Goal: Submit feedback/report problem

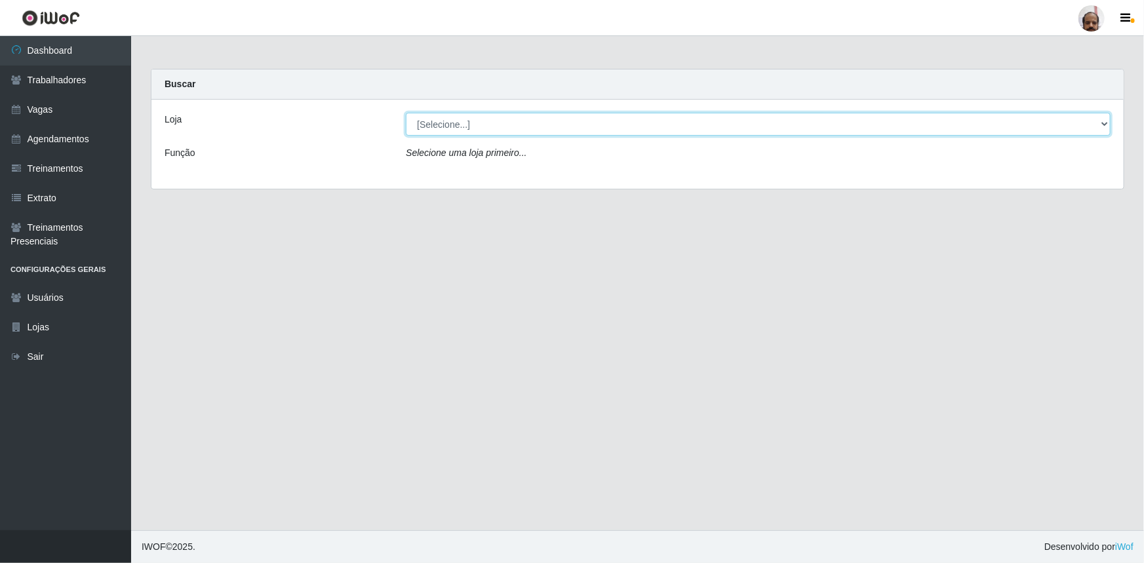
click at [1104, 121] on select "[Selecione...] Mar Vermelho - Loja 05" at bounding box center [758, 124] width 705 height 23
select select "252"
click at [406, 113] on select "[Selecione...] Mar Vermelho - Loja 05" at bounding box center [758, 124] width 705 height 23
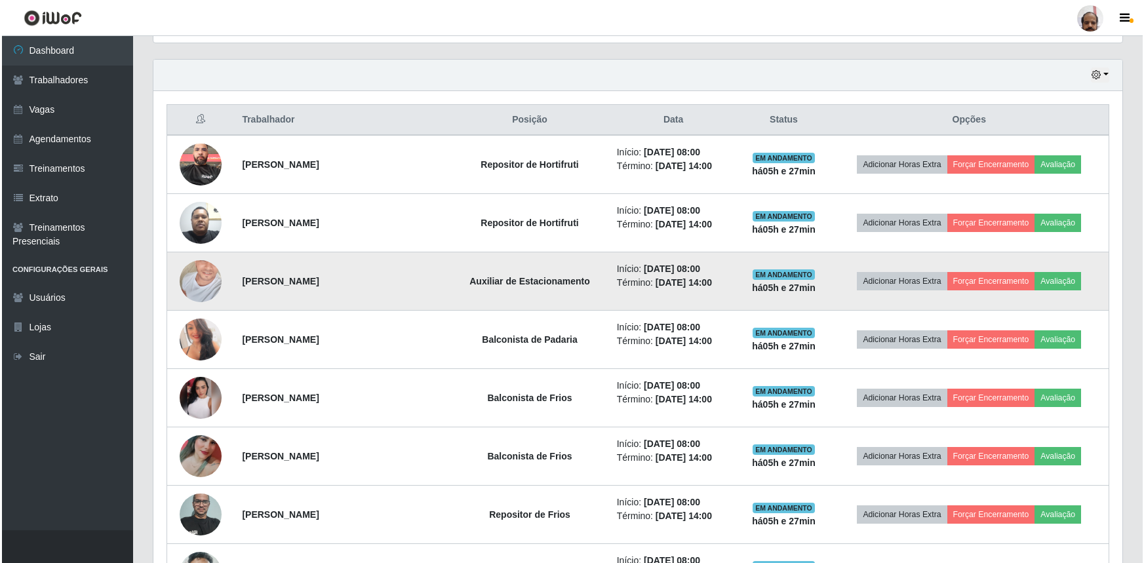
scroll to position [477, 0]
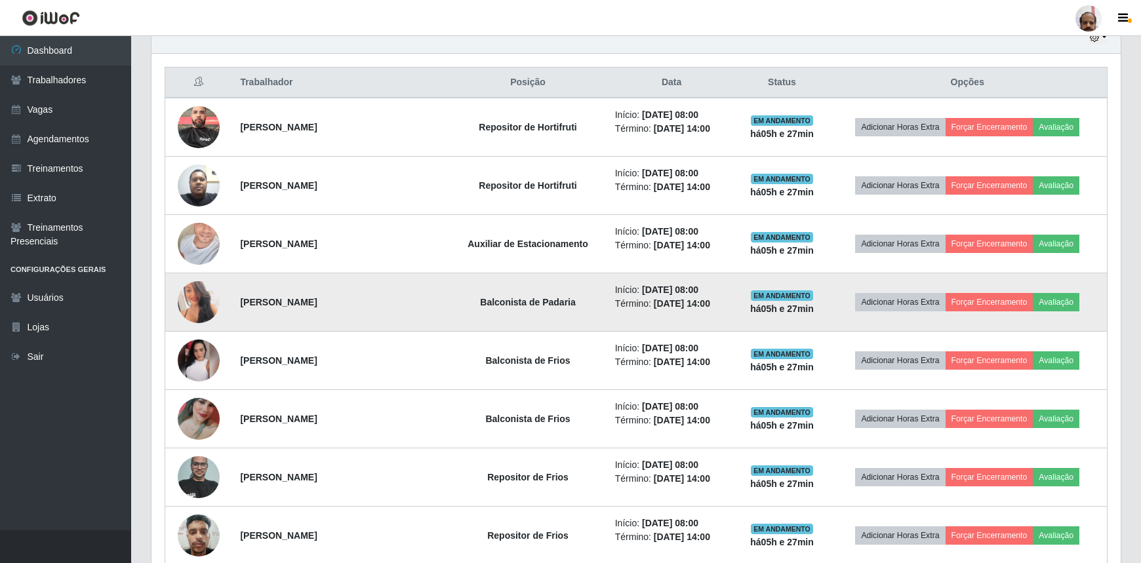
click at [201, 292] on img at bounding box center [199, 302] width 42 height 59
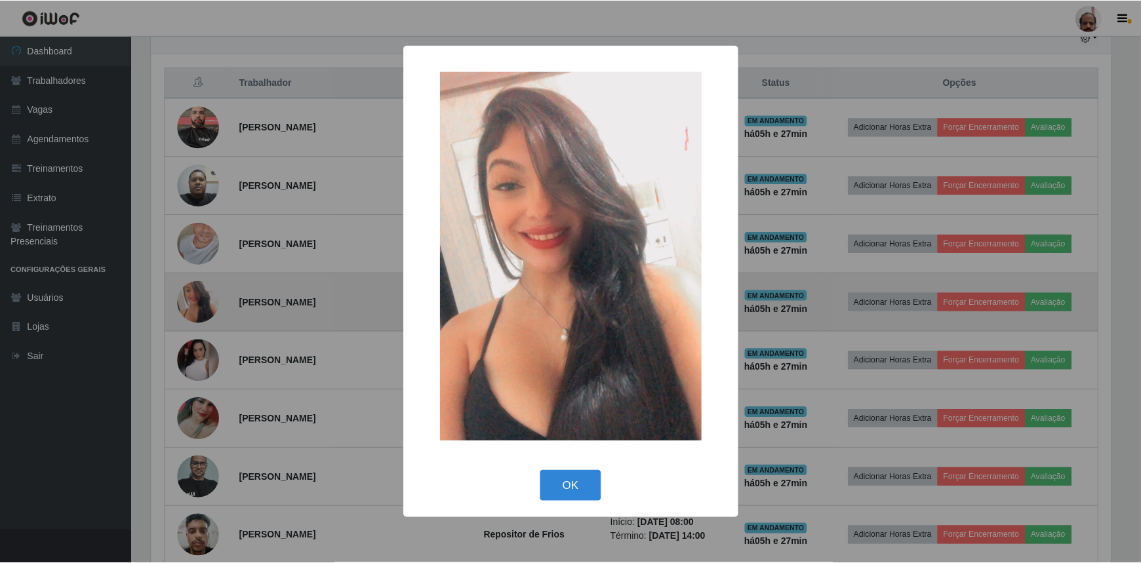
scroll to position [272, 963]
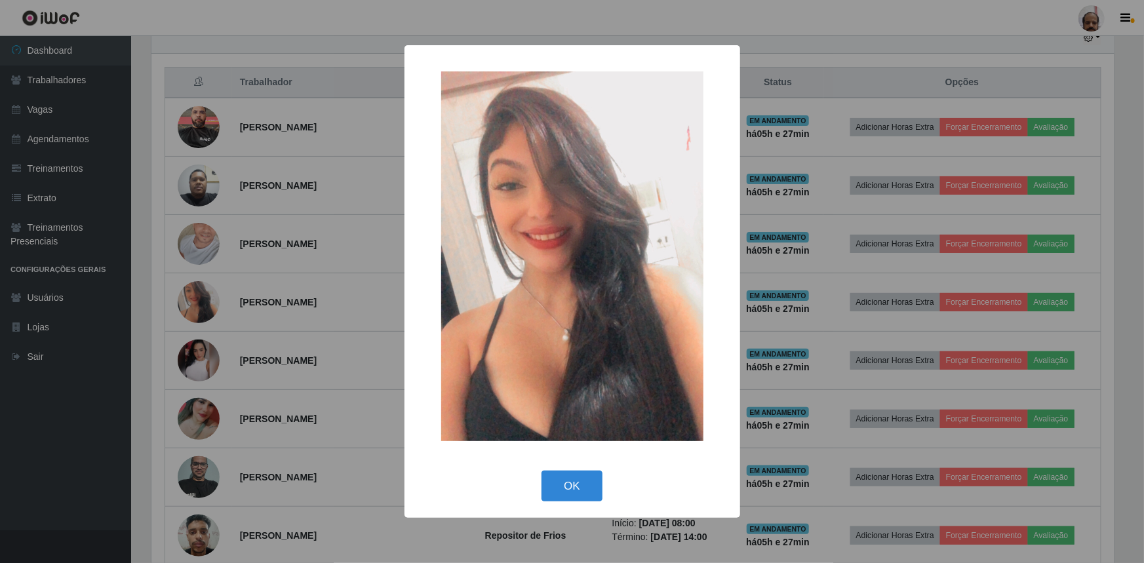
click at [202, 292] on div "× OK Cancel" at bounding box center [572, 281] width 1144 height 563
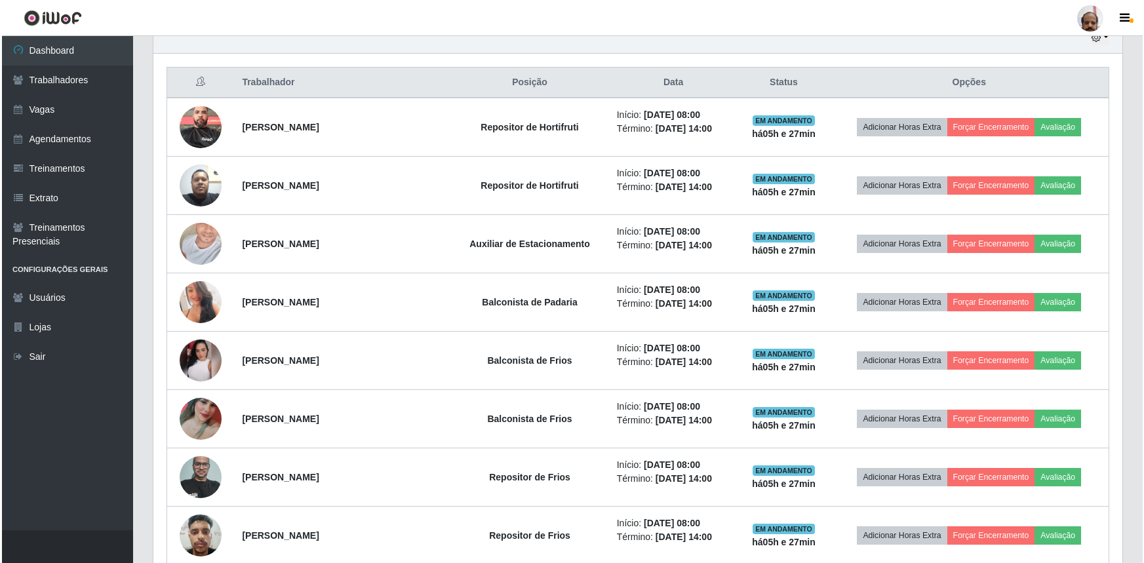
scroll to position [272, 969]
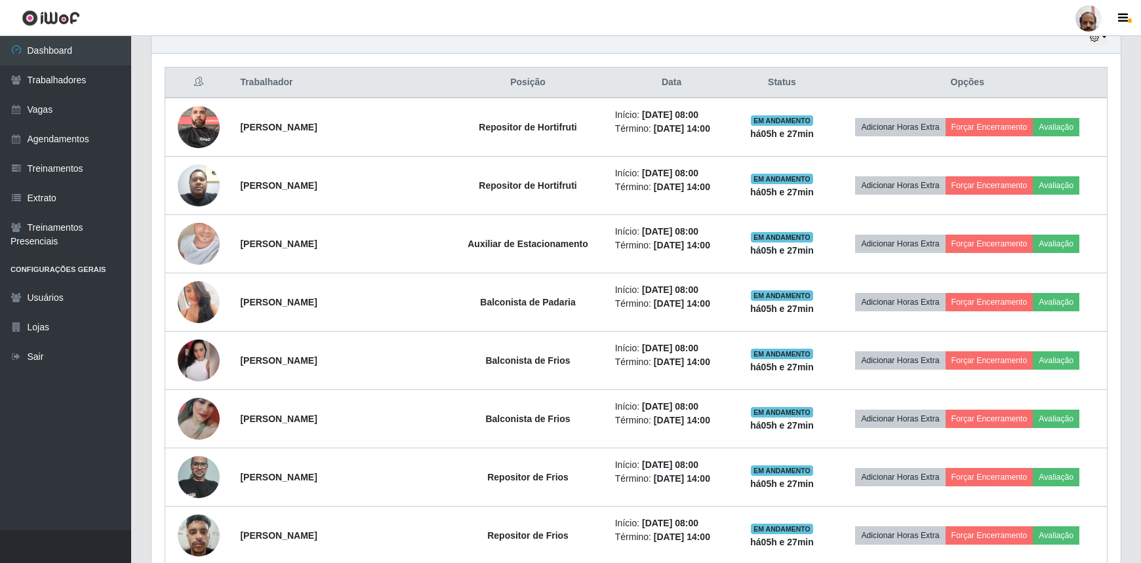
click at [202, 292] on img at bounding box center [199, 302] width 42 height 59
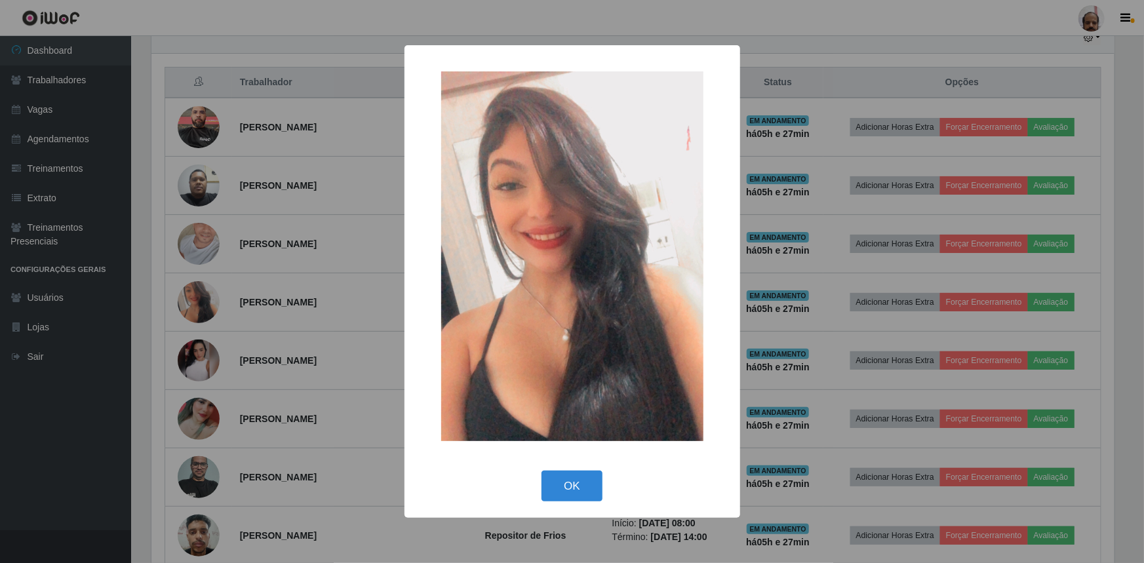
click at [202, 292] on div "× OK Cancel" at bounding box center [572, 281] width 1144 height 563
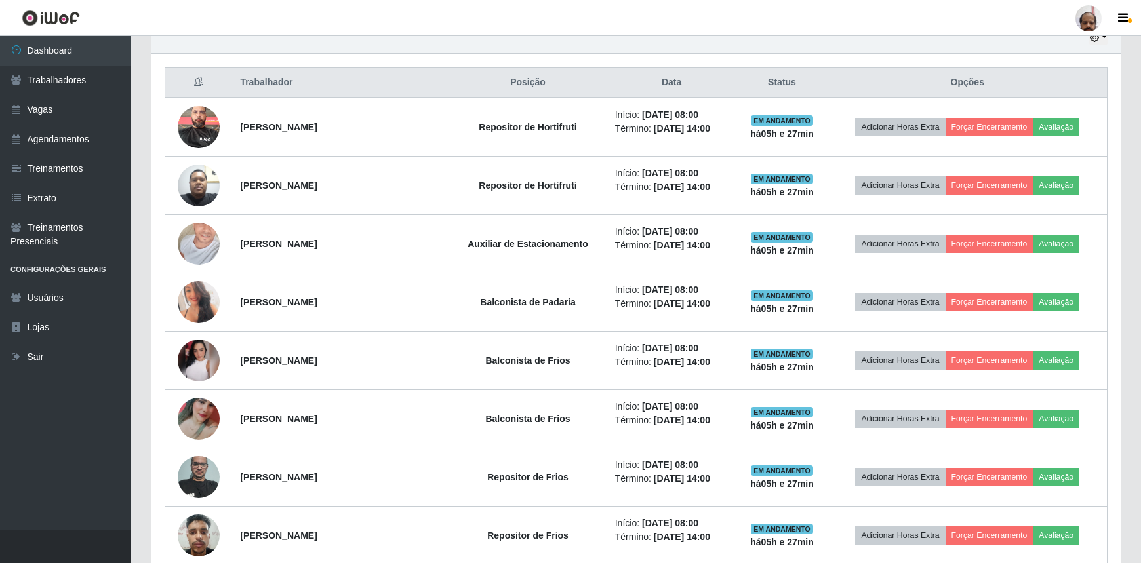
scroll to position [272, 969]
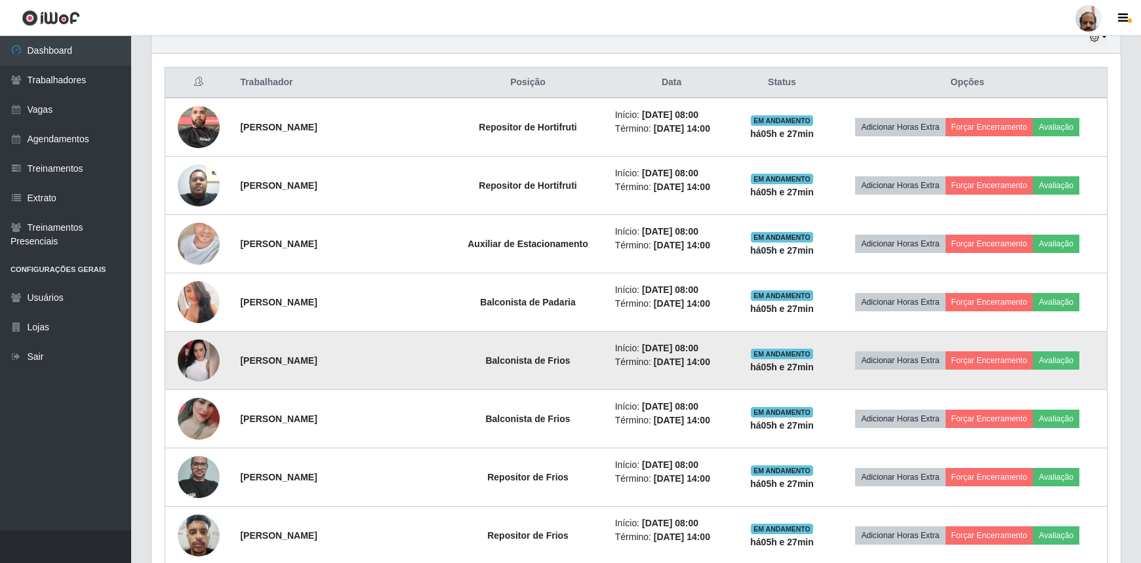
click at [203, 351] on img at bounding box center [199, 361] width 42 height 42
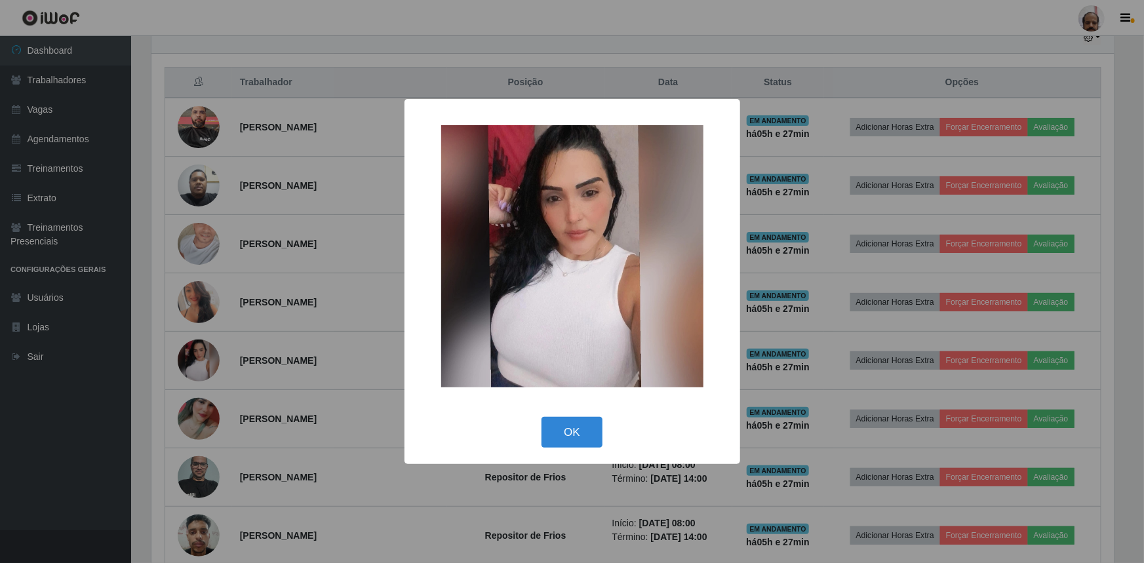
click at [203, 351] on div "× OK Cancel" at bounding box center [572, 281] width 1144 height 563
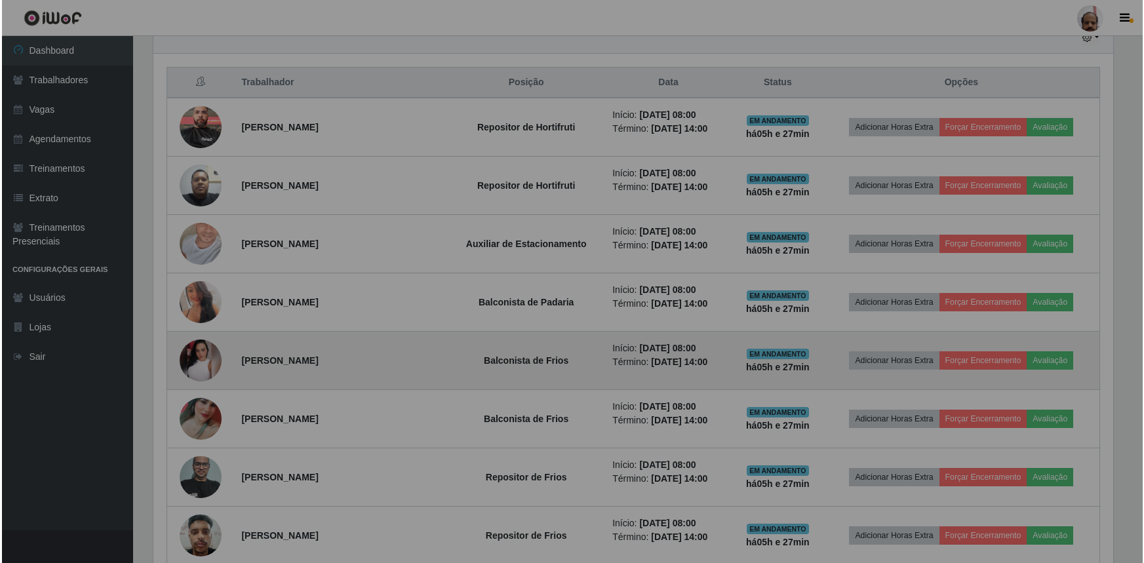
scroll to position [272, 969]
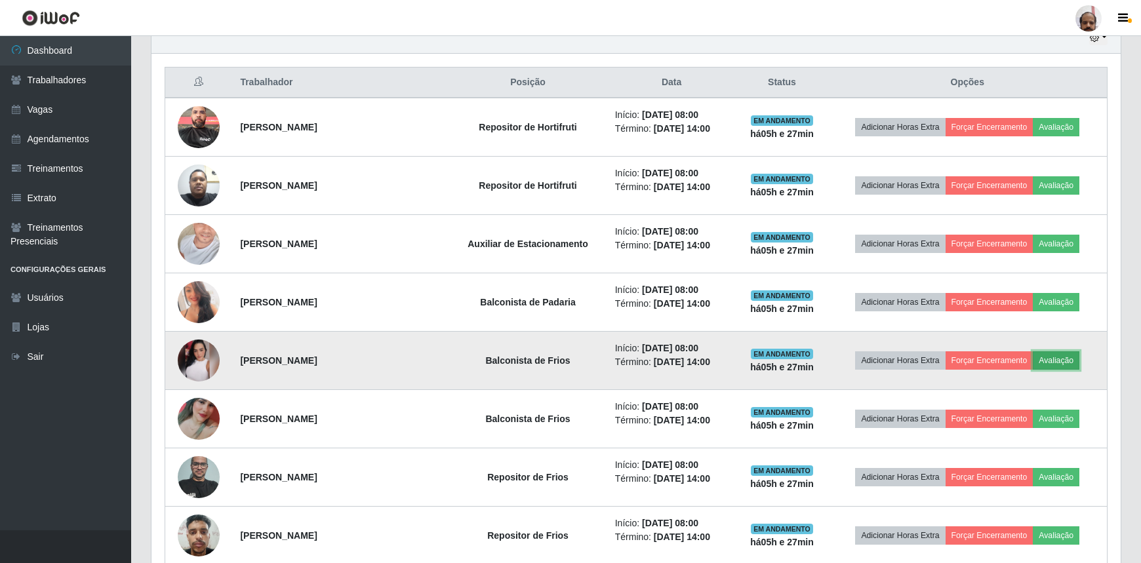
click at [1051, 359] on button "Avaliação" at bounding box center [1055, 360] width 47 height 18
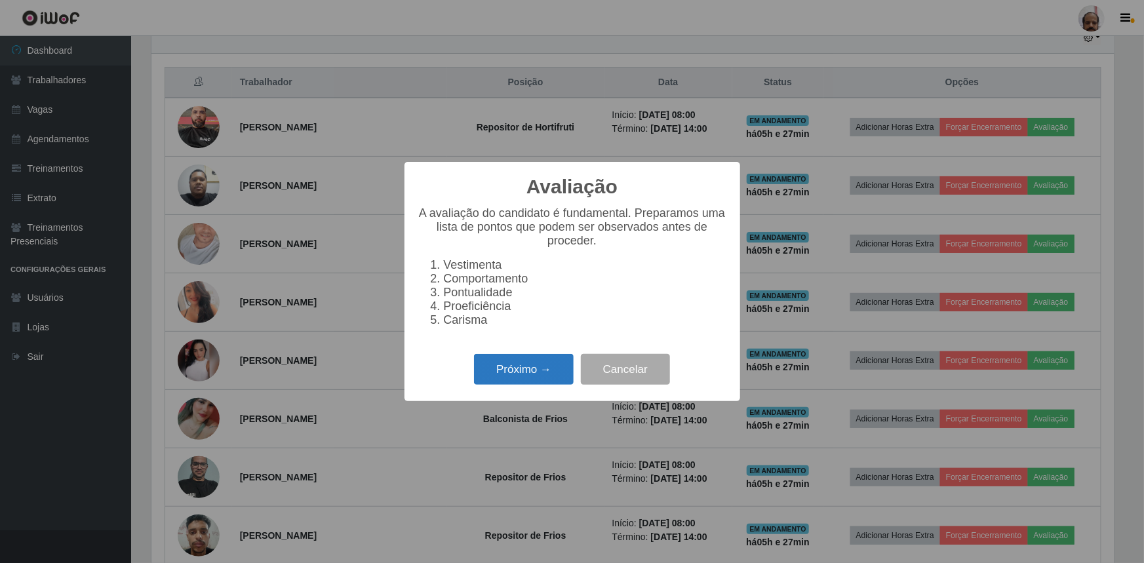
click at [501, 370] on button "Próximo →" at bounding box center [524, 369] width 100 height 31
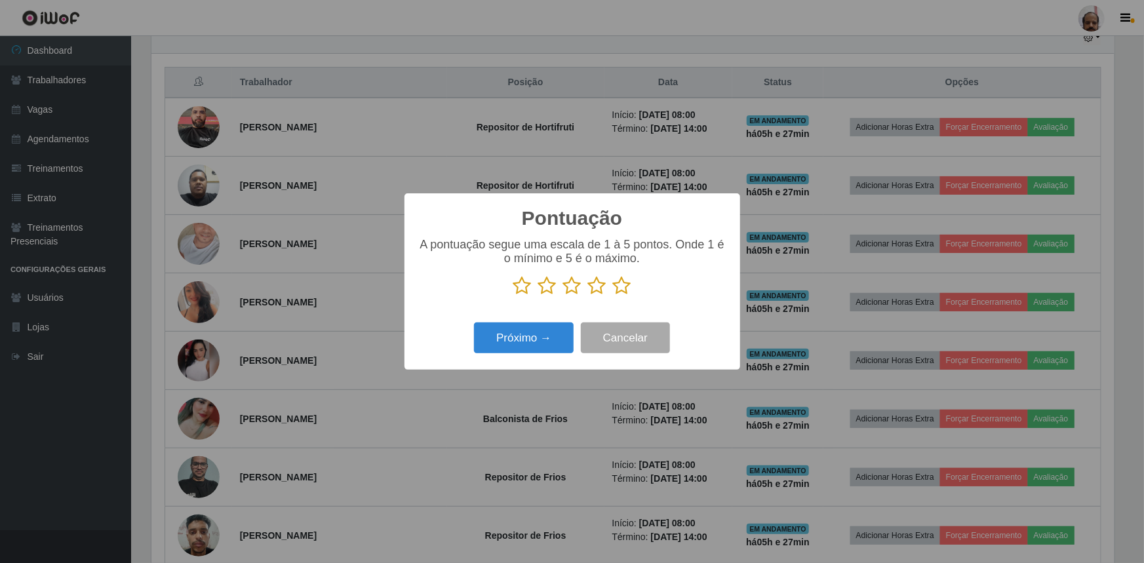
click at [594, 289] on icon at bounding box center [597, 286] width 18 height 20
click at [588, 296] on input "radio" at bounding box center [588, 296] width 0 height 0
click at [551, 343] on button "Próximo →" at bounding box center [524, 338] width 100 height 31
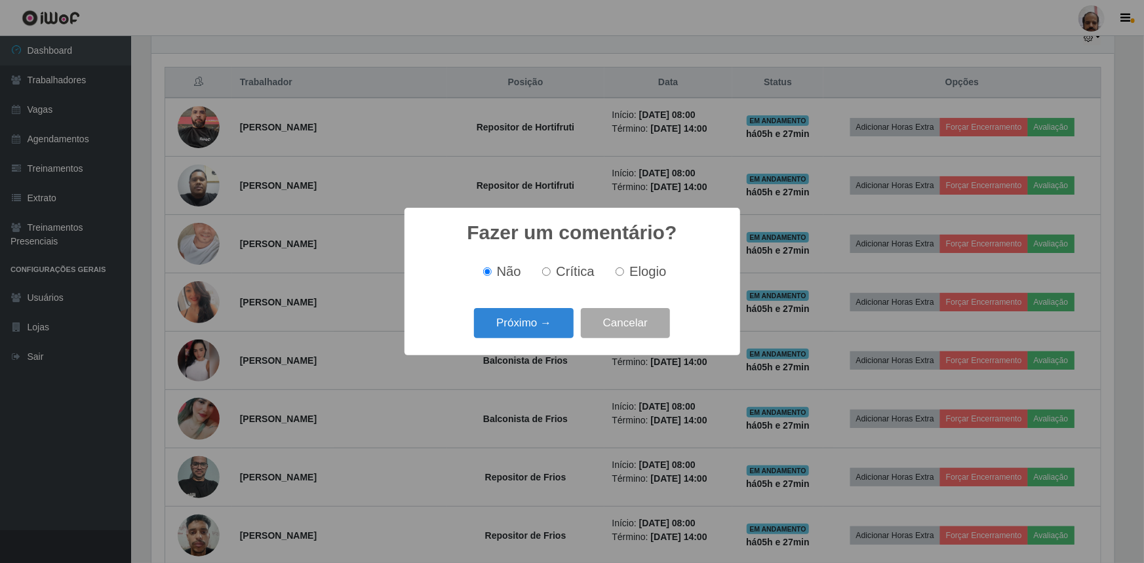
click at [621, 275] on input "Elogio" at bounding box center [620, 271] width 9 height 9
radio input "true"
click at [551, 319] on button "Próximo →" at bounding box center [524, 323] width 100 height 31
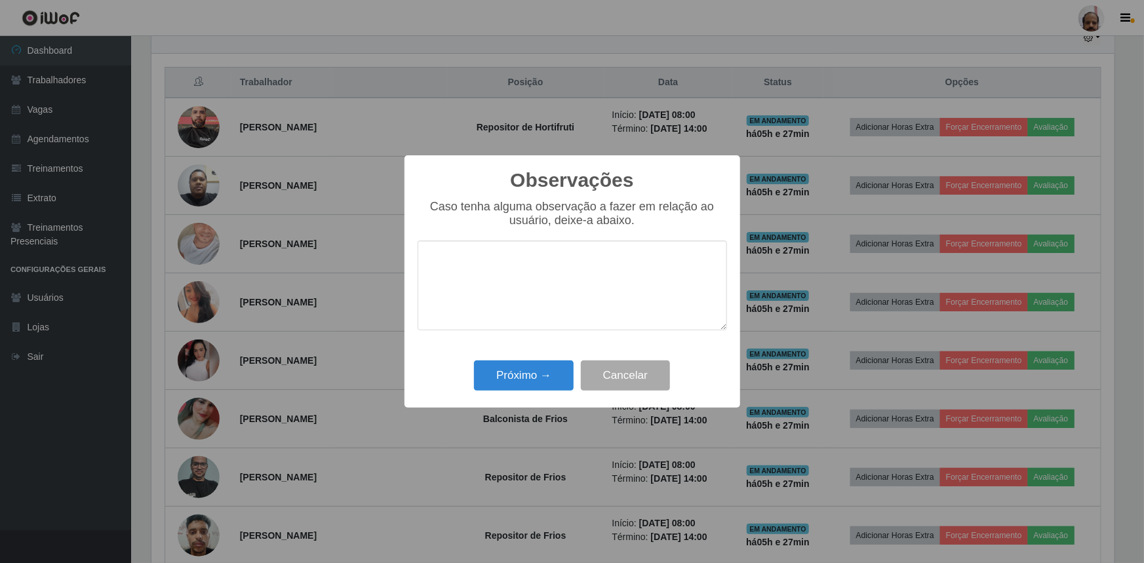
click at [554, 269] on textarea at bounding box center [572, 286] width 309 height 90
type textarea "v"
click at [468, 269] on textarea "VEM FZENDO" at bounding box center [572, 286] width 309 height 90
click at [524, 261] on textarea "VEM FAZENDO" at bounding box center [572, 286] width 309 height 90
click at [578, 262] on textarea "VEM FAZENDO UM BOM RALHO" at bounding box center [572, 286] width 309 height 90
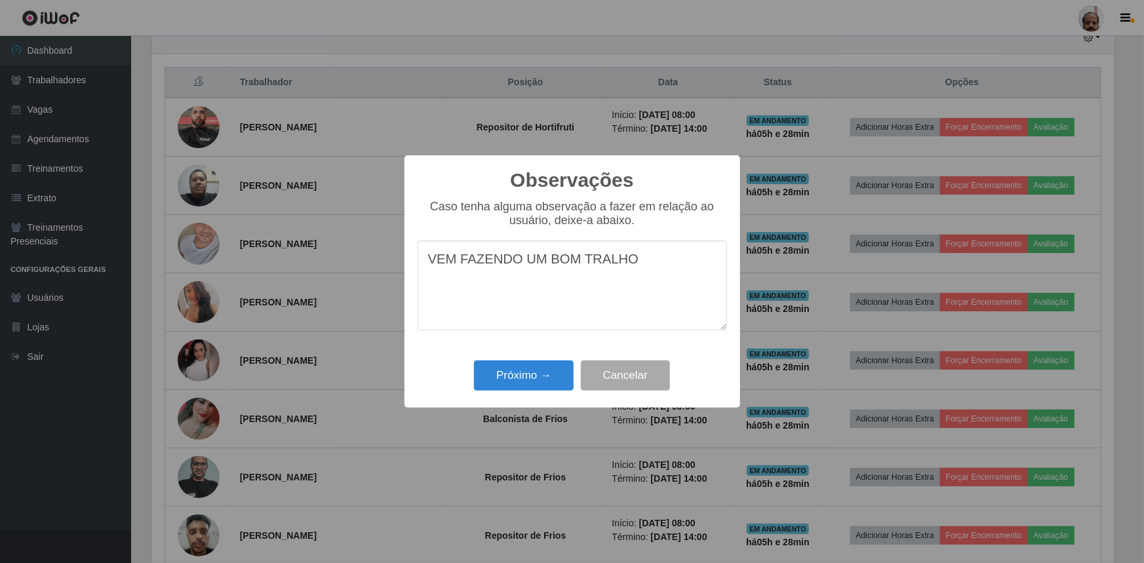
click at [603, 271] on textarea "VEM FAZENDO UM BOM TRALHO" at bounding box center [572, 286] width 309 height 90
click at [648, 273] on textarea "VEM FAZENDO UM BOM TRABALHO" at bounding box center [572, 286] width 309 height 90
type textarea "VEM FAZENDO UM BOM TRABALHO"
click at [510, 384] on button "Próximo →" at bounding box center [524, 376] width 100 height 31
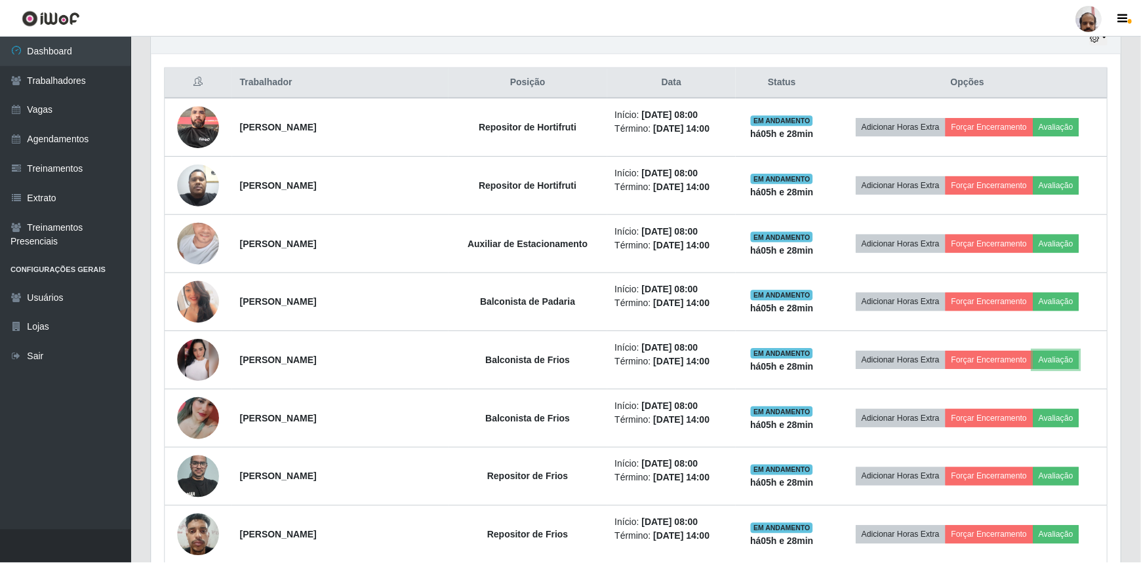
scroll to position [272, 969]
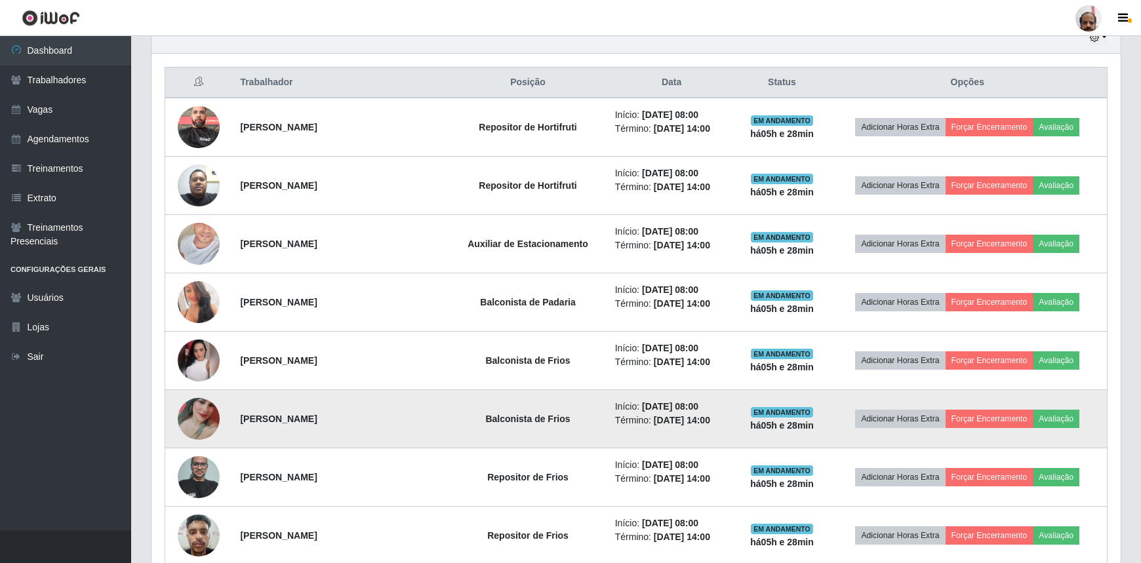
click at [191, 413] on img at bounding box center [199, 418] width 42 height 93
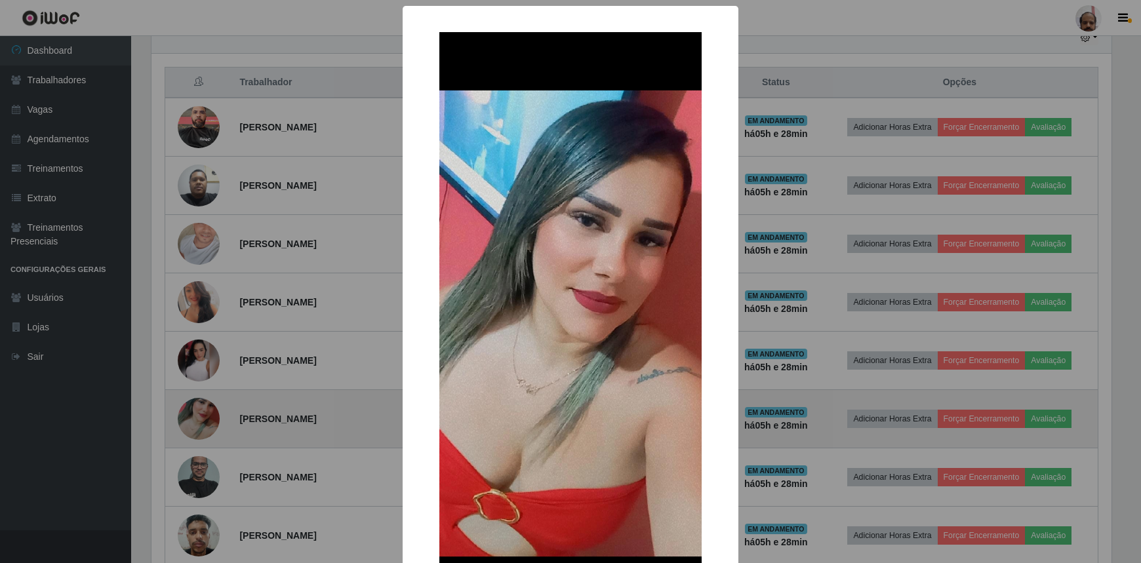
scroll to position [272, 963]
click at [191, 413] on div "× OK Cancel" at bounding box center [572, 281] width 1144 height 563
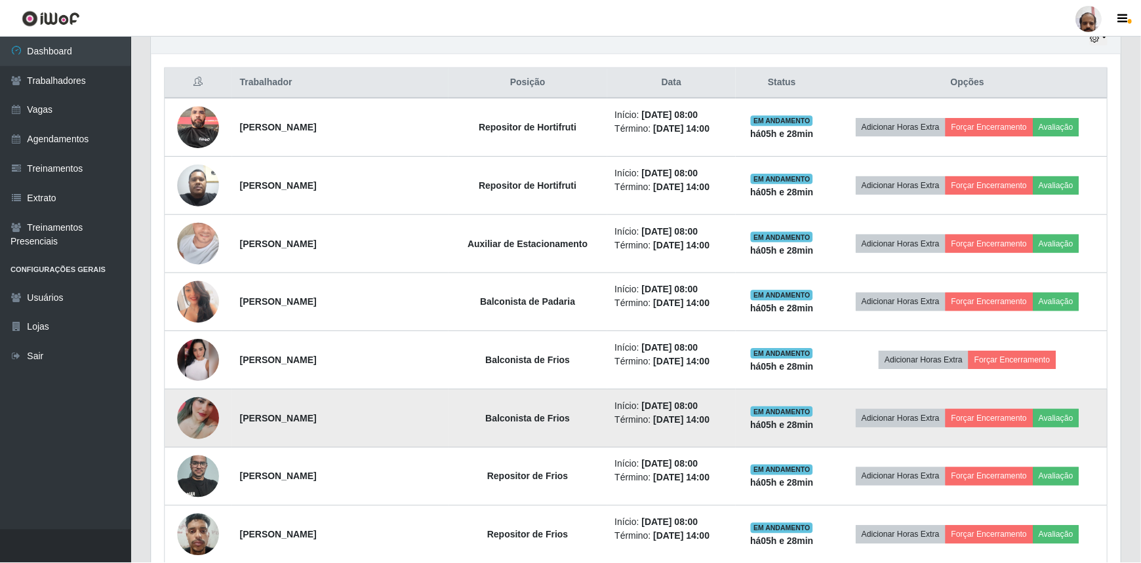
scroll to position [272, 969]
click at [1048, 416] on button "Avaliação" at bounding box center [1055, 419] width 47 height 18
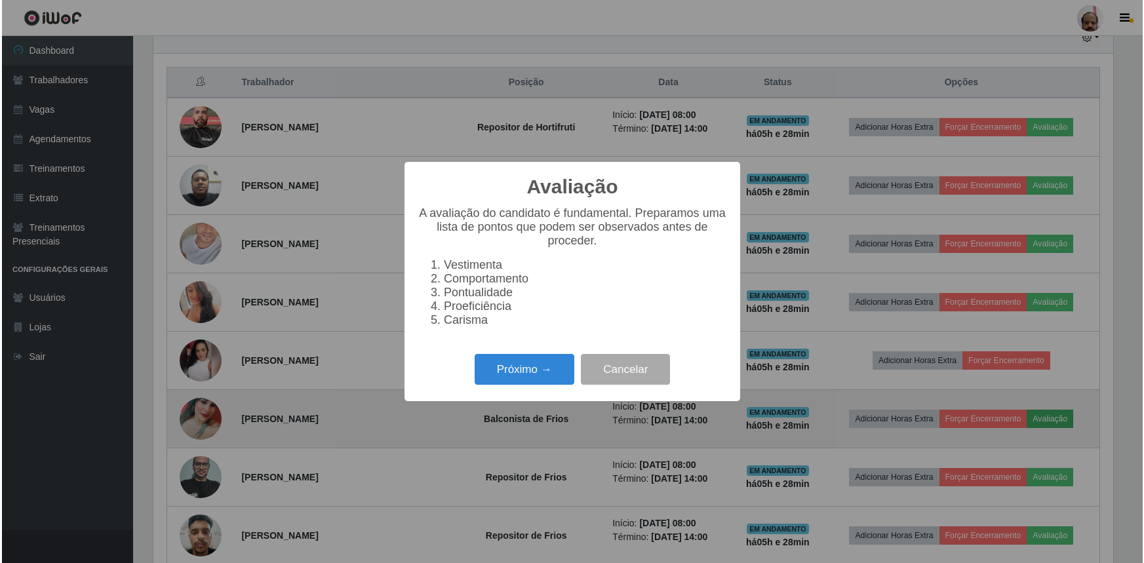
scroll to position [272, 963]
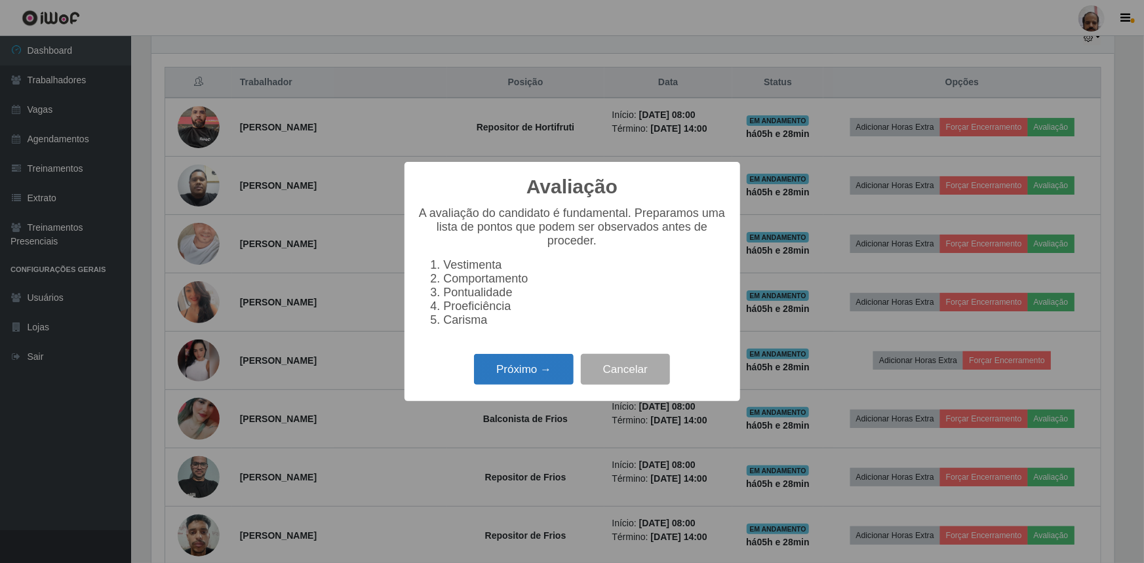
click at [516, 372] on button "Próximo →" at bounding box center [524, 369] width 100 height 31
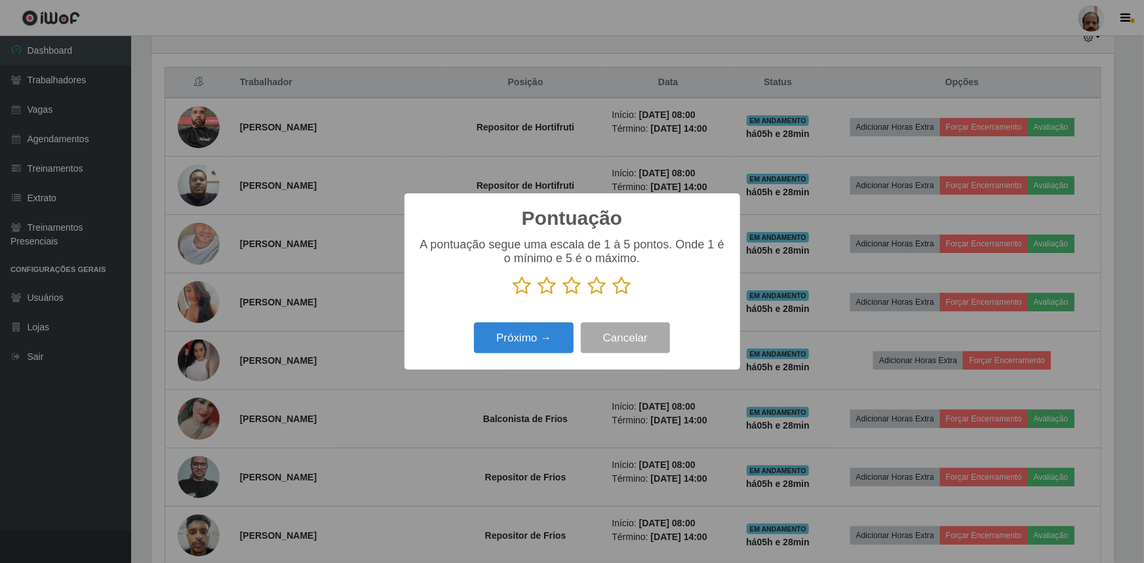
scroll to position [655249, 654557]
click at [548, 288] on icon at bounding box center [547, 286] width 18 height 20
click at [538, 296] on input "radio" at bounding box center [538, 296] width 0 height 0
click at [542, 342] on button "Próximo →" at bounding box center [524, 338] width 100 height 31
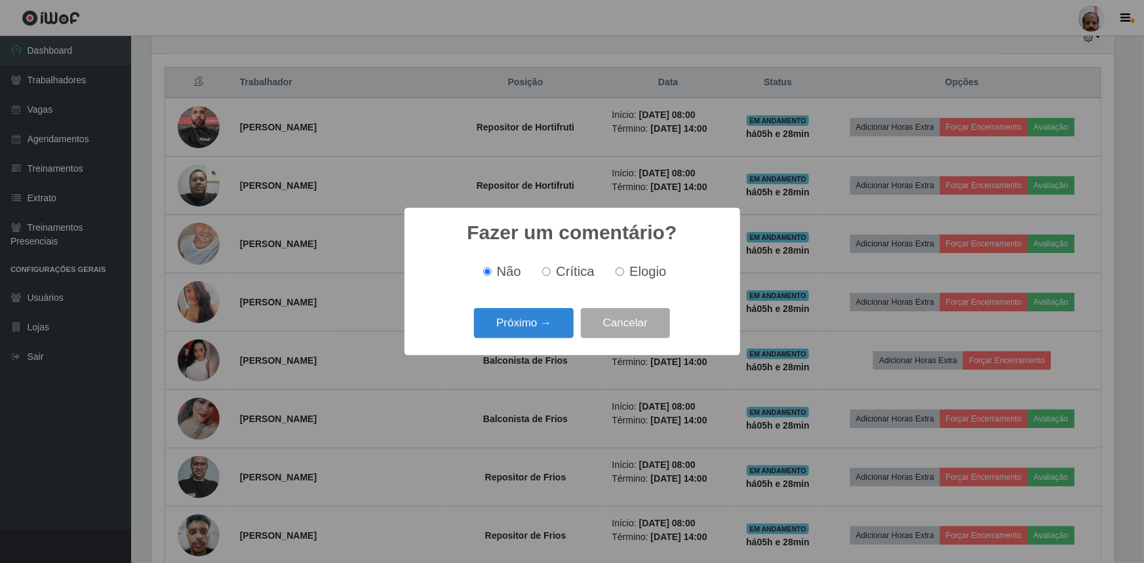
click at [551, 275] on input "Crítica" at bounding box center [546, 271] width 9 height 9
radio input "true"
click at [550, 323] on button "Próximo →" at bounding box center [524, 323] width 100 height 31
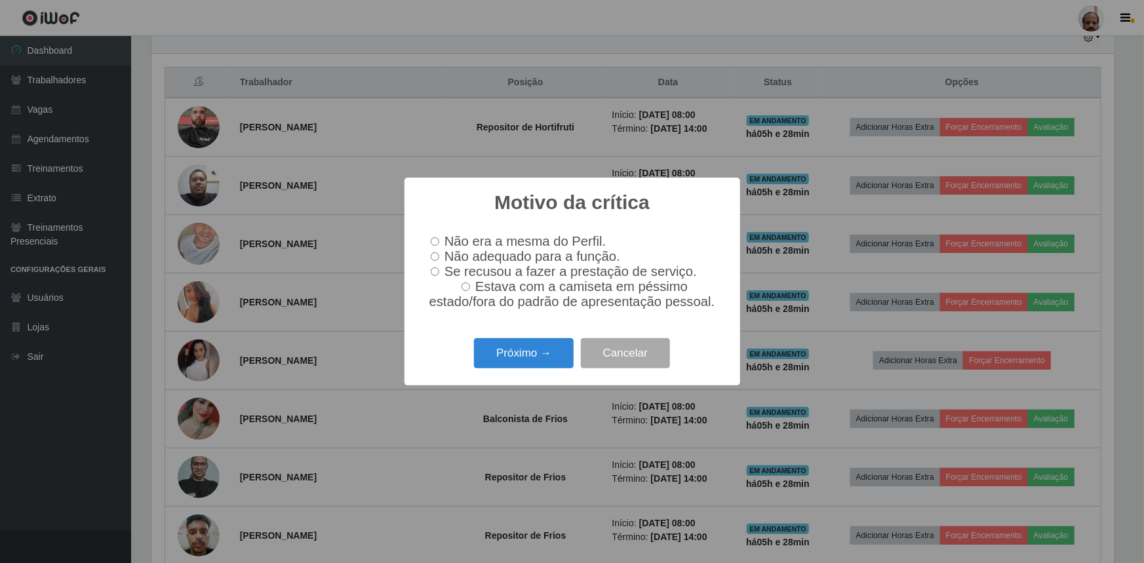
click at [437, 256] on input "Não adequado para a função." at bounding box center [435, 256] width 9 height 9
radio input "true"
click at [543, 361] on button "Próximo →" at bounding box center [524, 353] width 100 height 31
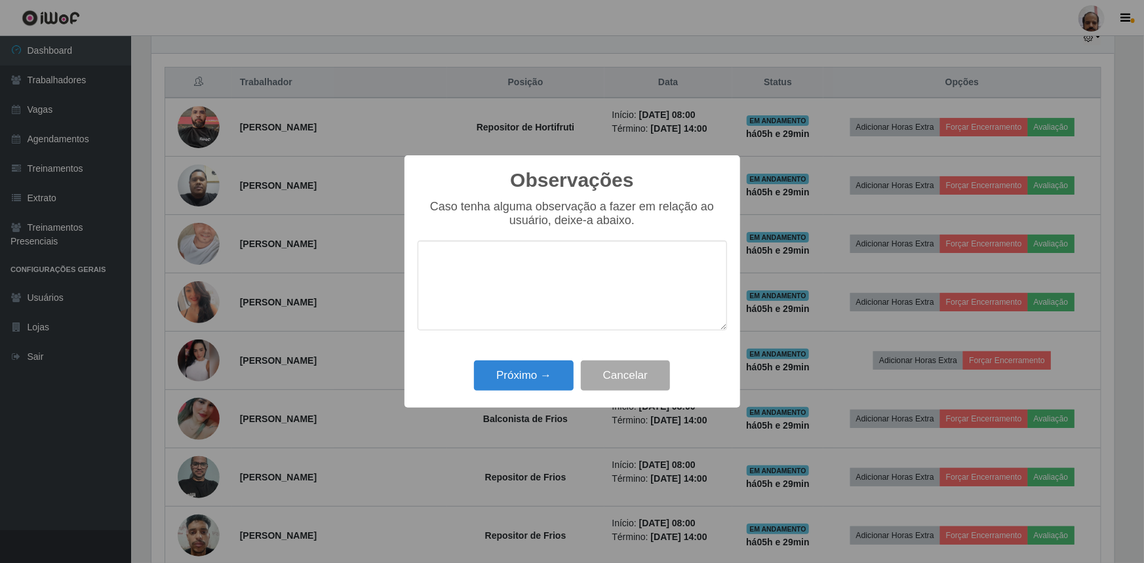
click at [518, 256] on textarea at bounding box center [572, 286] width 309 height 90
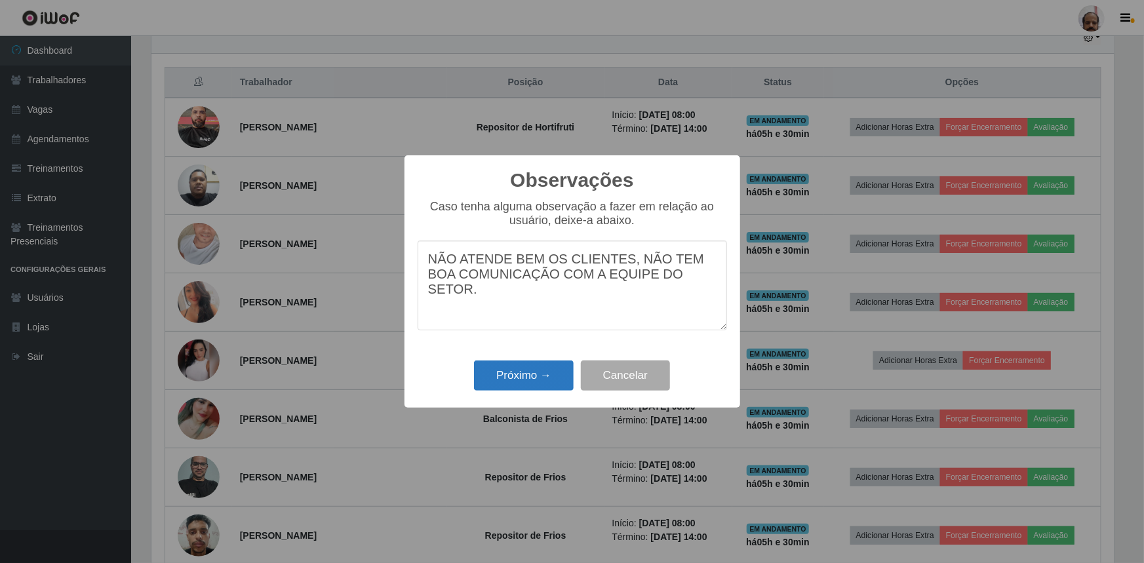
type textarea "NÃO ATENDE BEM OS CLIENTES, NÃO TEM BOA COMUNICAÇÃO COM A EQUIPE DO SETOR."
click at [541, 382] on button "Próximo →" at bounding box center [524, 376] width 100 height 31
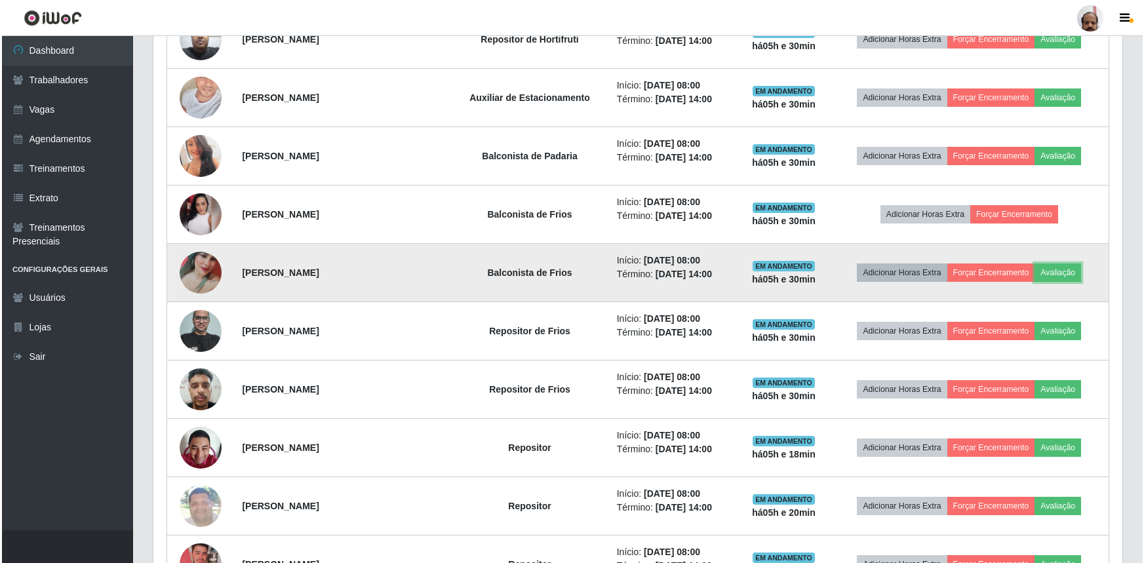
scroll to position [656, 0]
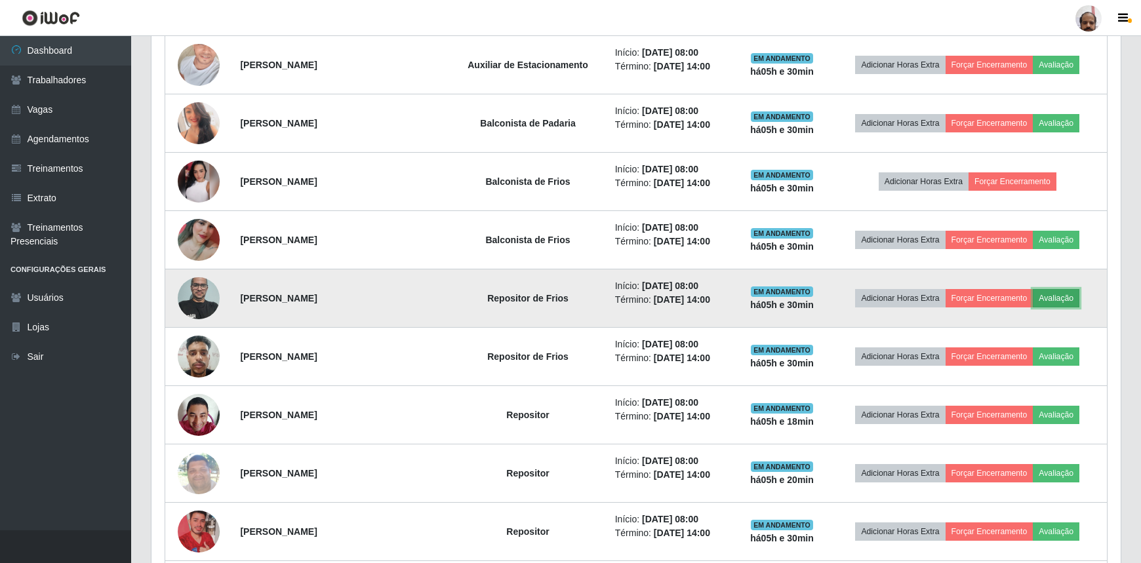
click at [1067, 294] on button "Avaliação" at bounding box center [1055, 298] width 47 height 18
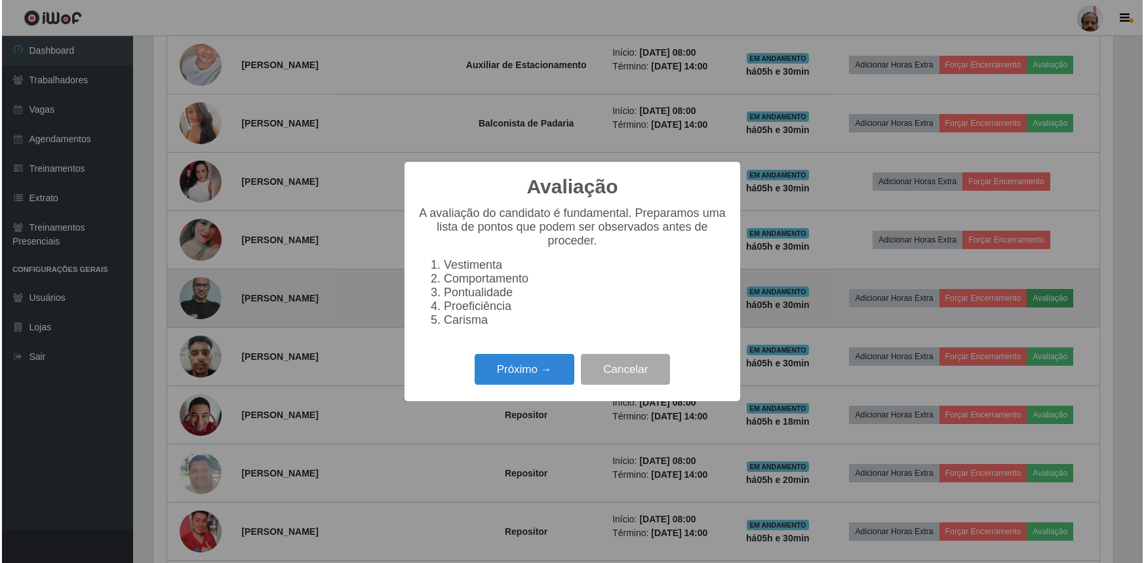
scroll to position [272, 963]
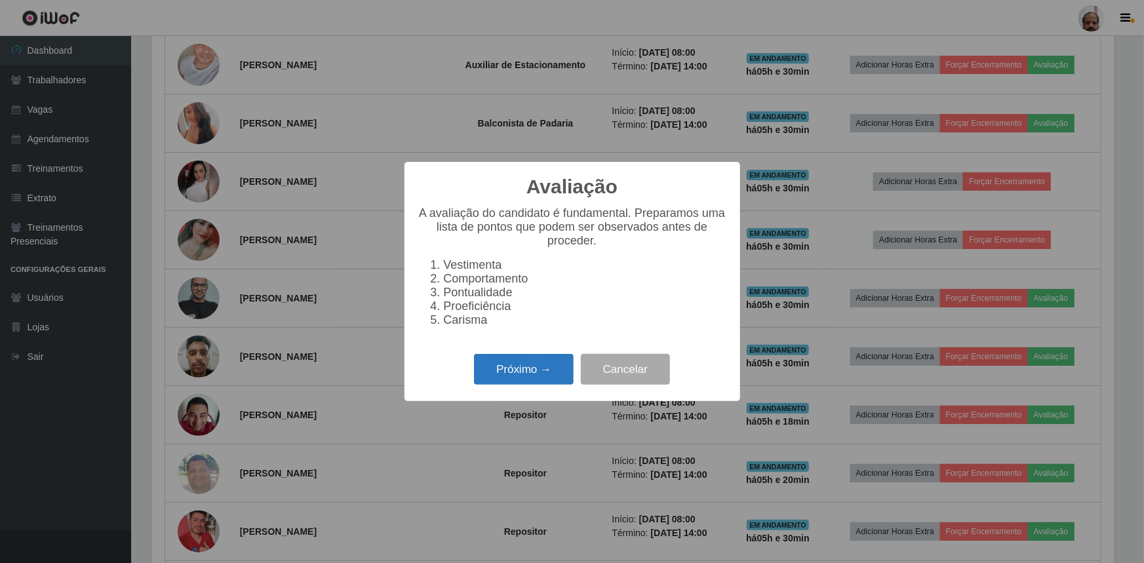
click at [509, 370] on button "Próximo →" at bounding box center [524, 369] width 100 height 31
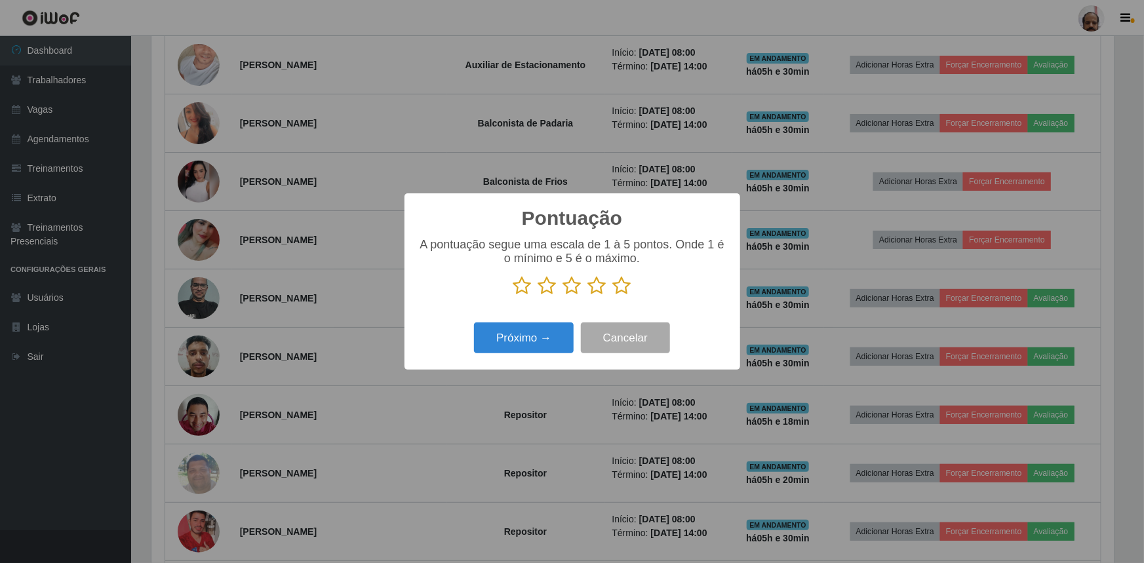
click at [595, 289] on icon at bounding box center [597, 286] width 18 height 20
click at [588, 296] on input "radio" at bounding box center [588, 296] width 0 height 0
click at [548, 327] on button "Próximo →" at bounding box center [524, 338] width 100 height 31
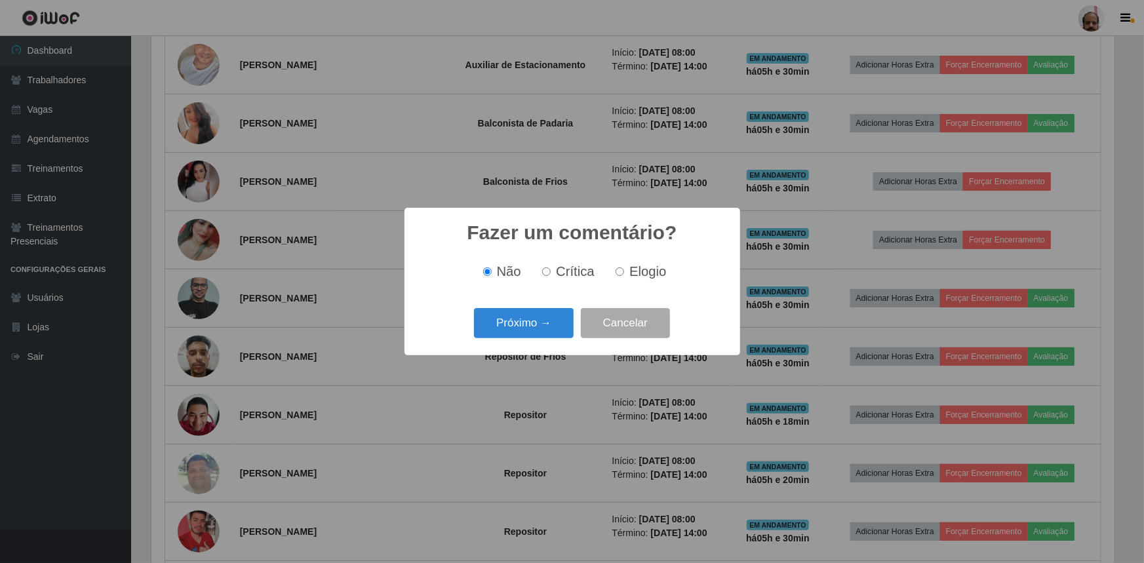
click at [551, 273] on input "Crítica" at bounding box center [546, 271] width 9 height 9
radio input "true"
click at [552, 322] on button "Próximo →" at bounding box center [524, 323] width 100 height 31
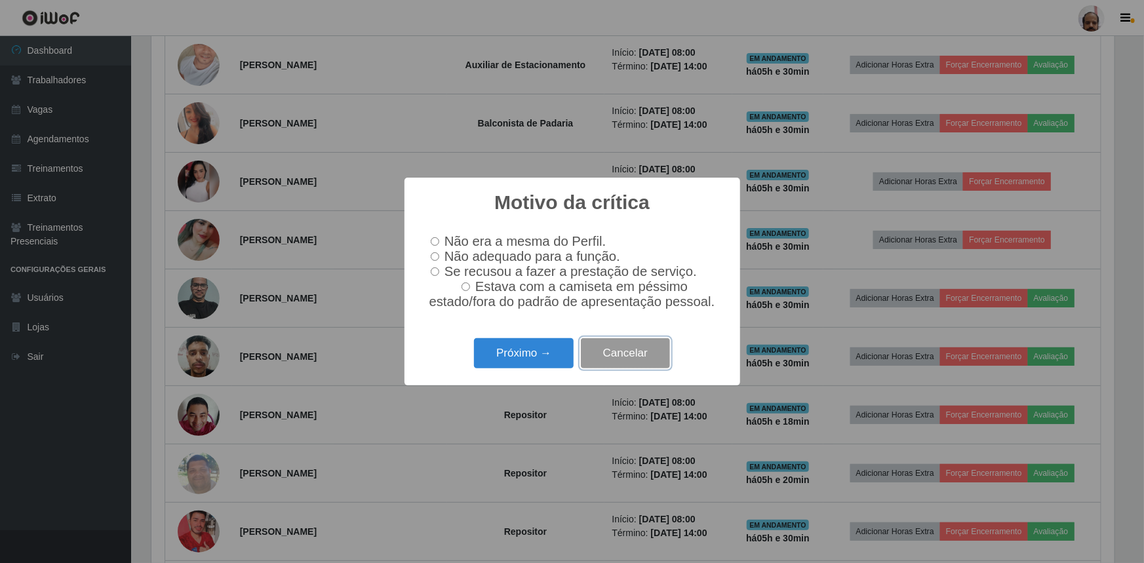
click at [644, 353] on button "Cancelar" at bounding box center [625, 353] width 89 height 31
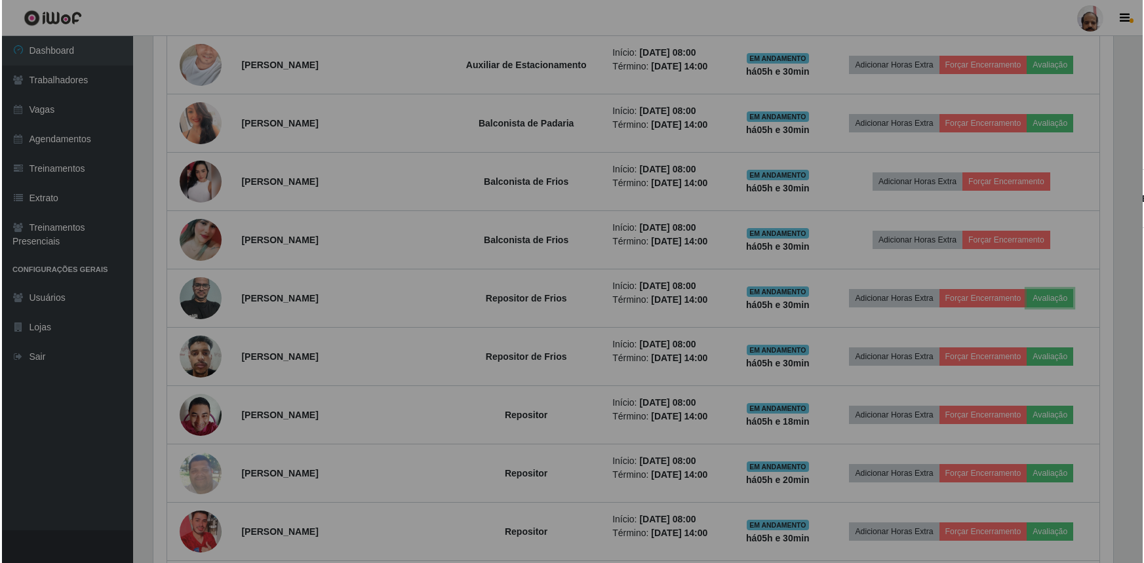
scroll to position [272, 969]
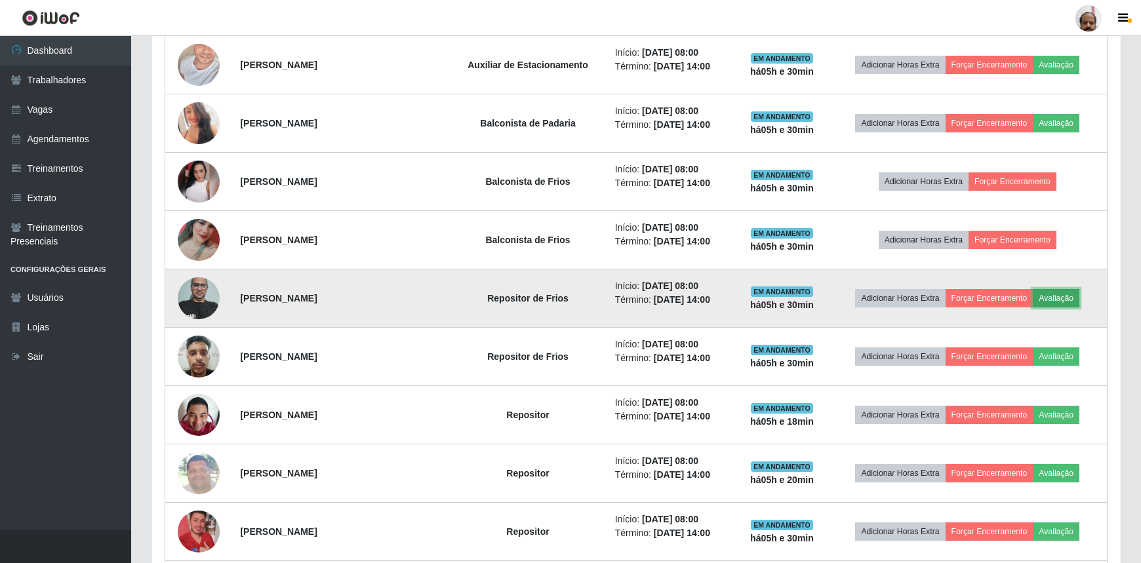
click at [1064, 294] on button "Avaliação" at bounding box center [1055, 298] width 47 height 18
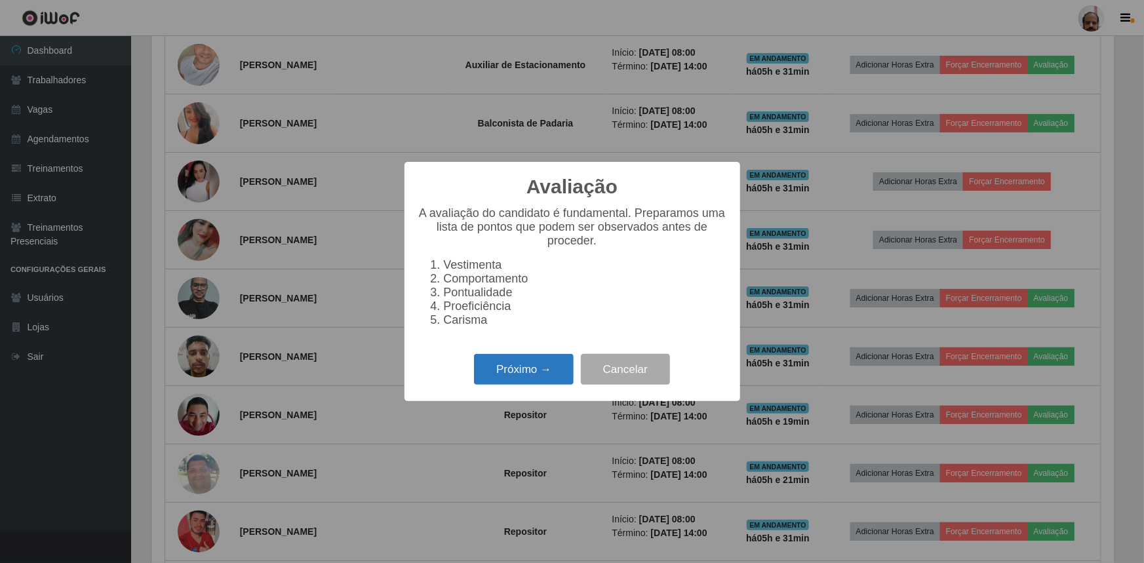
click at [525, 375] on button "Próximo →" at bounding box center [524, 369] width 100 height 31
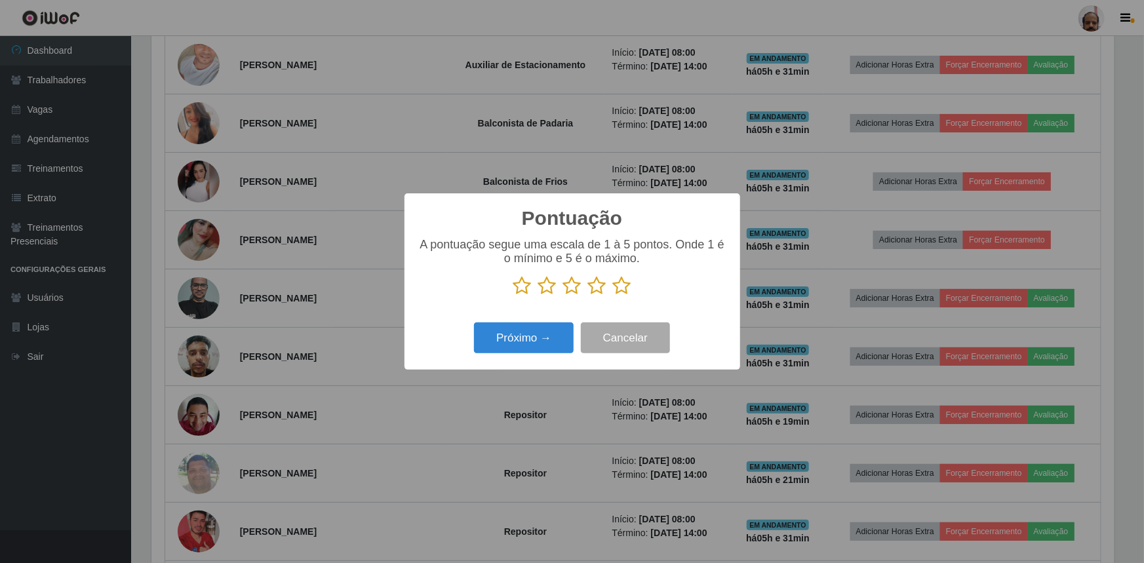
scroll to position [655249, 654557]
click at [600, 284] on icon at bounding box center [597, 286] width 18 height 20
click at [588, 296] on input "radio" at bounding box center [588, 296] width 0 height 0
click at [543, 341] on button "Próximo →" at bounding box center [524, 338] width 100 height 31
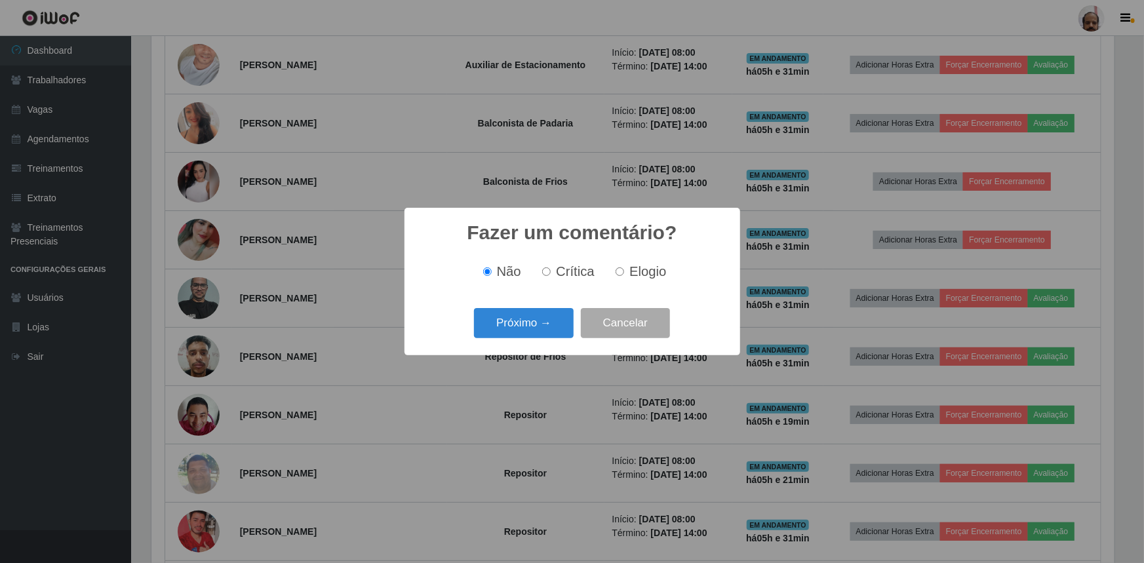
click at [623, 271] on label "Elogio" at bounding box center [638, 271] width 56 height 15
click at [623, 271] on input "Elogio" at bounding box center [620, 271] width 9 height 9
radio input "true"
click at [557, 315] on button "Próximo →" at bounding box center [524, 323] width 100 height 31
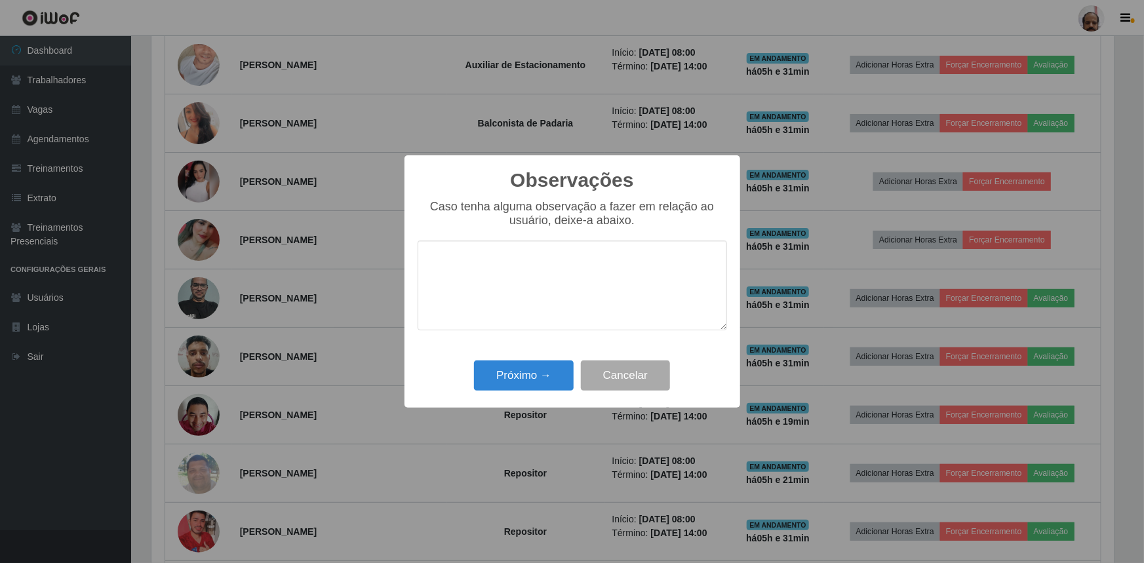
click at [554, 275] on textarea at bounding box center [572, 286] width 309 height 90
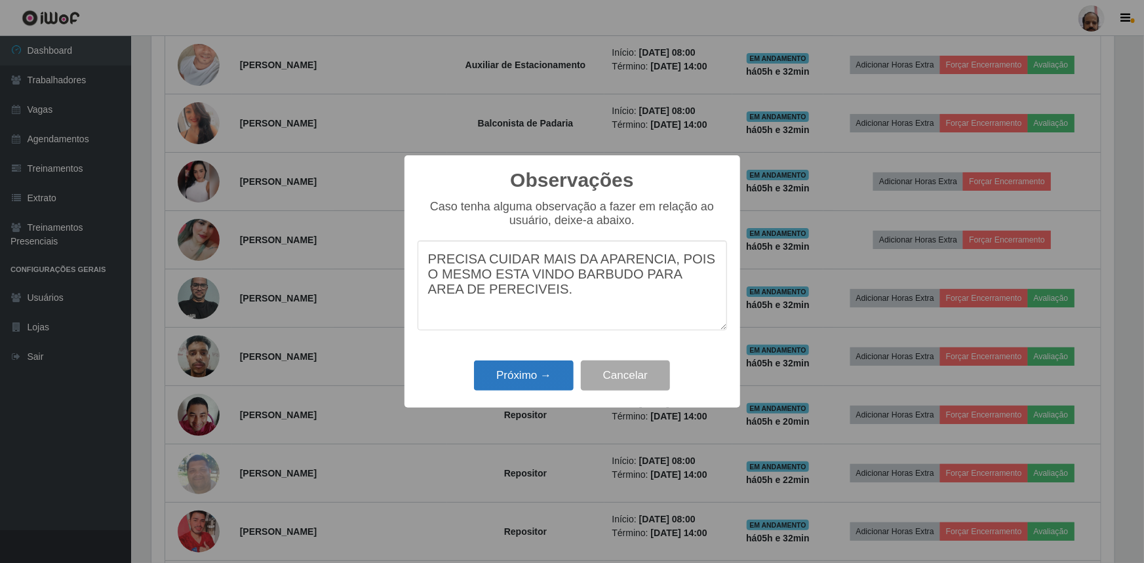
type textarea "PRECISA CUIDAR MAIS DA APARENCIA, POIS O MESMO ESTA VINDO BARBUDO PARA AREA DE …"
click at [551, 378] on button "Próximo →" at bounding box center [524, 376] width 100 height 31
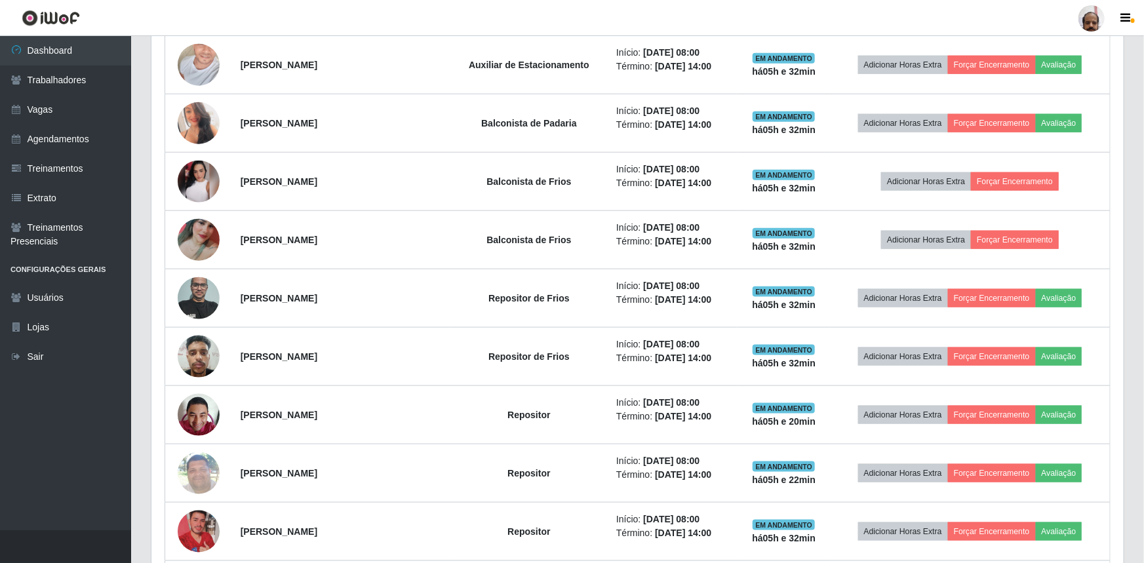
scroll to position [272, 969]
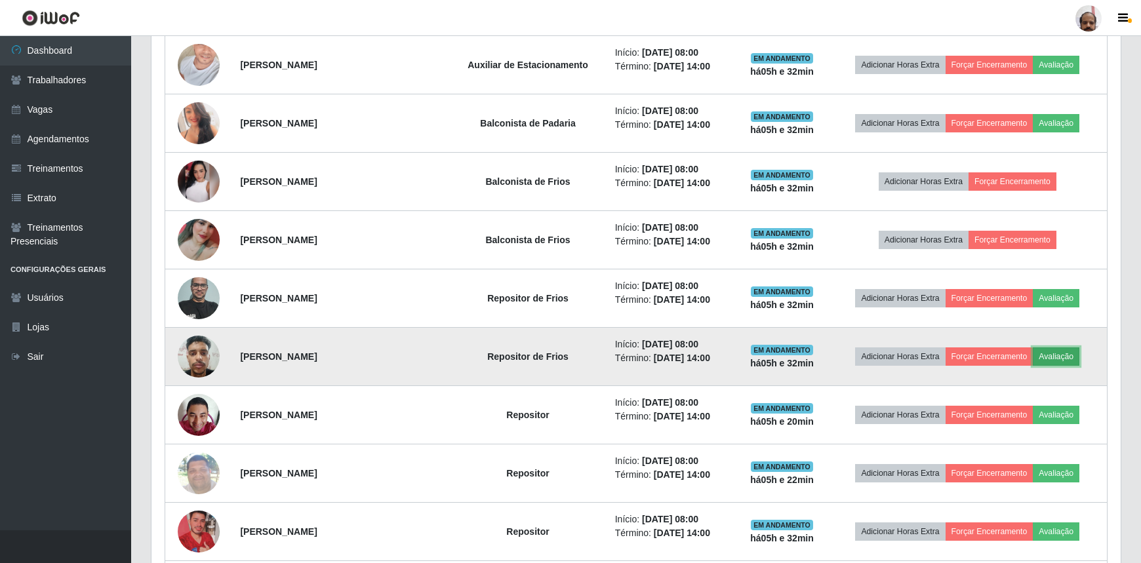
click at [1060, 354] on button "Avaliação" at bounding box center [1055, 356] width 47 height 18
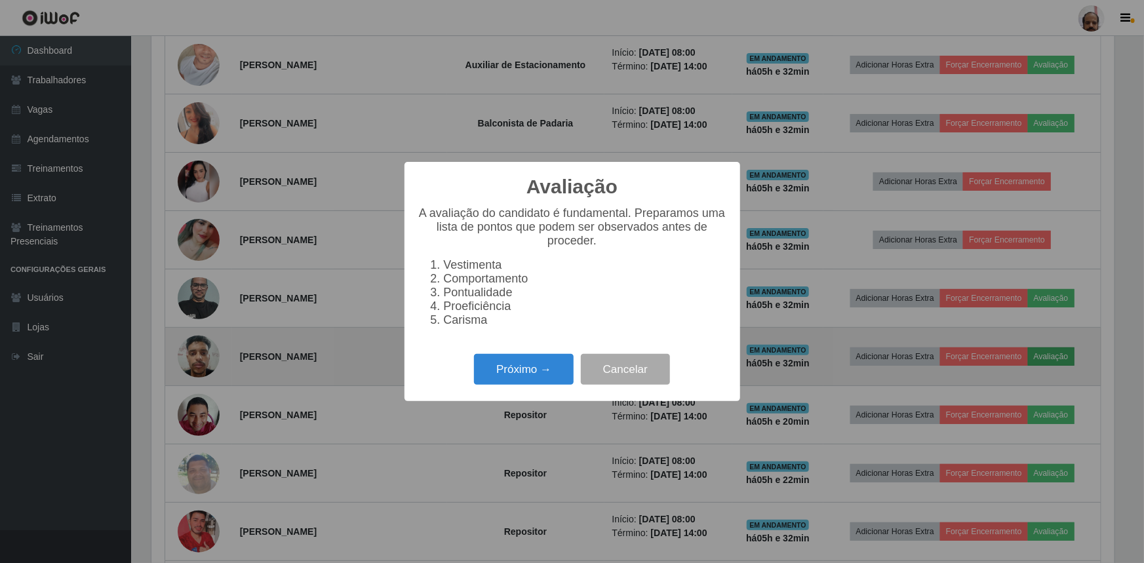
scroll to position [272, 963]
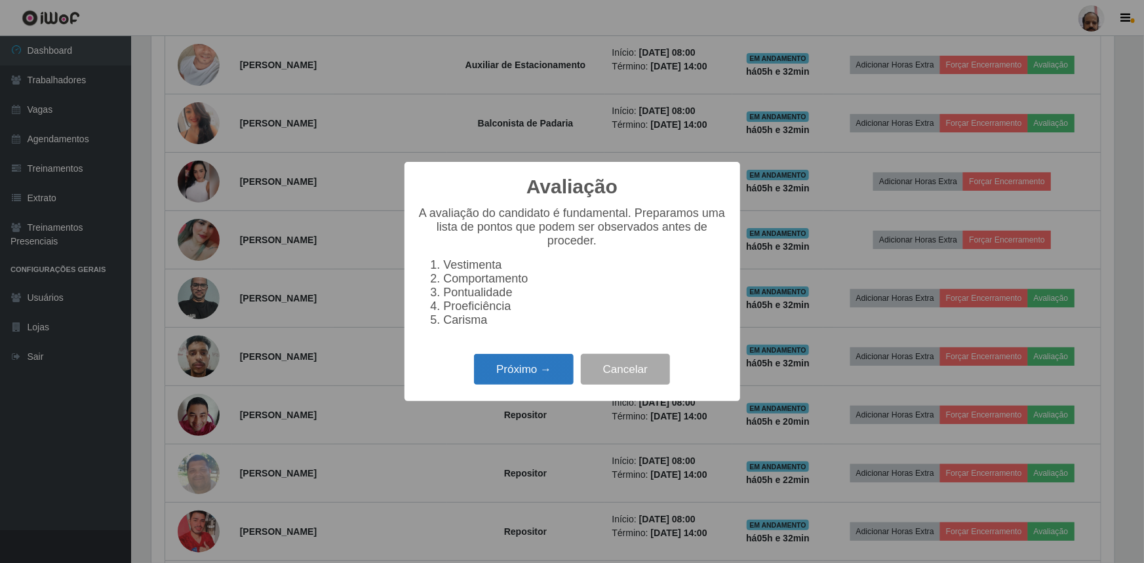
click at [546, 373] on button "Próximo →" at bounding box center [524, 369] width 100 height 31
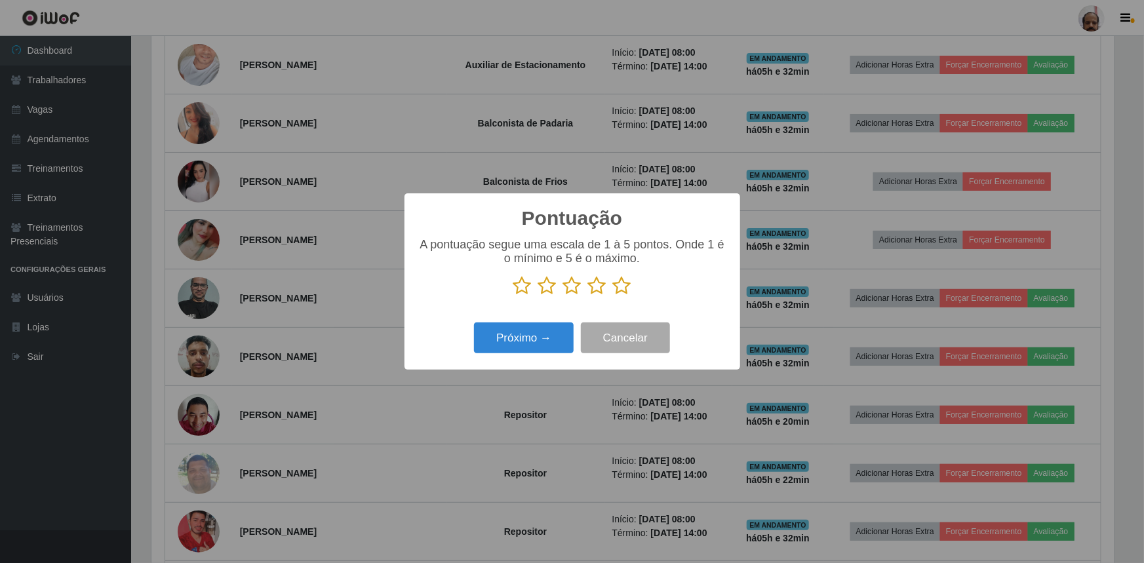
click at [596, 288] on icon at bounding box center [597, 286] width 18 height 20
click at [588, 296] on input "radio" at bounding box center [588, 296] width 0 height 0
click at [543, 336] on button "Próximo →" at bounding box center [524, 338] width 100 height 31
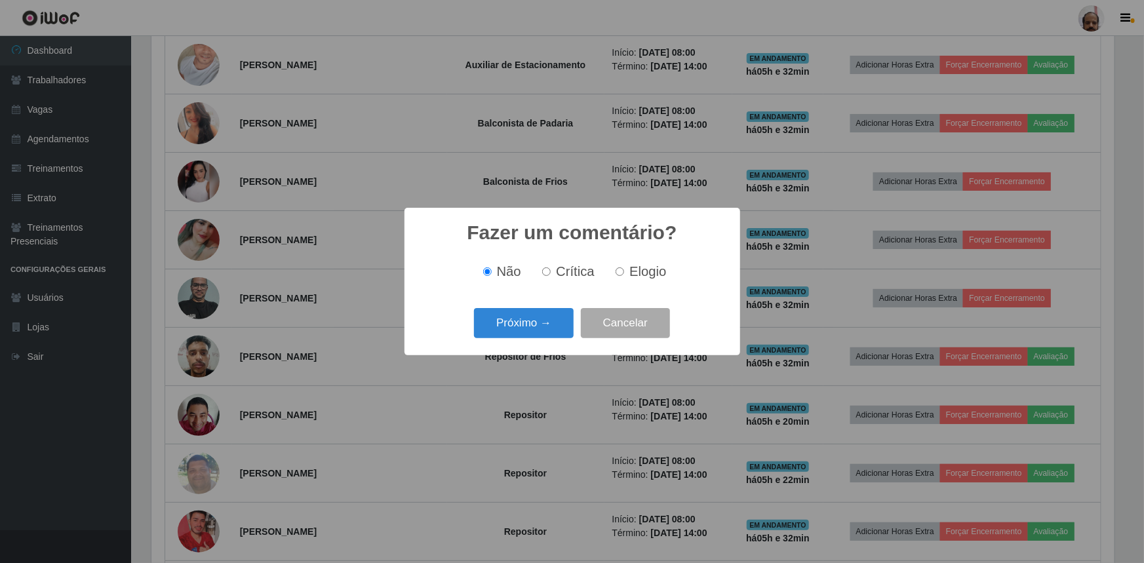
click at [618, 271] on input "Elogio" at bounding box center [620, 271] width 9 height 9
radio input "true"
click at [552, 326] on button "Próximo →" at bounding box center [524, 323] width 100 height 31
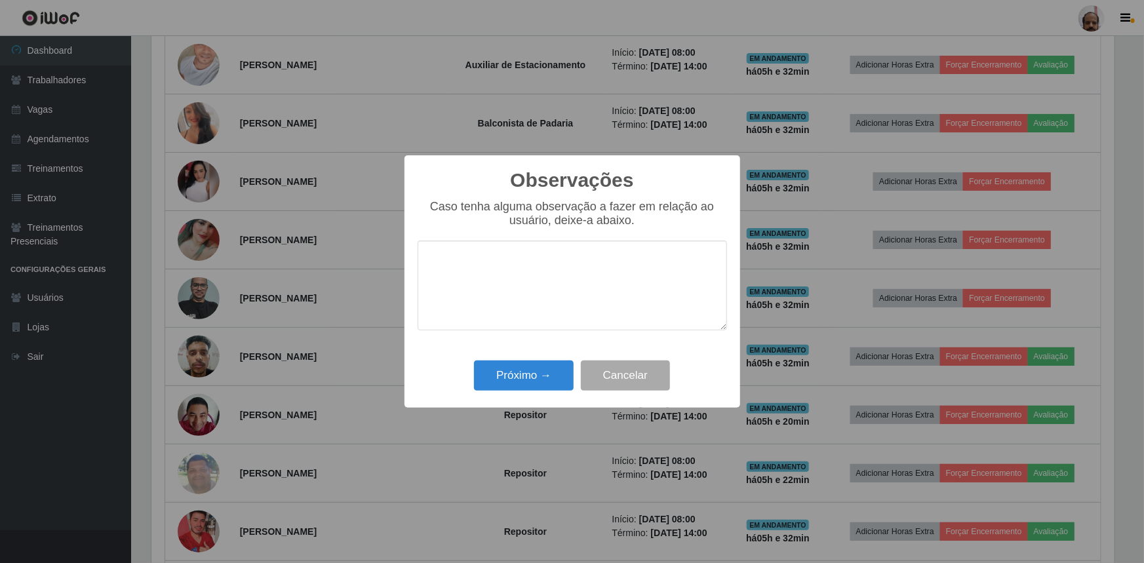
click at [570, 274] on textarea at bounding box center [572, 286] width 309 height 90
click at [509, 288] on textarea "FEZ UM TRABALHO CORRETO NO QUE FOI PEDIDO PARAO MESMO" at bounding box center [572, 286] width 309 height 90
click at [576, 286] on textarea "FEZ UM TRABALHO CORRETO NO QUE FOI PEDIDO PARA O MESMO" at bounding box center [572, 286] width 309 height 90
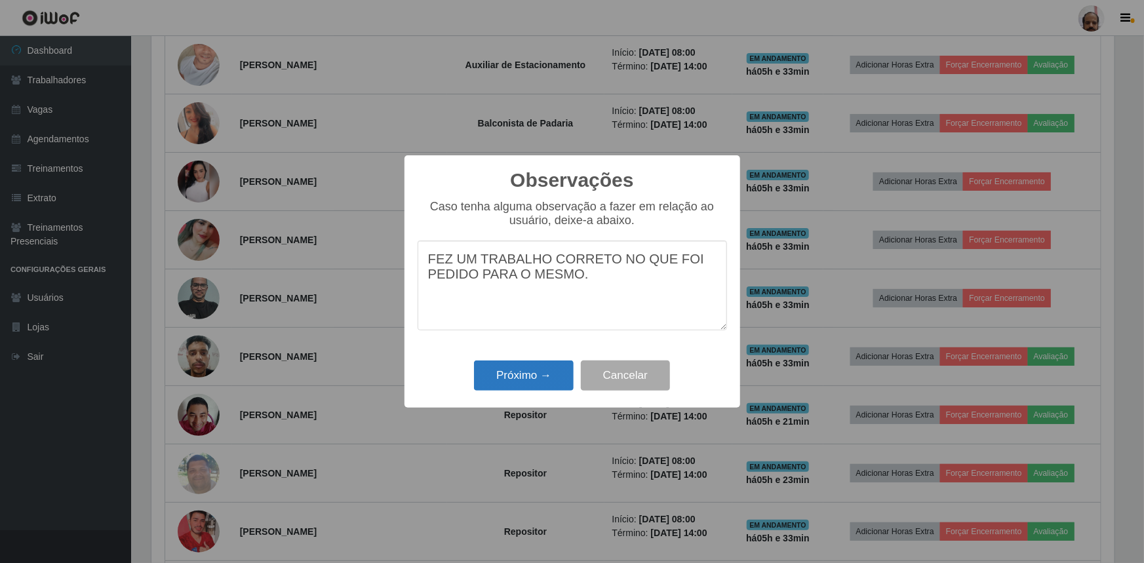
type textarea "FEZ UM TRABALHO CORRETO NO QUE FOI PEDIDO PARA O MESMO."
click at [553, 370] on button "Próximo →" at bounding box center [524, 376] width 100 height 31
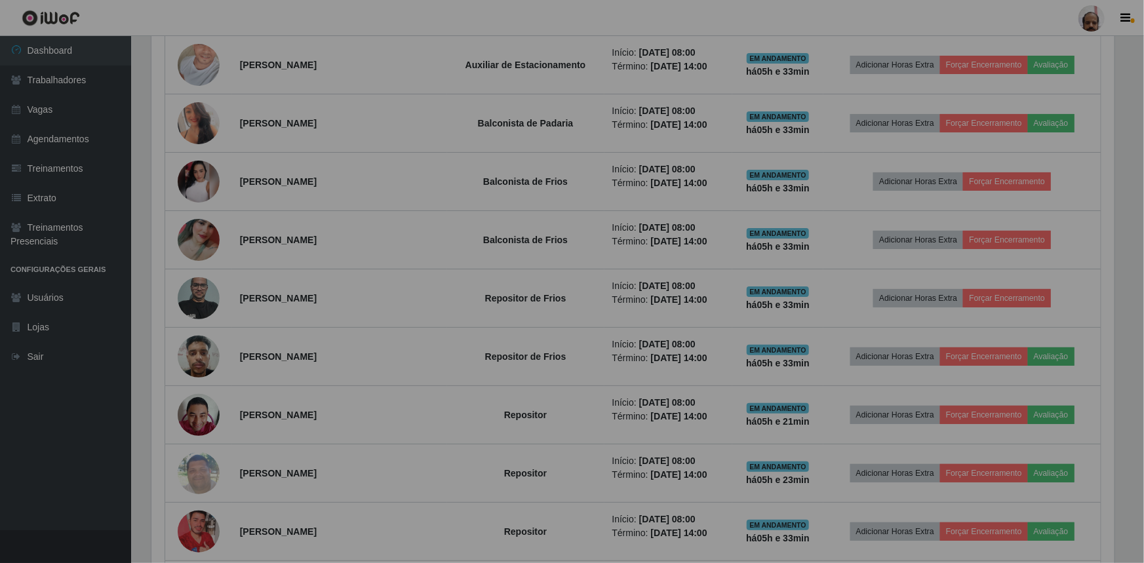
scroll to position [272, 969]
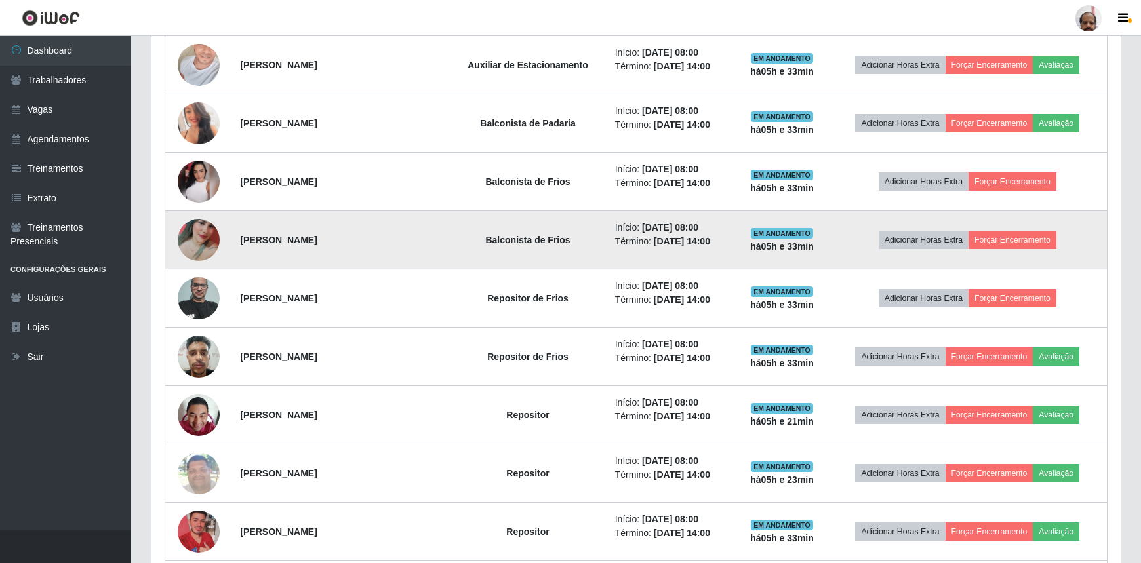
click at [208, 224] on img at bounding box center [199, 239] width 42 height 93
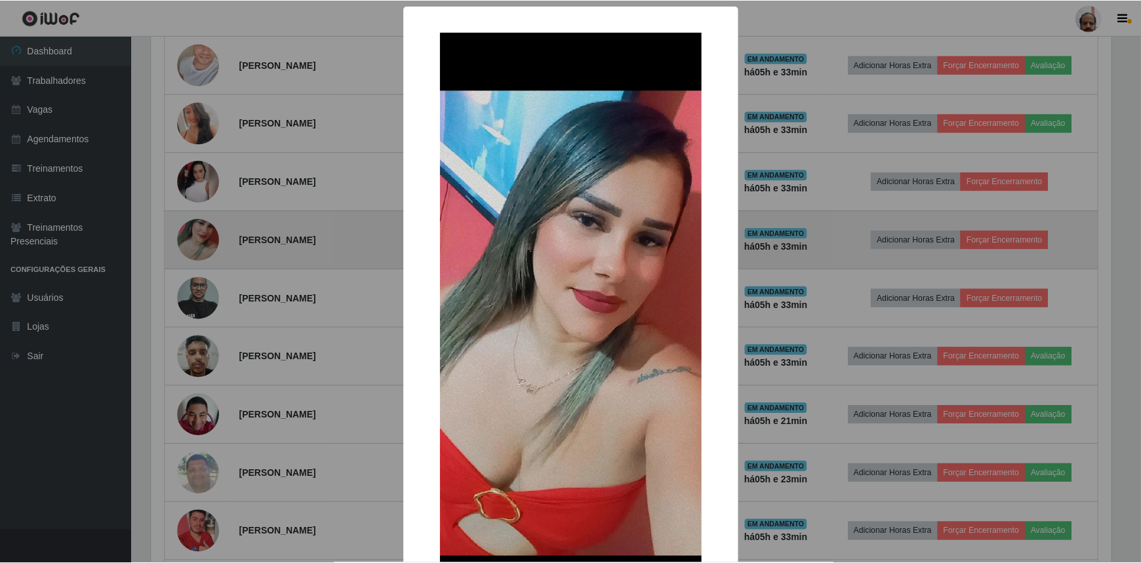
scroll to position [272, 963]
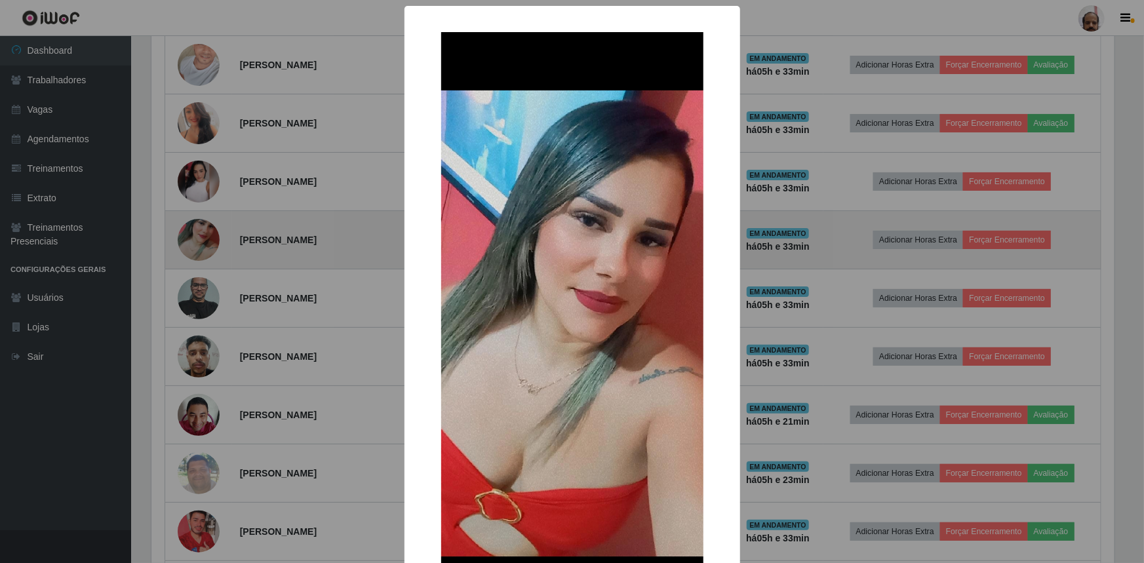
click at [208, 224] on div "× OK Cancel" at bounding box center [572, 281] width 1144 height 563
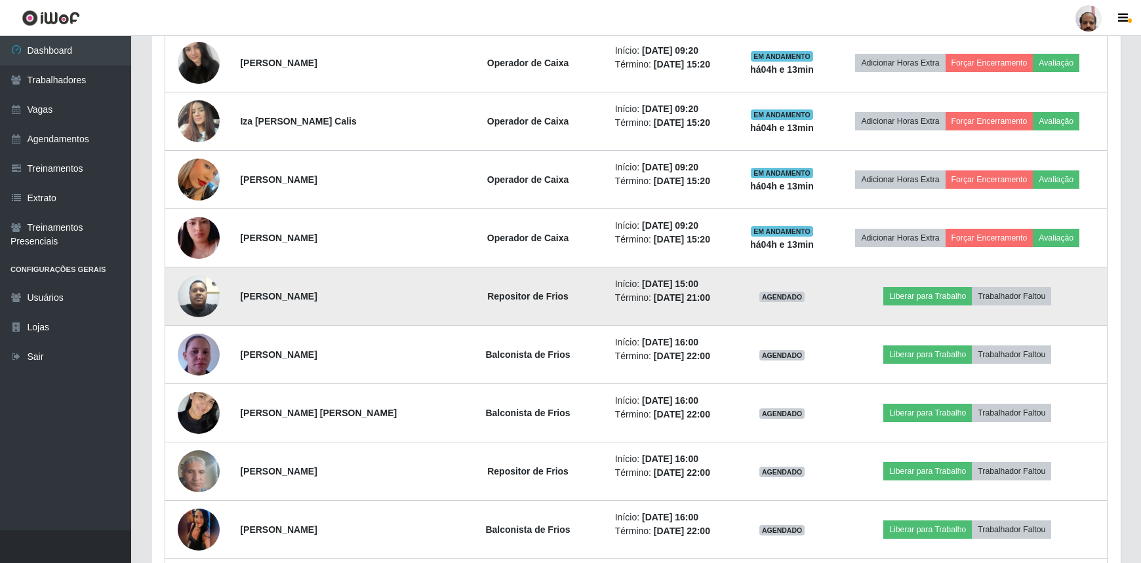
scroll to position [1311, 0]
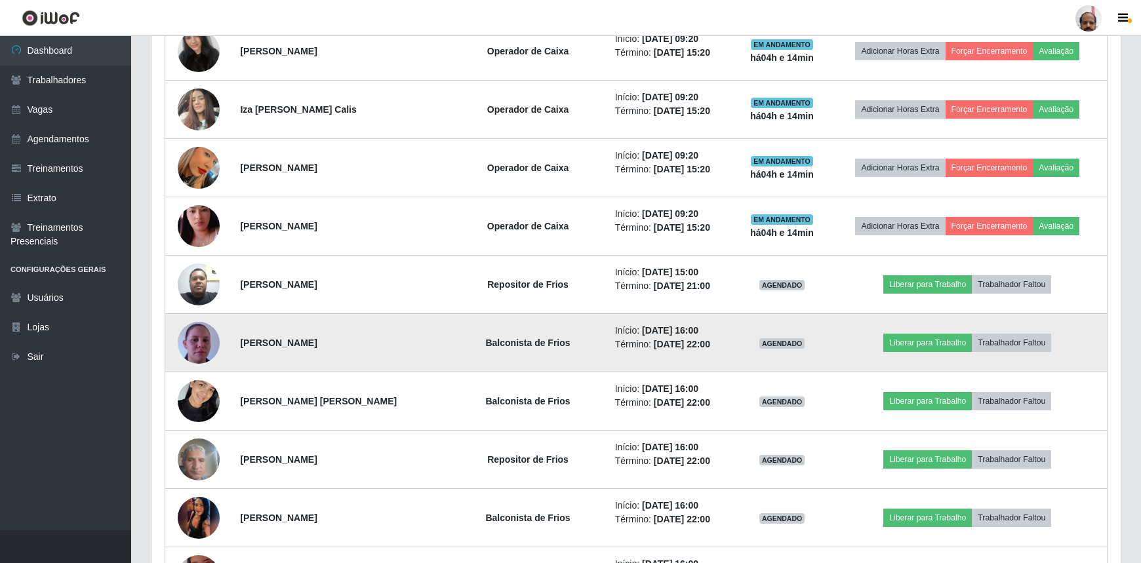
click at [208, 339] on img at bounding box center [199, 342] width 42 height 75
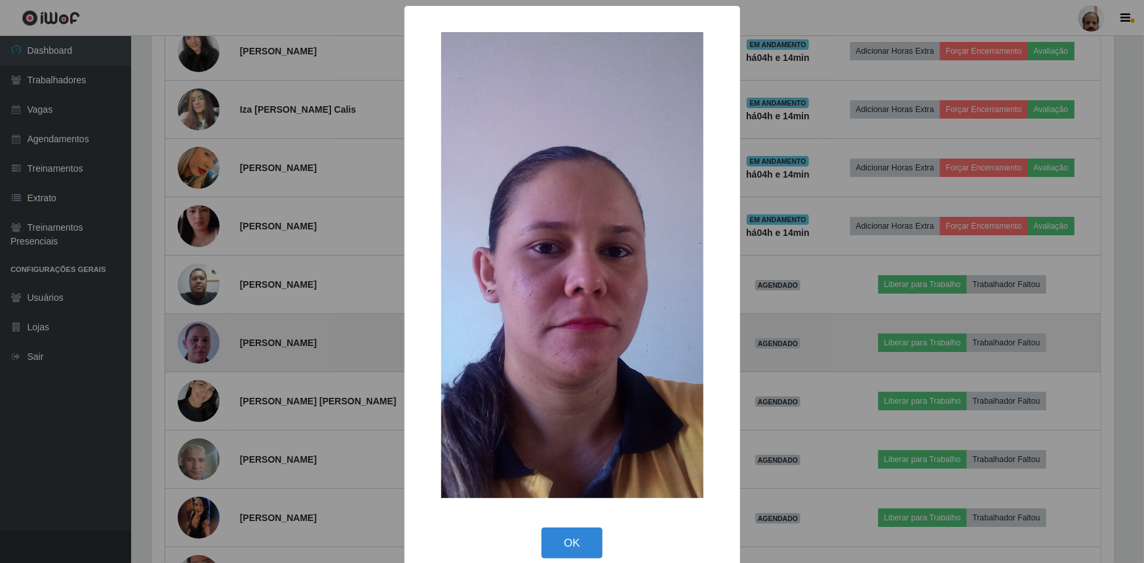
click at [208, 339] on div "× OK Cancel" at bounding box center [572, 281] width 1144 height 563
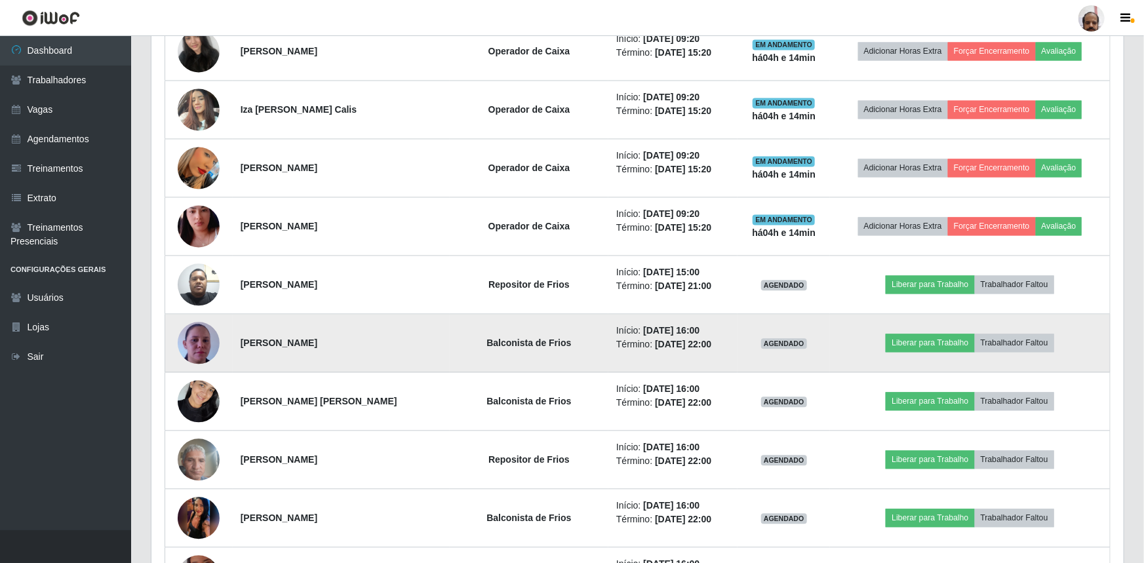
scroll to position [272, 969]
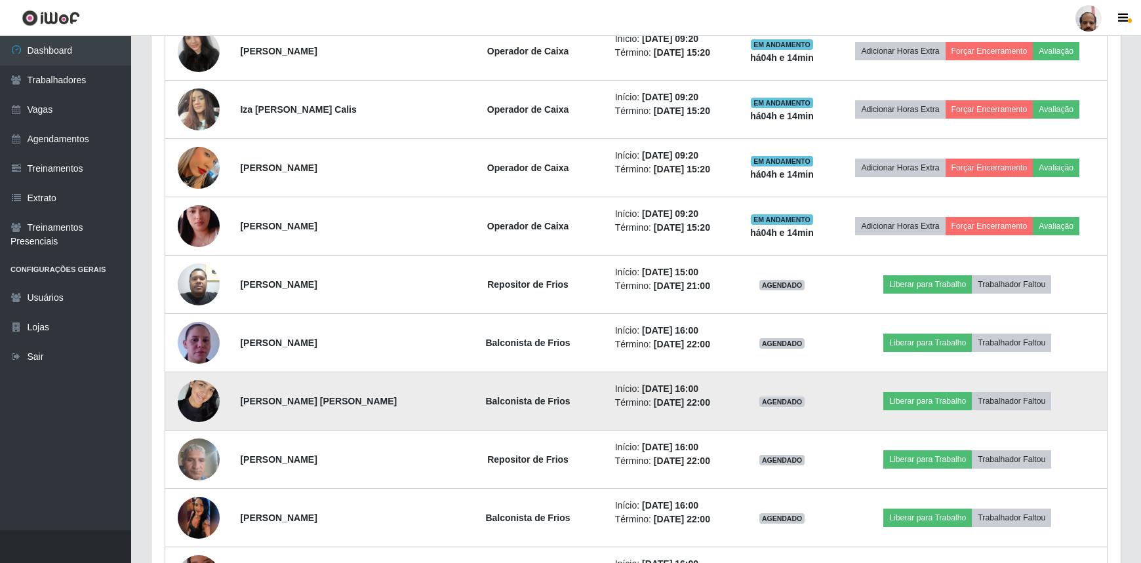
click at [191, 401] on img at bounding box center [199, 401] width 42 height 56
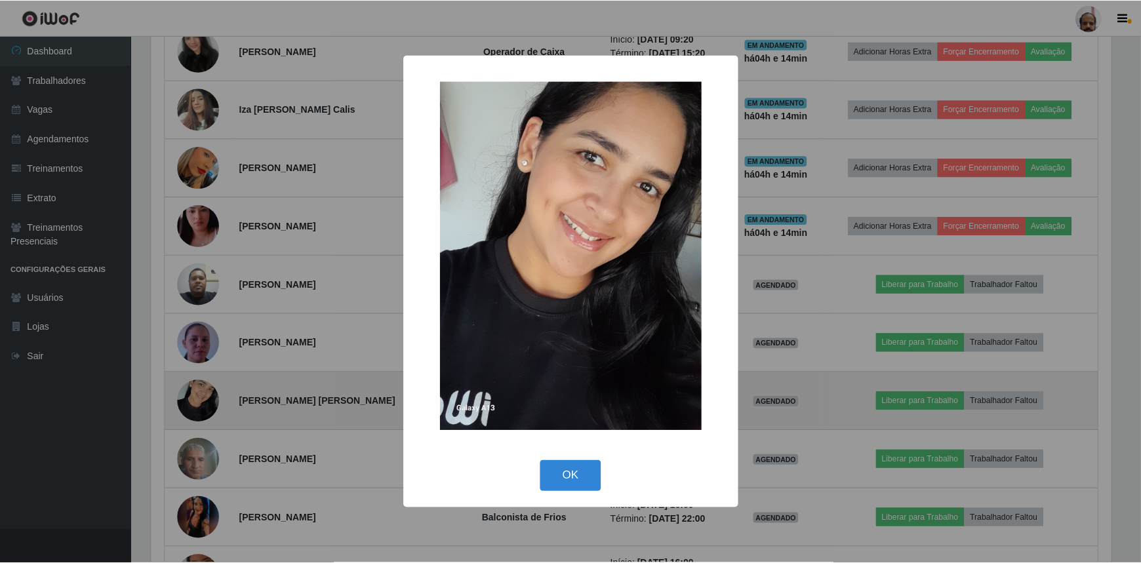
scroll to position [272, 963]
click at [191, 401] on div "× OK Cancel" at bounding box center [572, 281] width 1144 height 563
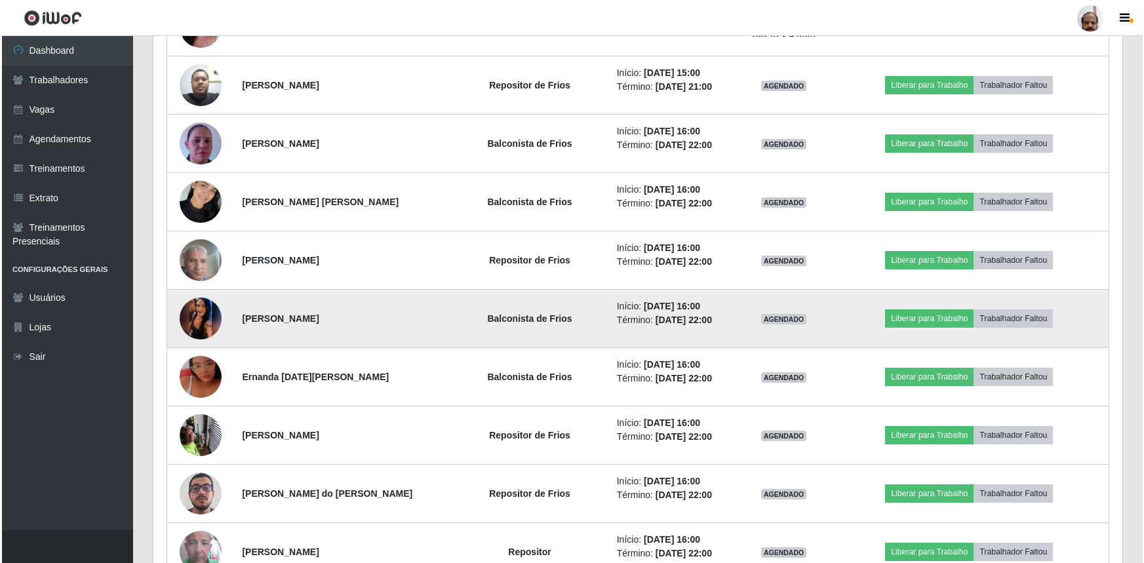
scroll to position [1489, 0]
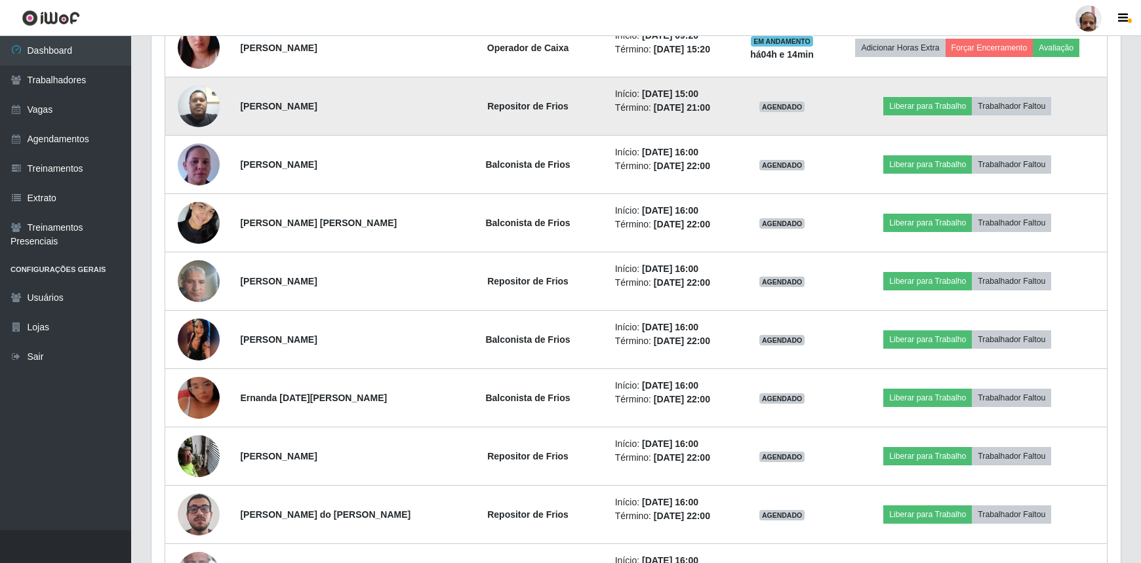
click at [208, 98] on img at bounding box center [199, 106] width 42 height 56
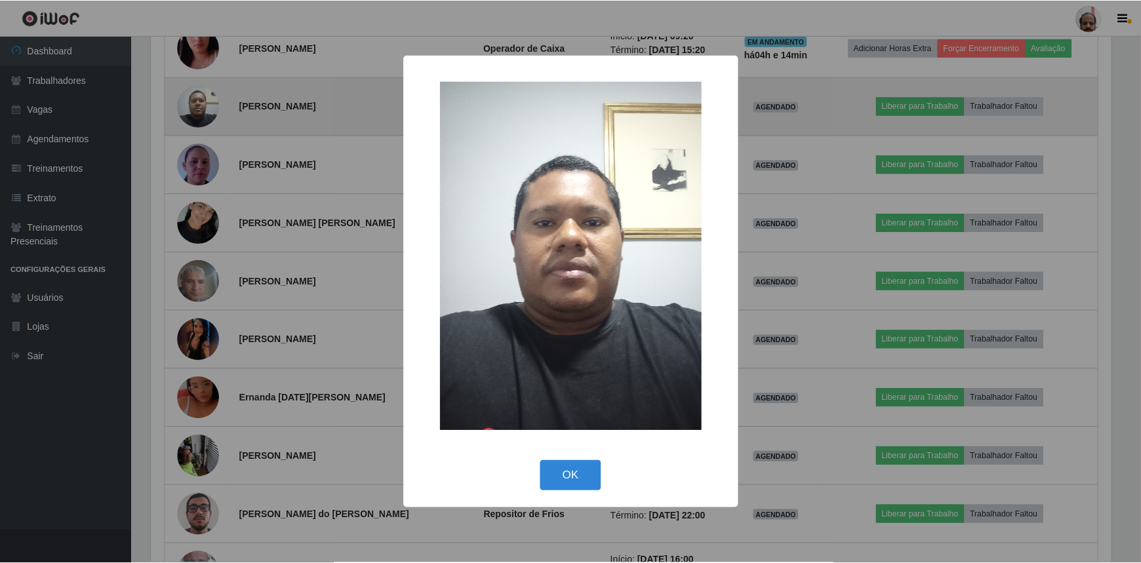
scroll to position [272, 963]
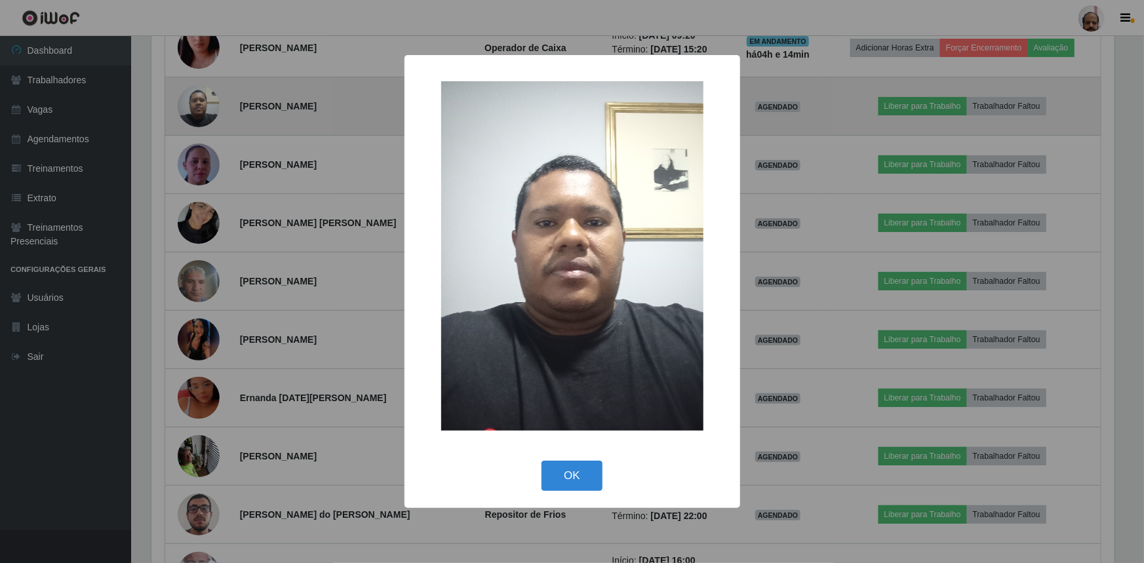
click at [208, 98] on div "× OK Cancel" at bounding box center [572, 281] width 1144 height 563
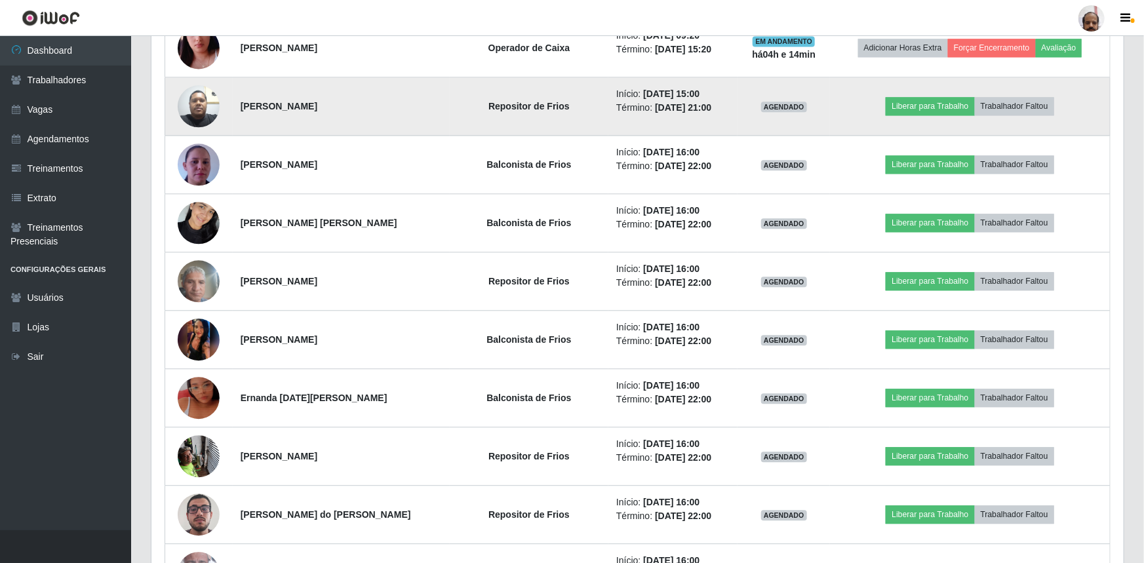
scroll to position [272, 969]
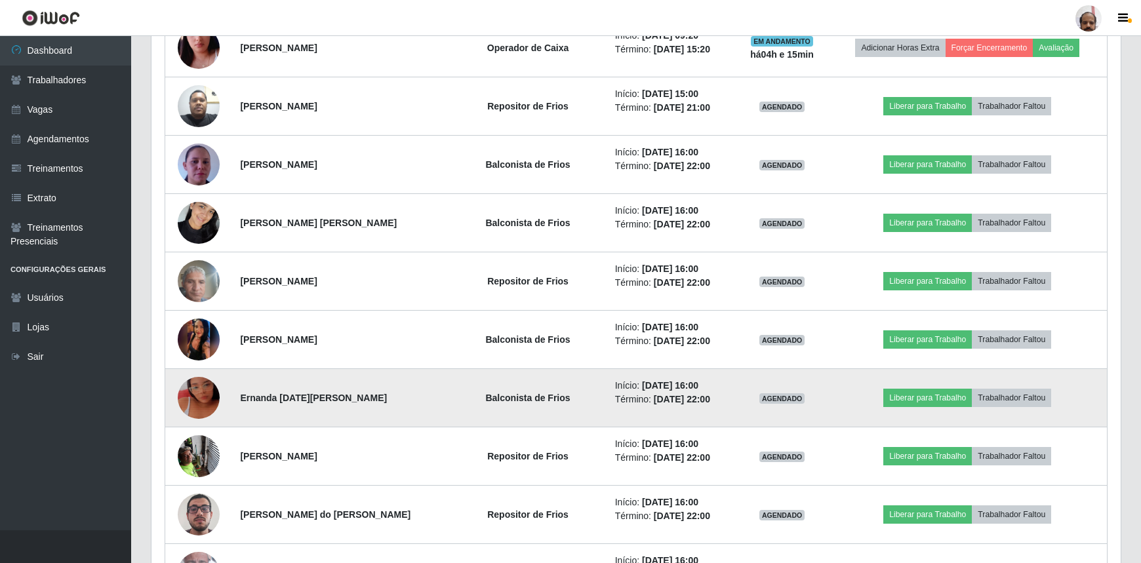
click at [205, 400] on img at bounding box center [199, 398] width 42 height 75
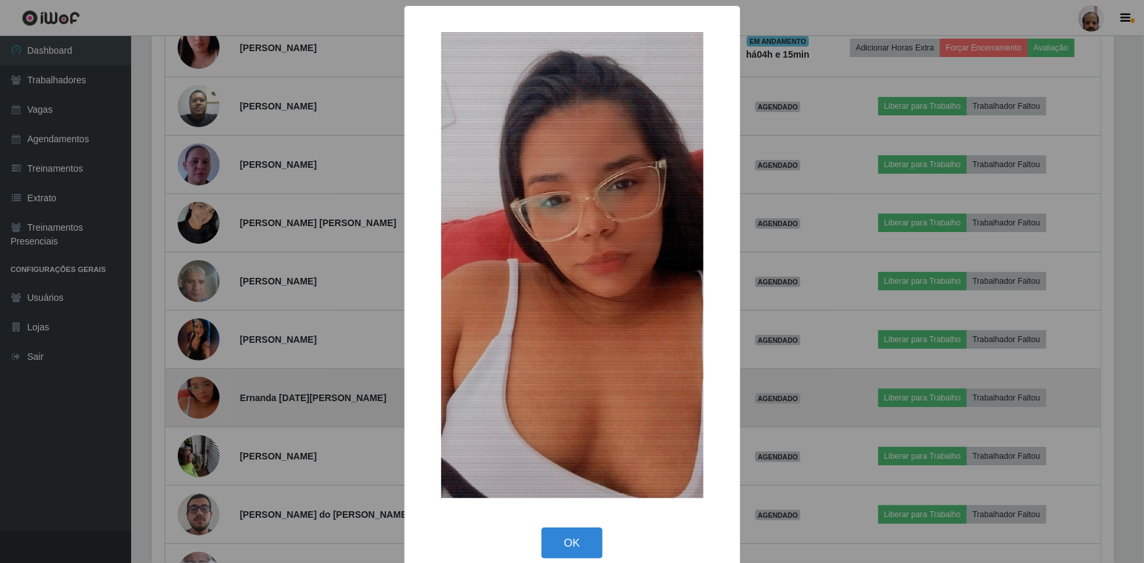
click at [206, 400] on div "× OK Cancel" at bounding box center [572, 281] width 1144 height 563
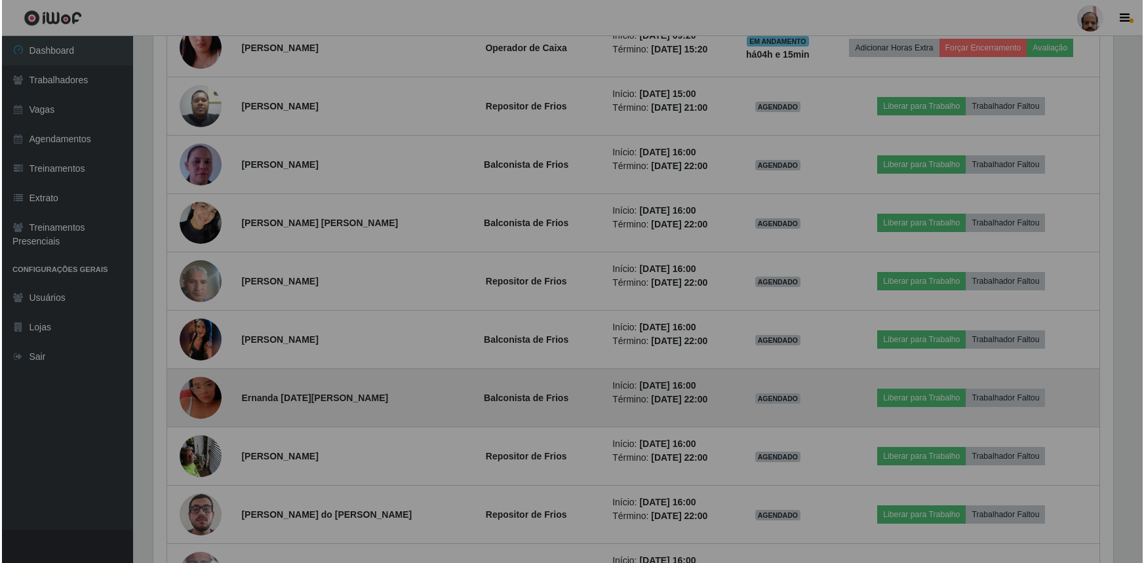
scroll to position [272, 969]
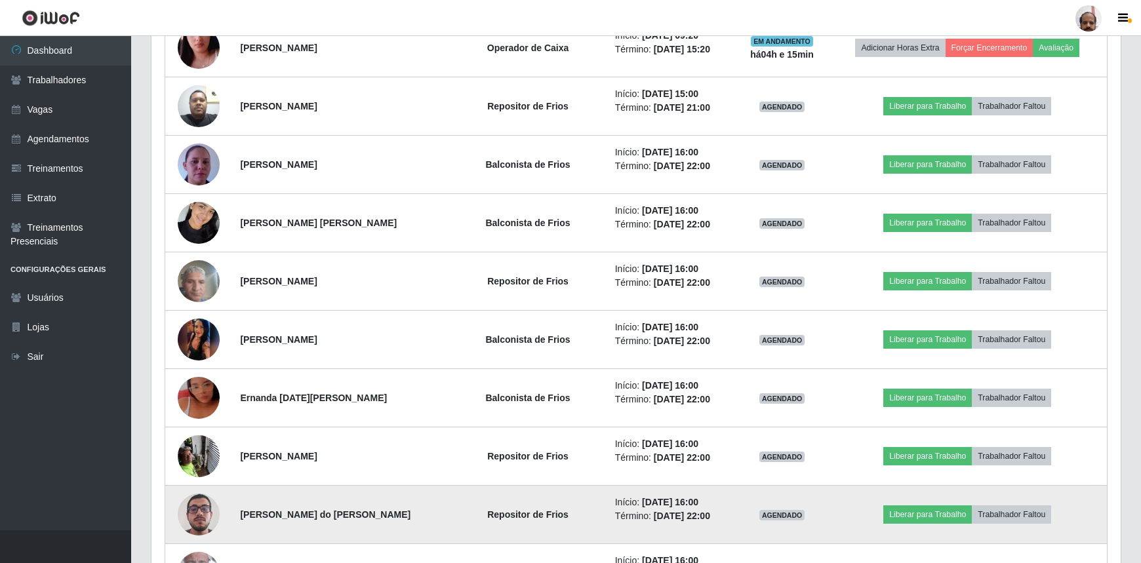
click at [214, 513] on img at bounding box center [199, 514] width 42 height 75
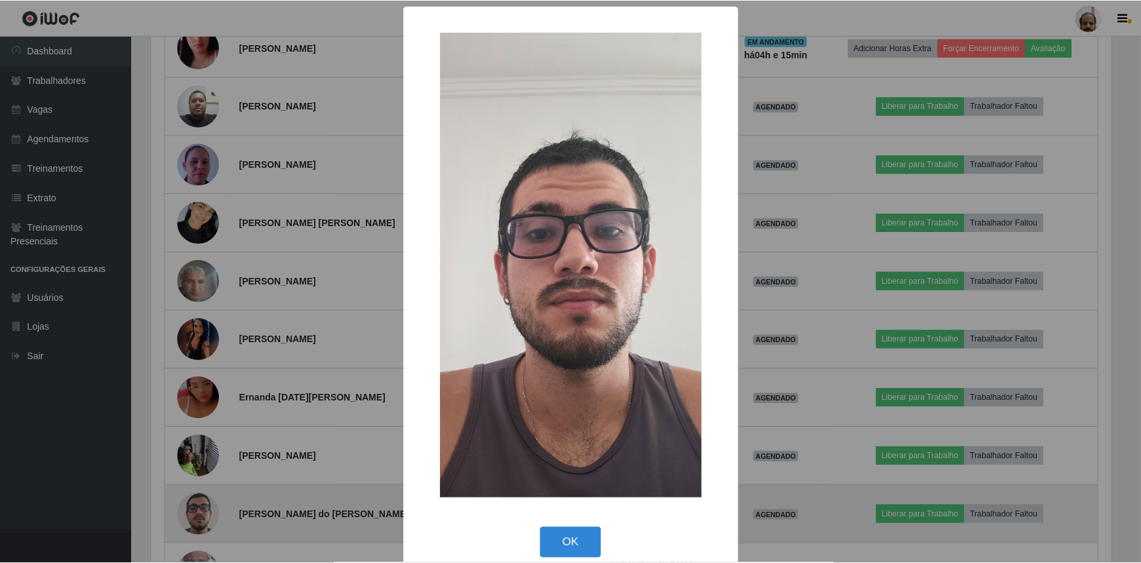
scroll to position [272, 963]
click at [214, 513] on div "× OK Cancel" at bounding box center [572, 281] width 1144 height 563
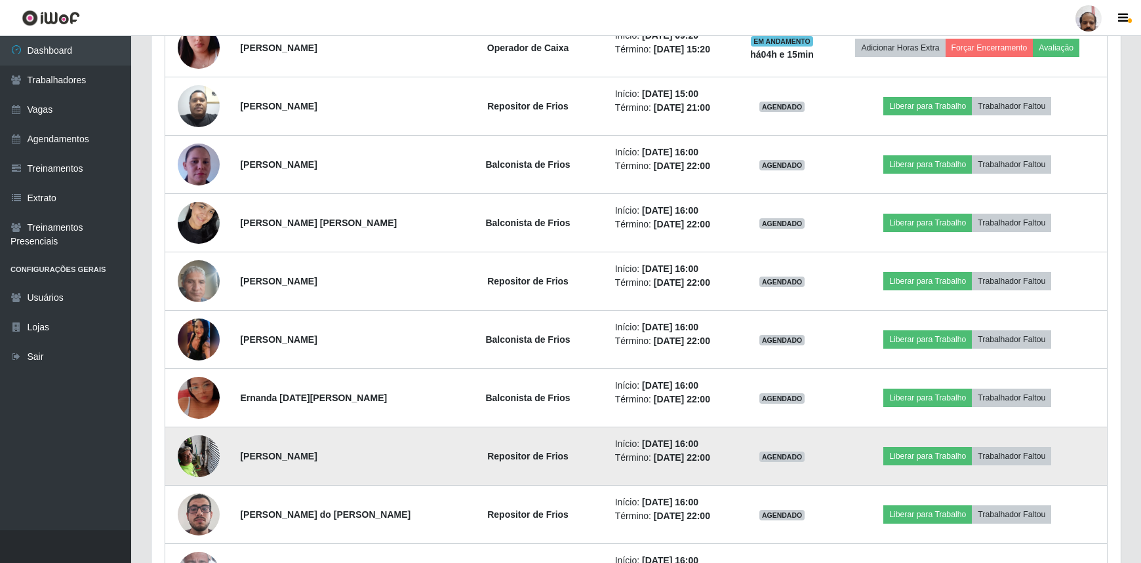
scroll to position [1549, 0]
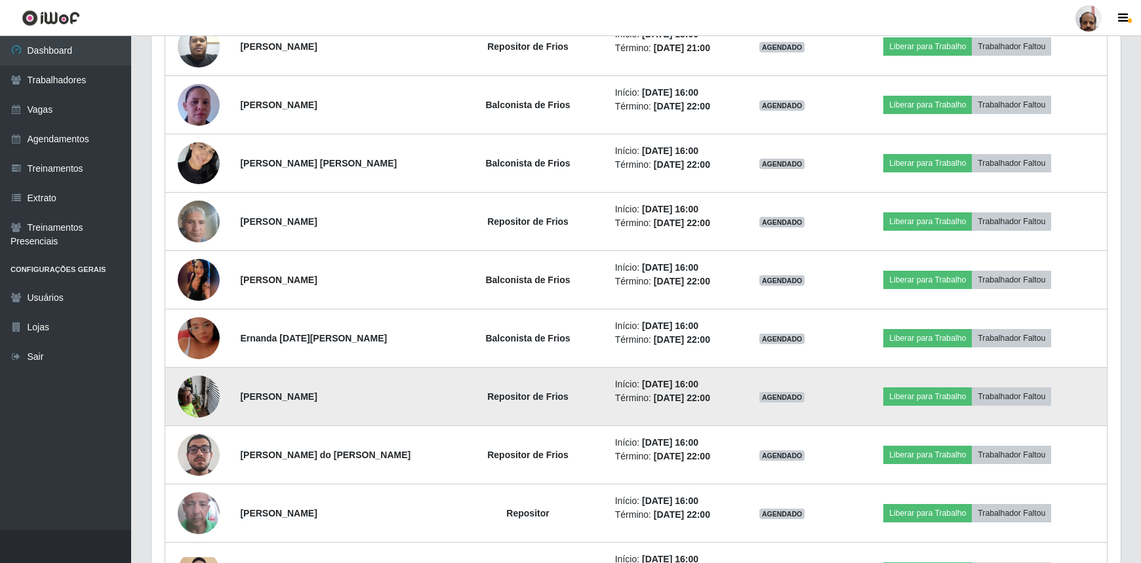
click at [190, 396] on img at bounding box center [199, 396] width 42 height 56
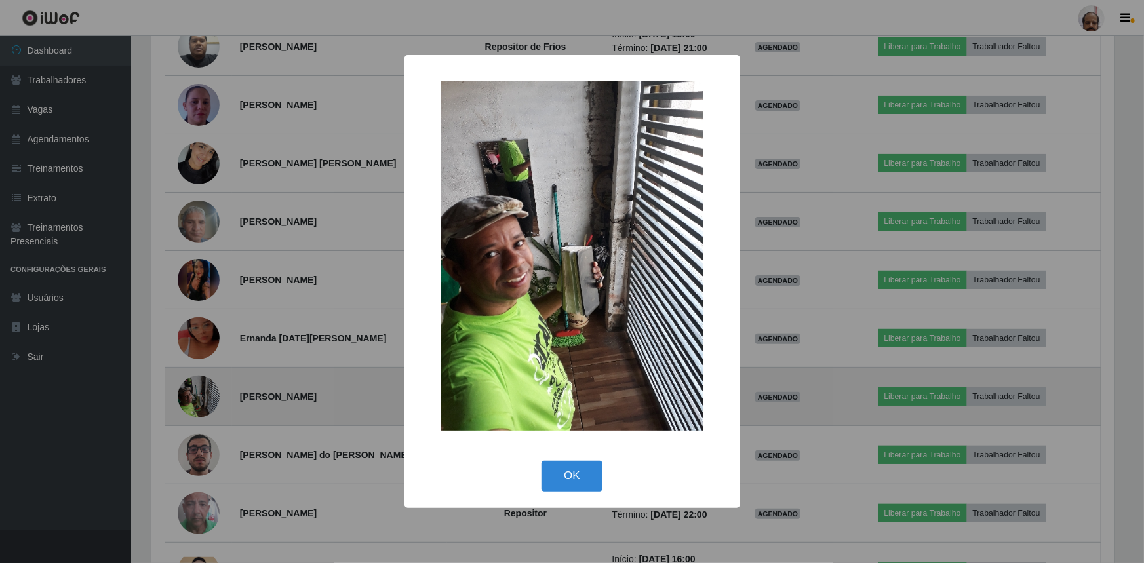
click at [190, 396] on div "× OK Cancel" at bounding box center [572, 281] width 1144 height 563
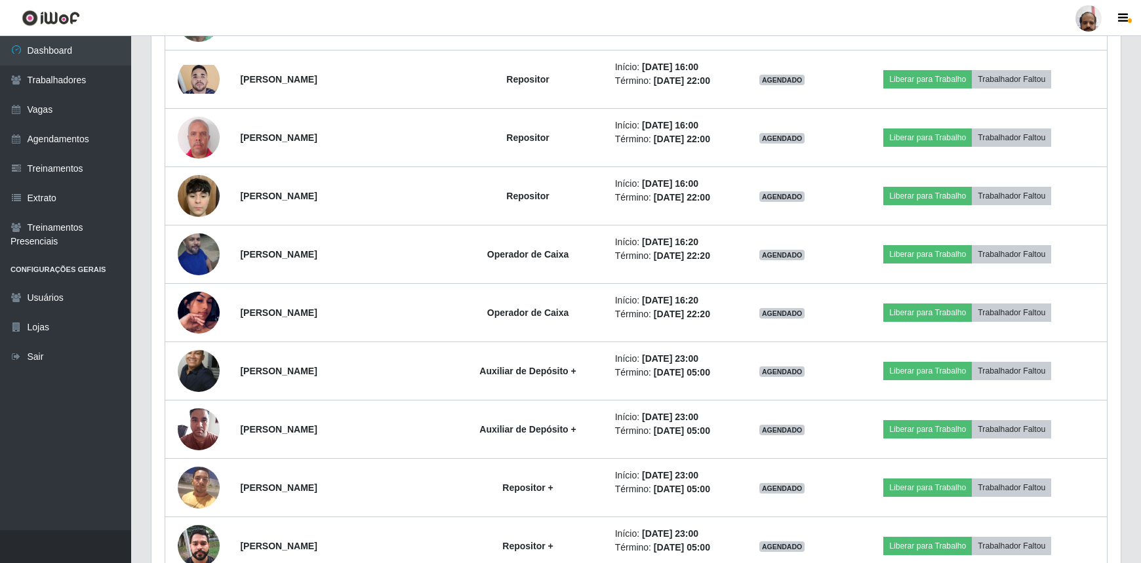
scroll to position [2085, 0]
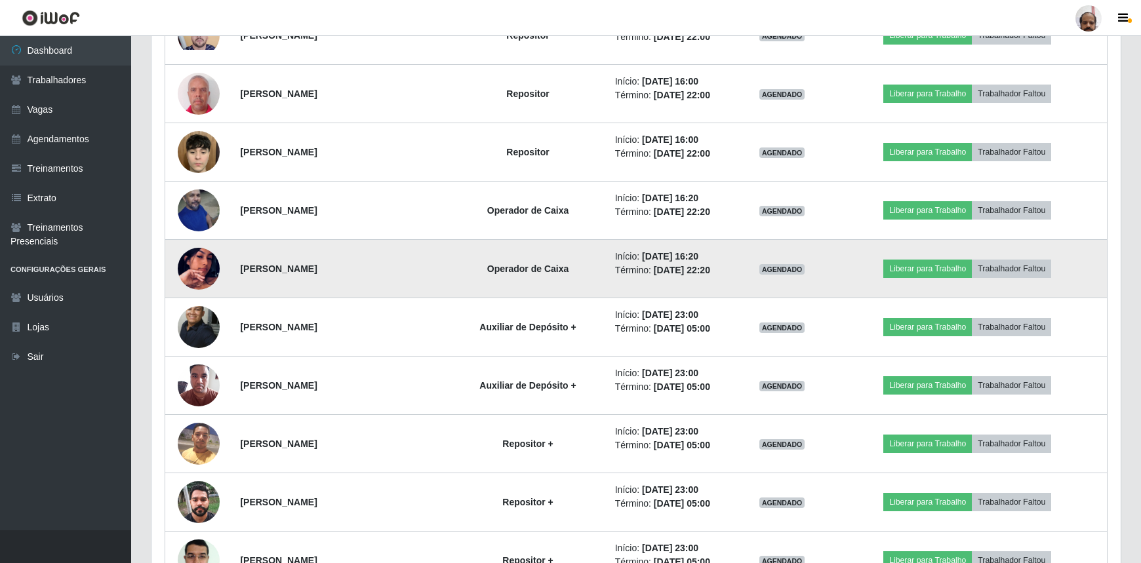
click at [187, 267] on img at bounding box center [199, 268] width 42 height 75
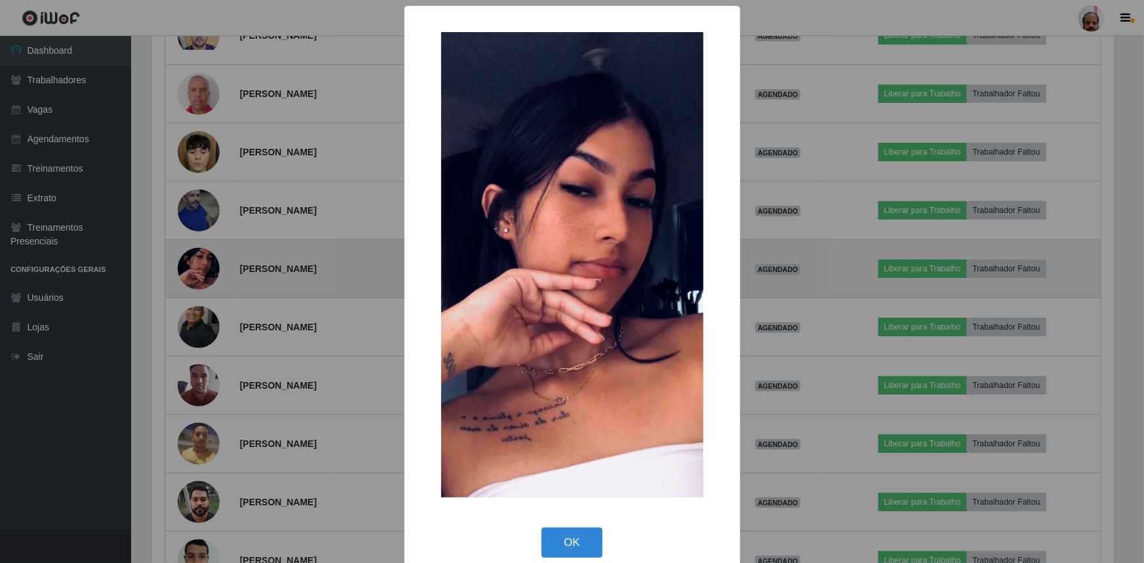
click at [187, 267] on div "× OK Cancel" at bounding box center [572, 281] width 1144 height 563
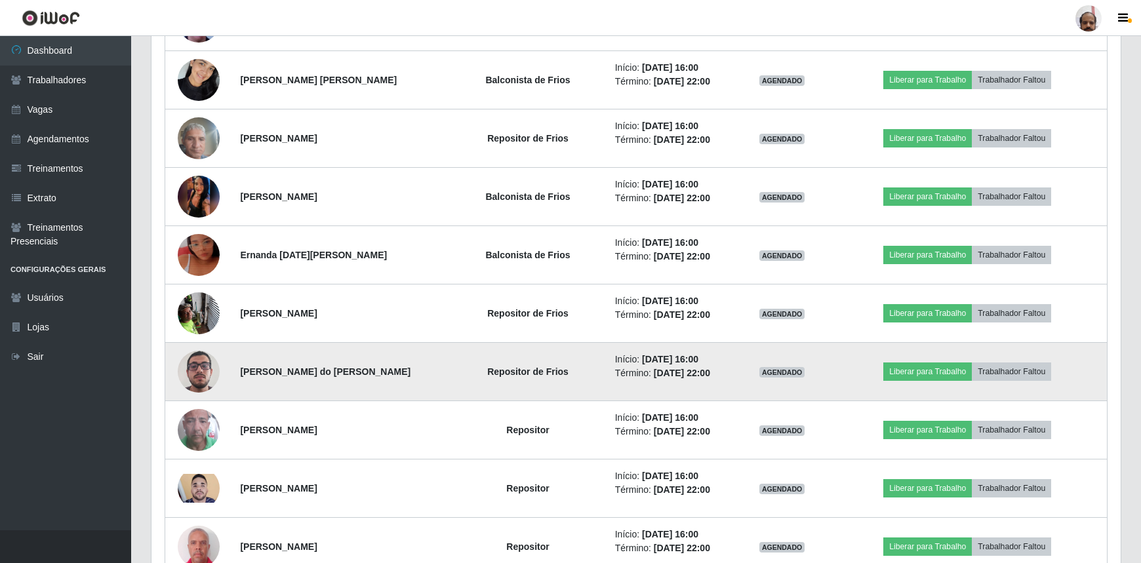
scroll to position [1630, 0]
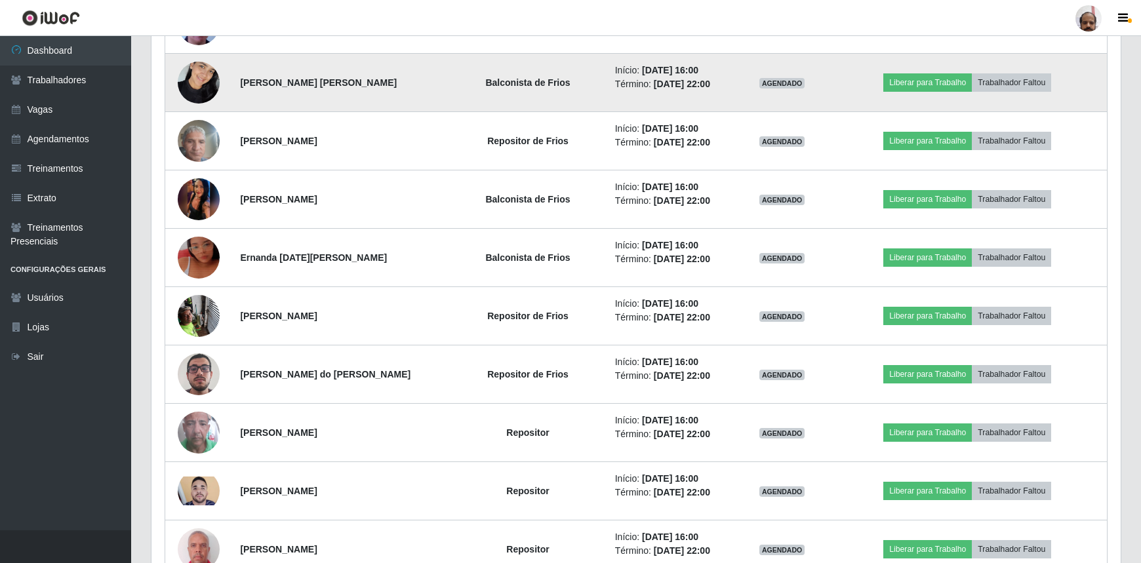
click at [208, 89] on img at bounding box center [199, 82] width 42 height 56
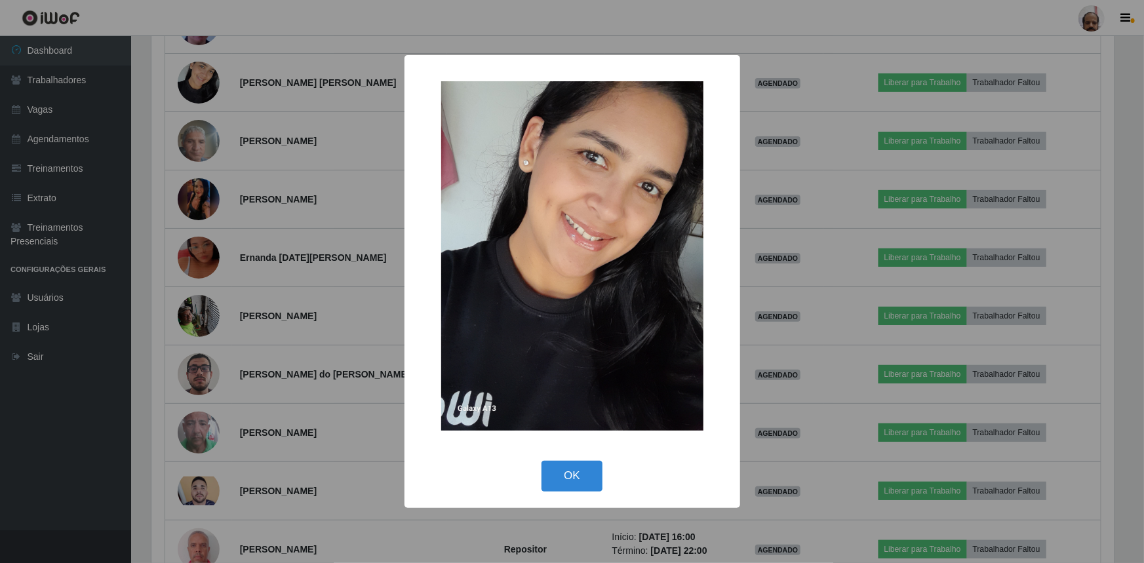
click at [484, 217] on img at bounding box center [572, 255] width 262 height 349
click at [587, 477] on button "OK" at bounding box center [571, 476] width 61 height 31
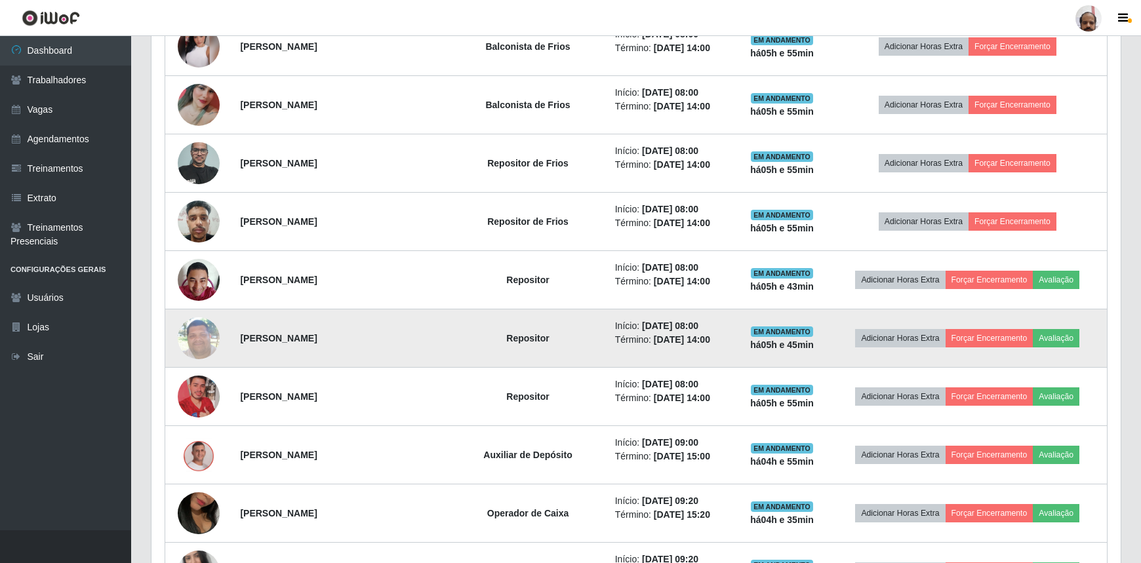
scroll to position [795, 0]
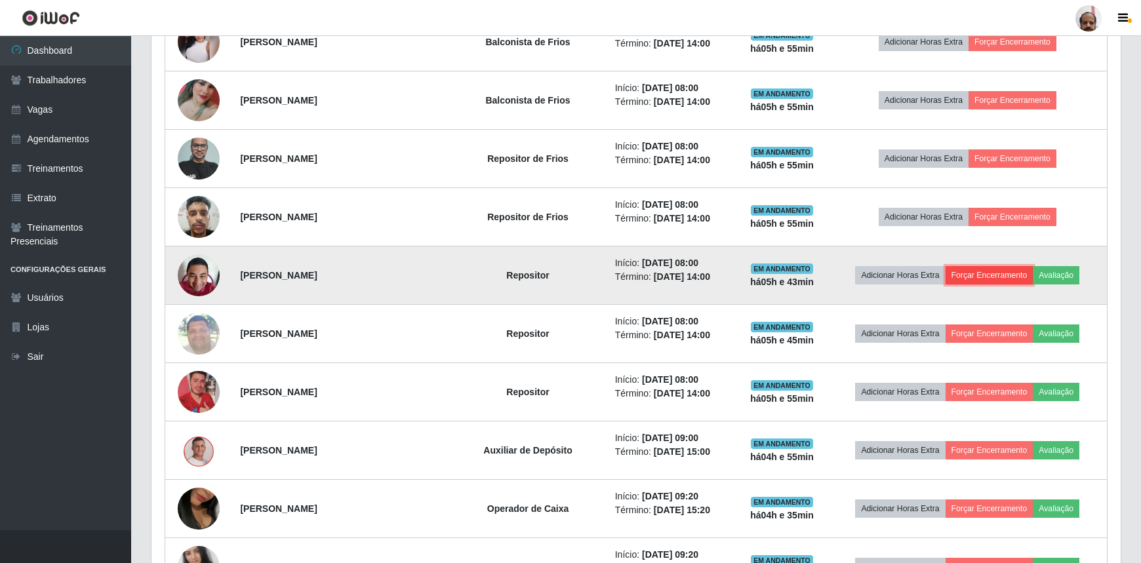
click at [970, 272] on button "Forçar Encerramento" at bounding box center [989, 275] width 88 height 18
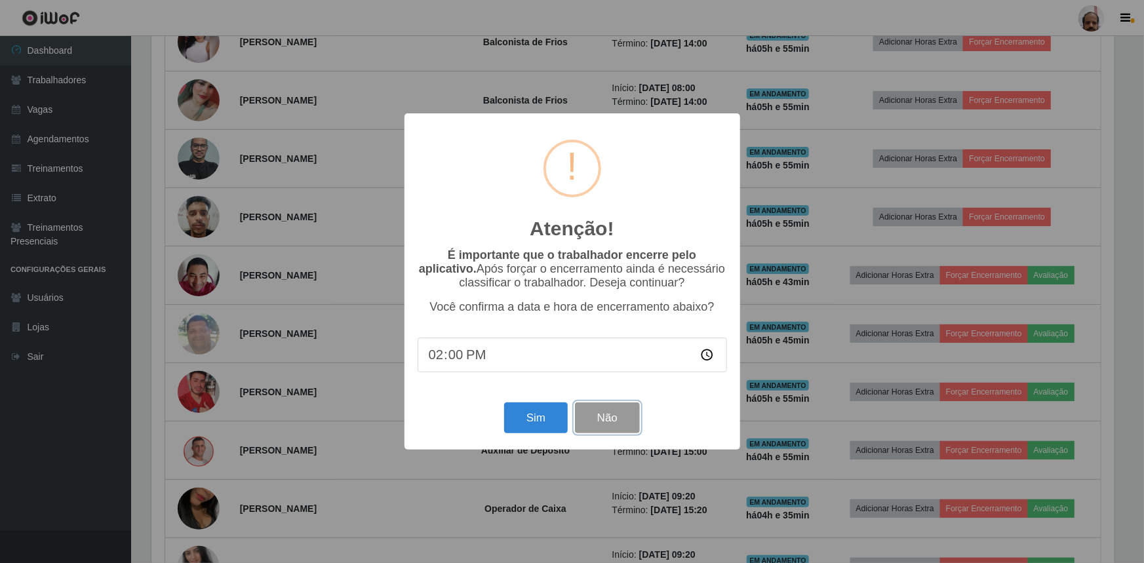
click at [618, 427] on button "Não" at bounding box center [607, 417] width 65 height 31
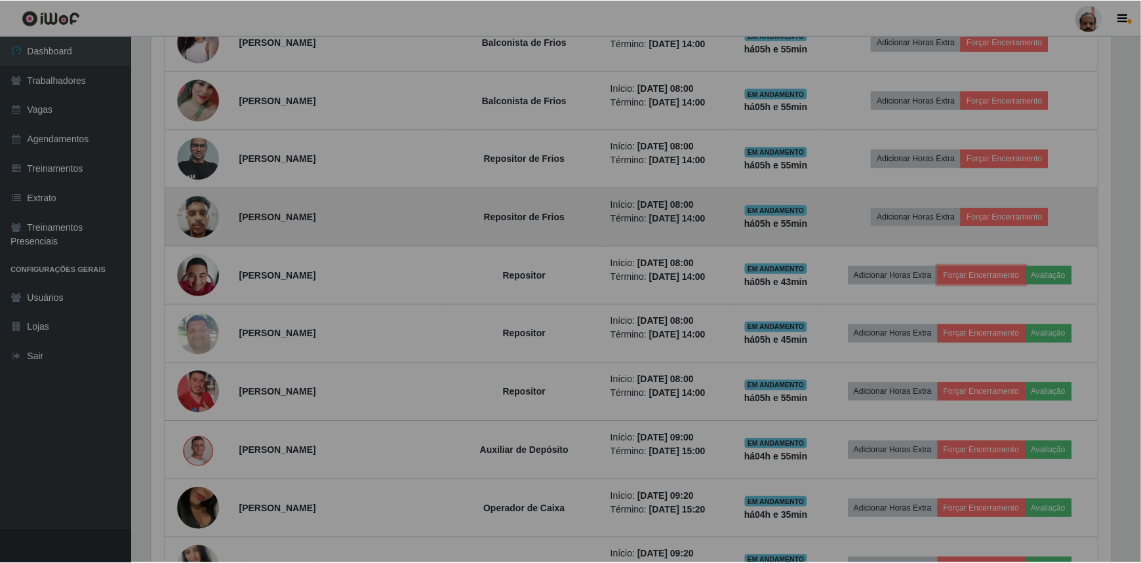
scroll to position [272, 969]
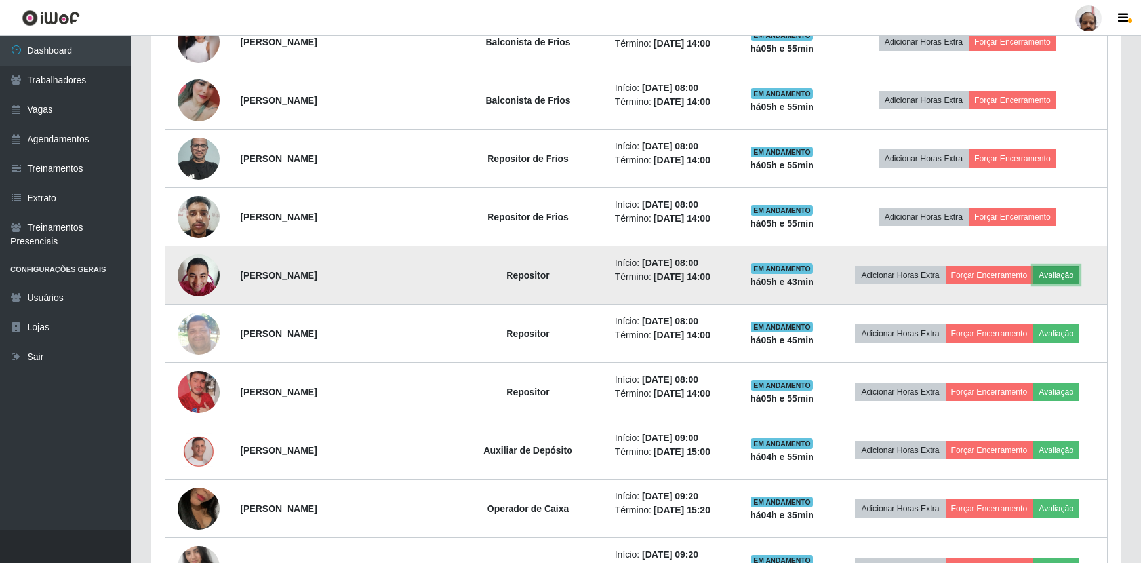
click at [1056, 272] on button "Avaliação" at bounding box center [1055, 275] width 47 height 18
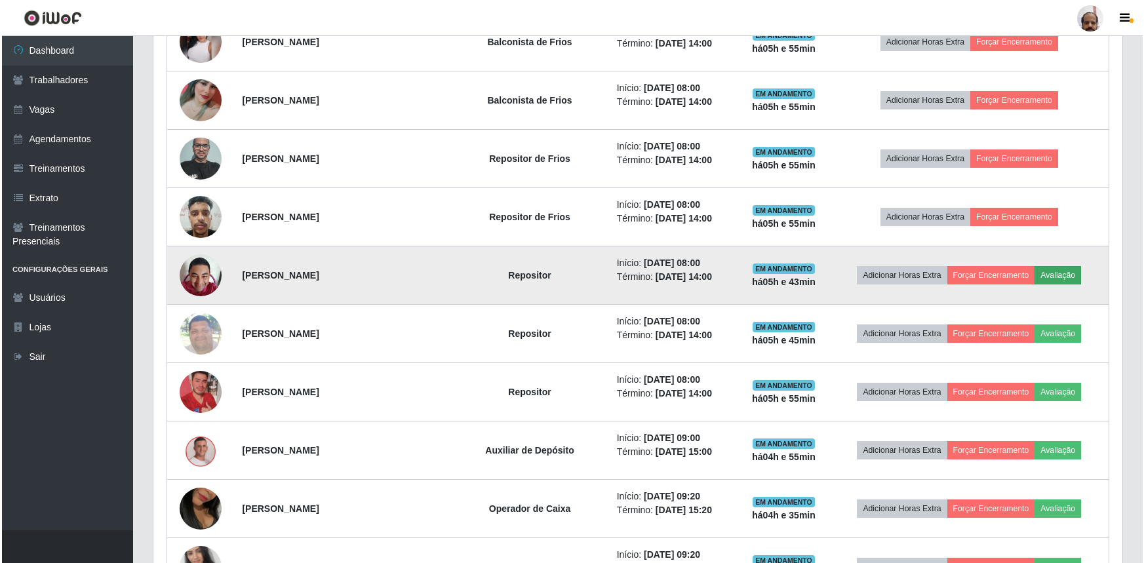
scroll to position [272, 963]
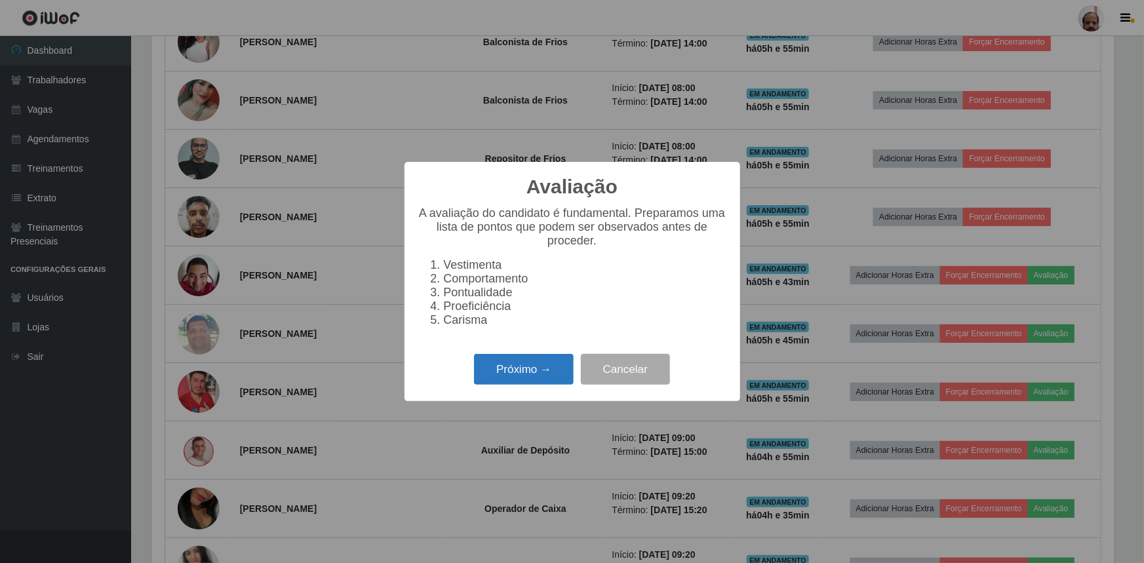
click at [509, 385] on button "Próximo →" at bounding box center [524, 369] width 100 height 31
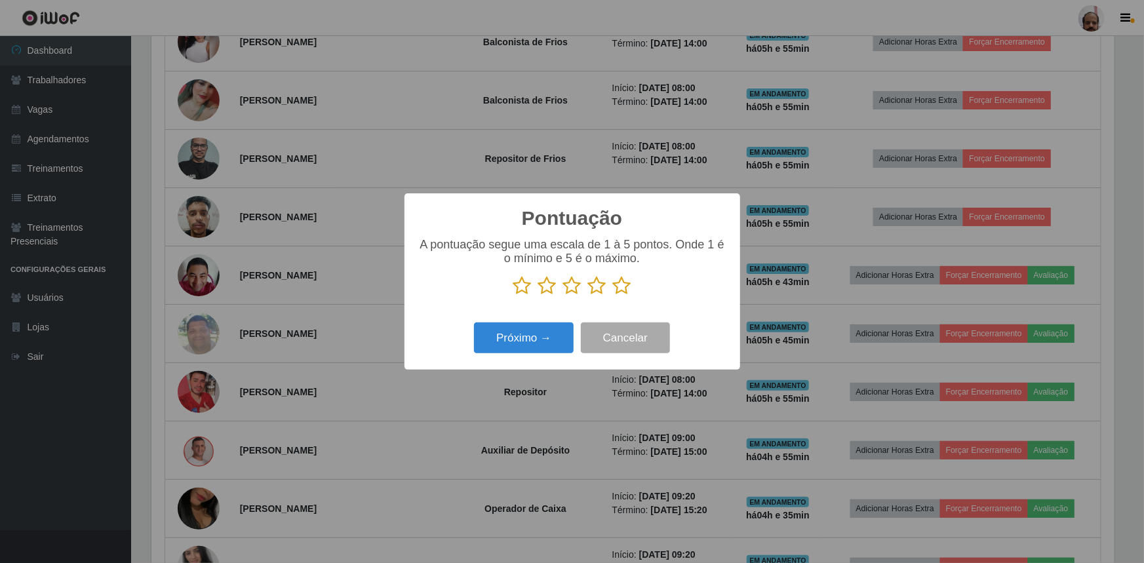
scroll to position [655249, 654557]
click at [597, 281] on icon at bounding box center [597, 286] width 18 height 20
click at [588, 296] on input "radio" at bounding box center [588, 296] width 0 height 0
click at [528, 340] on button "Próximo →" at bounding box center [524, 338] width 100 height 31
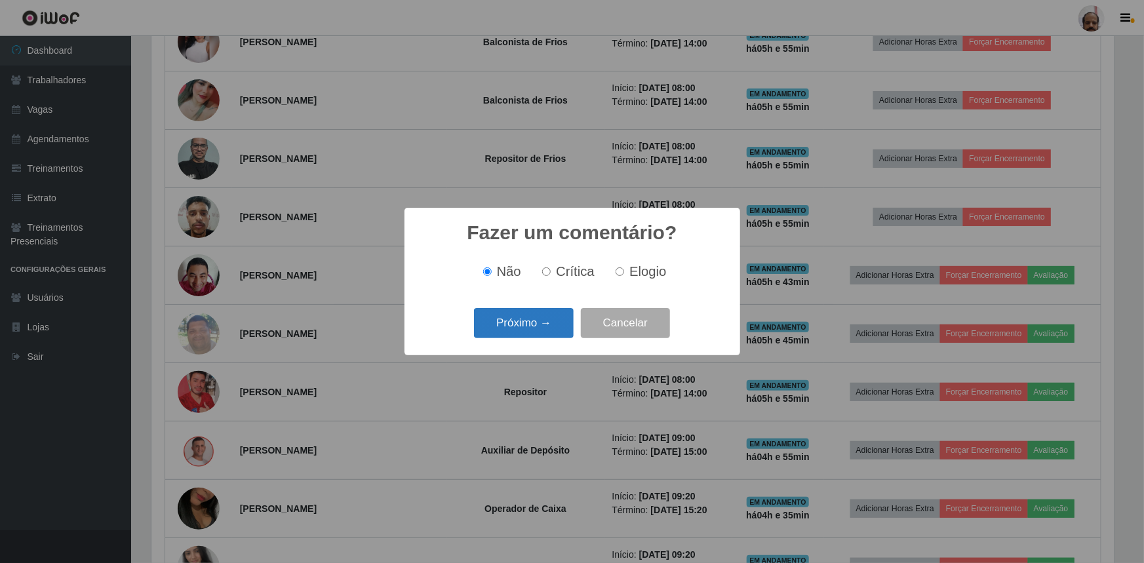
click at [551, 330] on button "Próximo →" at bounding box center [524, 323] width 100 height 31
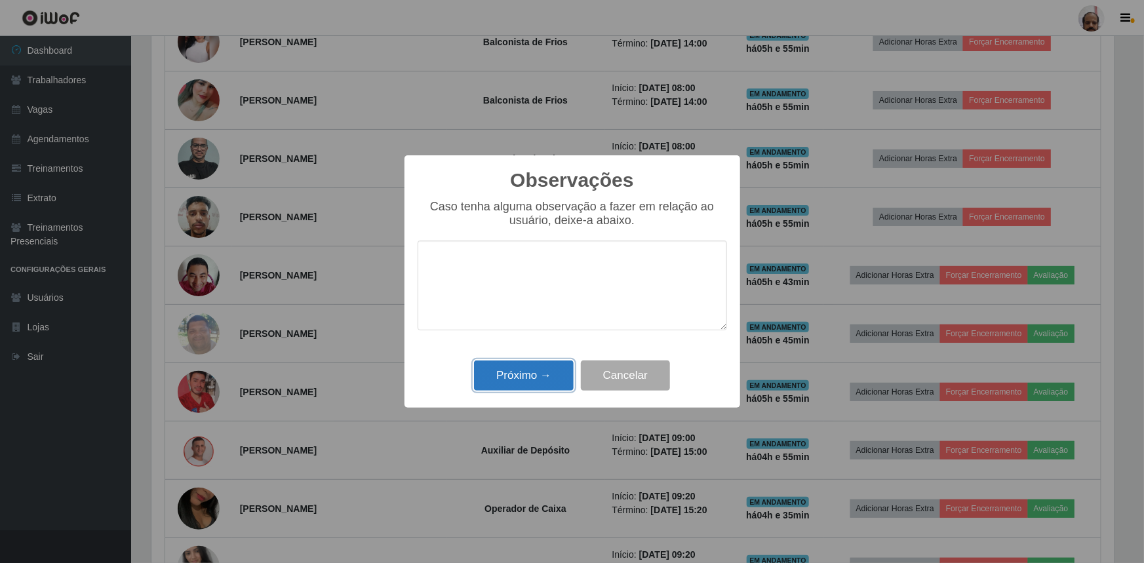
click at [551, 374] on button "Próximo →" at bounding box center [524, 376] width 100 height 31
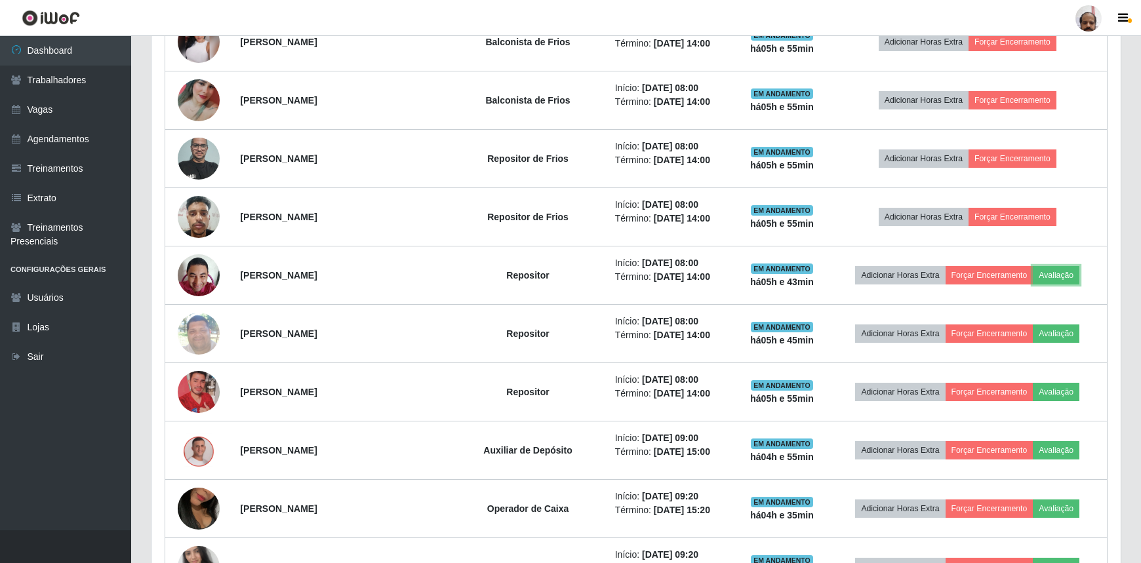
scroll to position [272, 969]
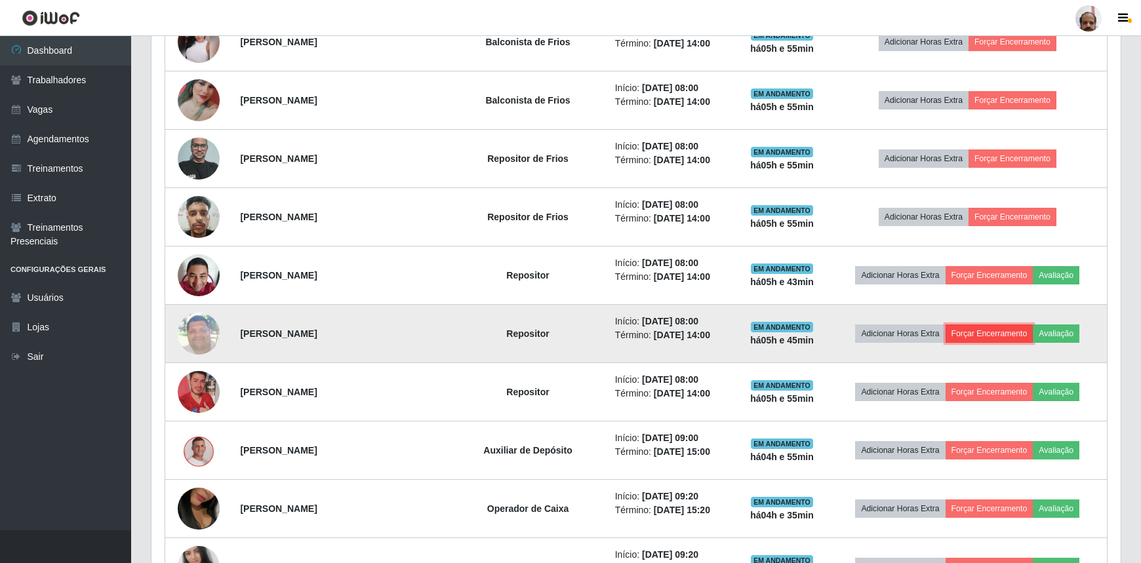
click at [990, 333] on button "Forçar Encerramento" at bounding box center [989, 333] width 88 height 18
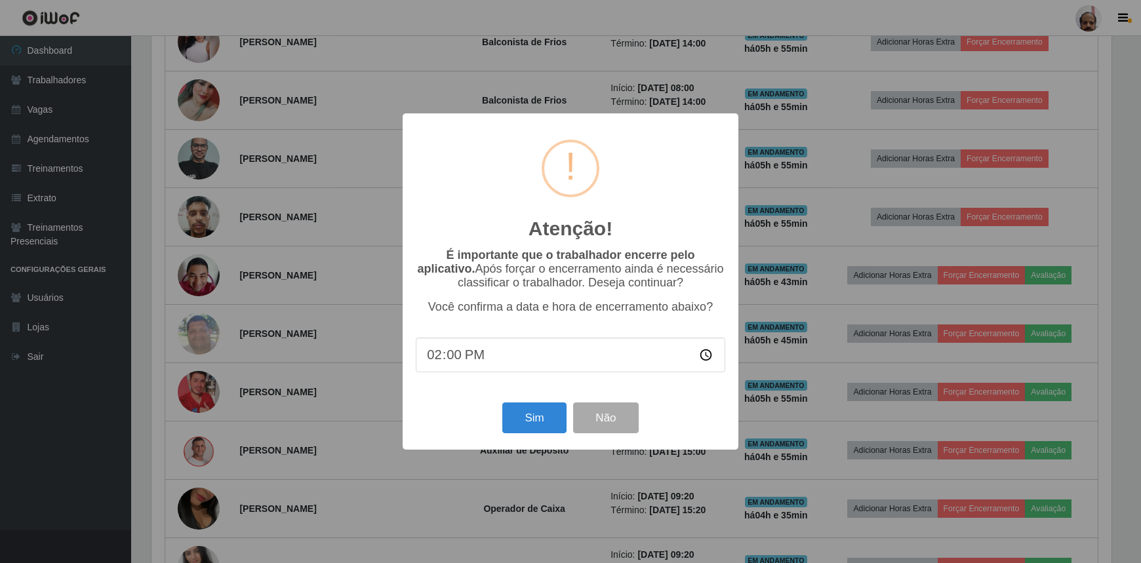
scroll to position [272, 963]
drag, startPoint x: 602, startPoint y: 425, endPoint x: 734, endPoint y: 369, distance: 143.3
click at [602, 425] on button "Não" at bounding box center [607, 417] width 65 height 31
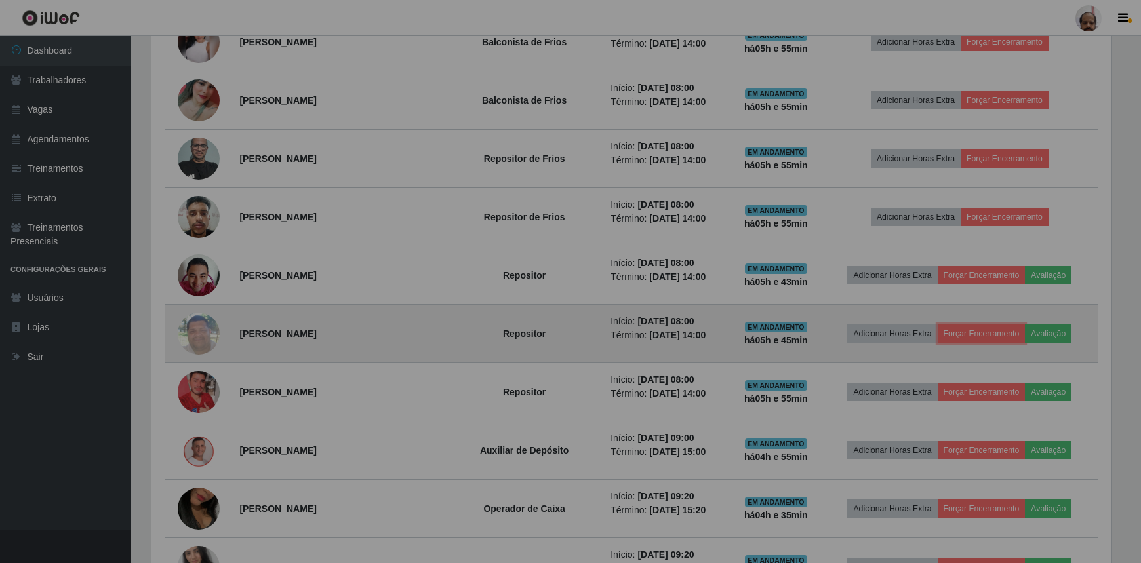
scroll to position [272, 969]
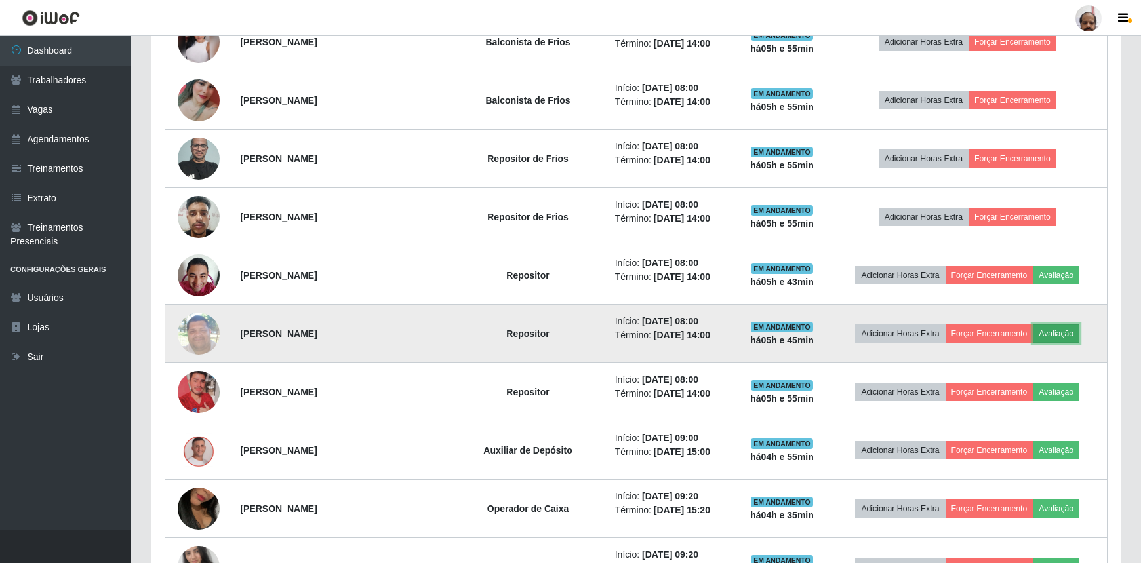
click at [1053, 334] on button "Avaliação" at bounding box center [1055, 333] width 47 height 18
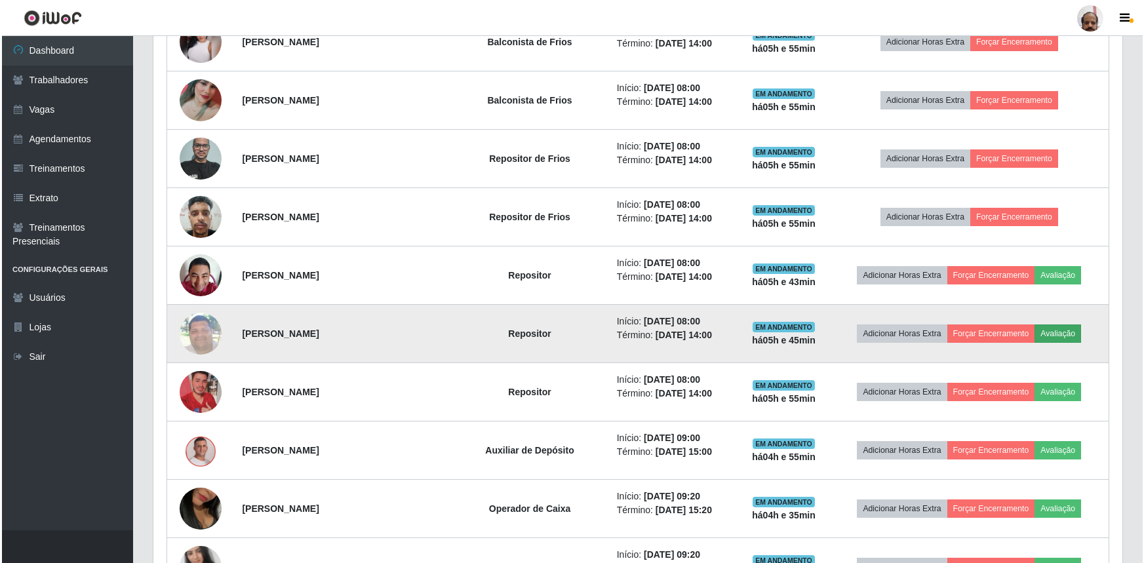
scroll to position [272, 963]
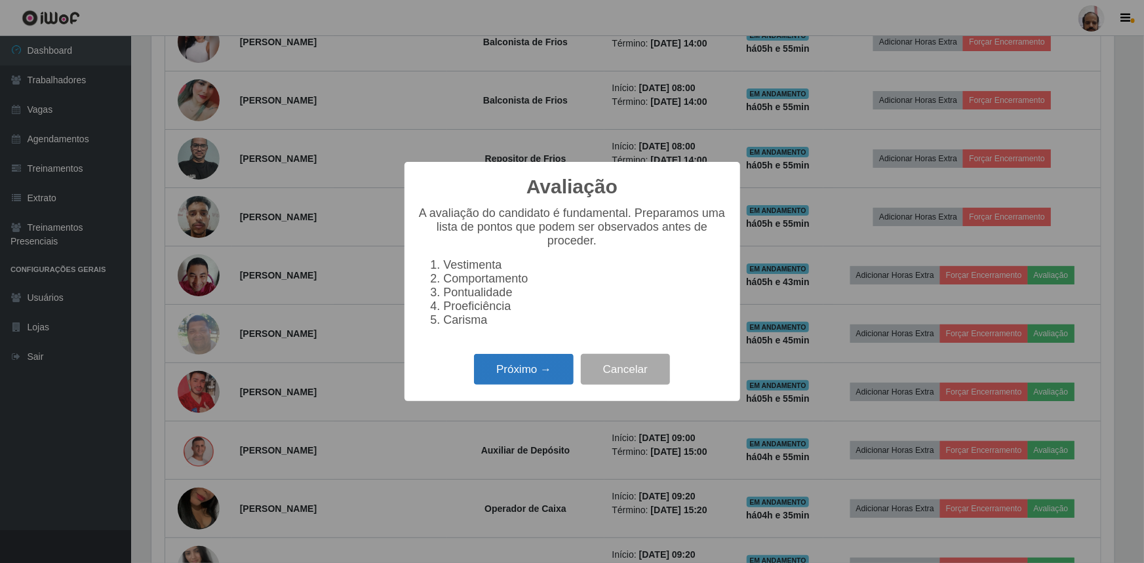
click at [530, 381] on button "Próximo →" at bounding box center [524, 369] width 100 height 31
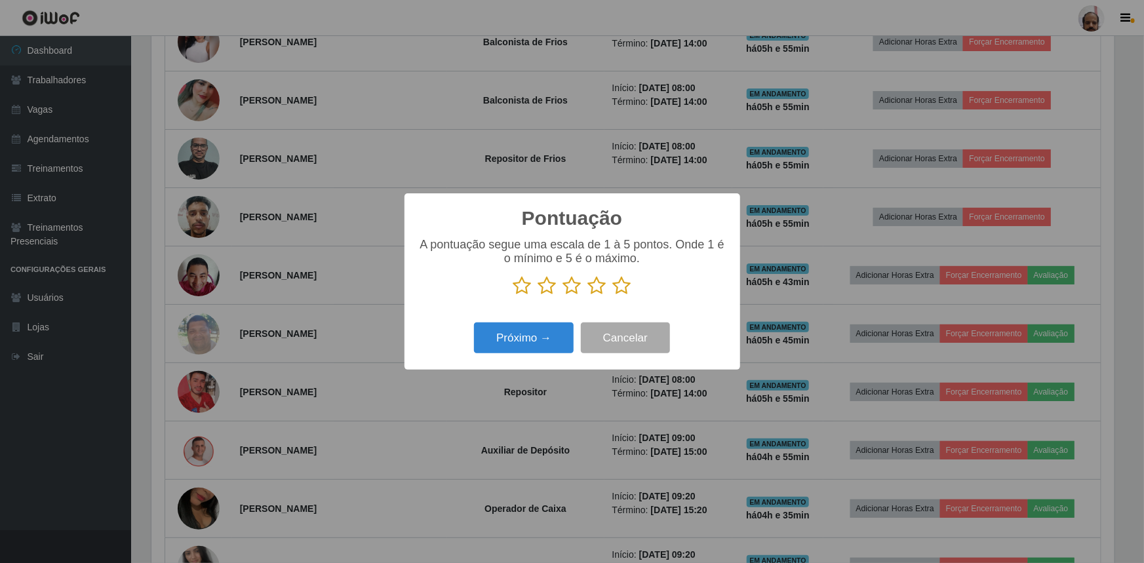
click at [570, 286] on icon at bounding box center [572, 286] width 18 height 20
click at [563, 296] on input "radio" at bounding box center [563, 296] width 0 height 0
click at [551, 341] on button "Próximo →" at bounding box center [524, 338] width 100 height 31
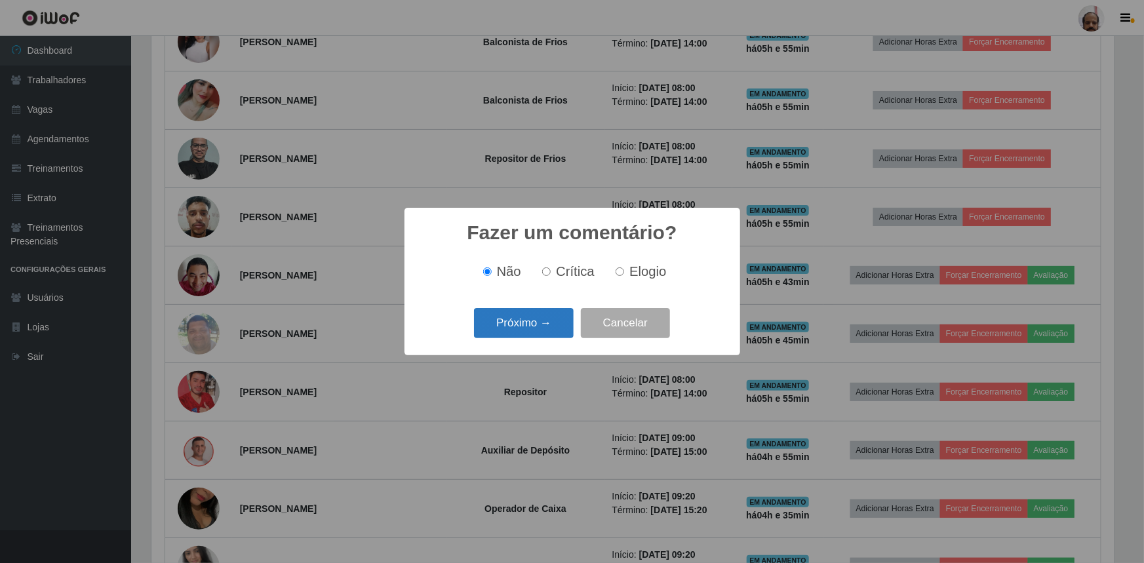
click at [560, 326] on button "Próximo →" at bounding box center [524, 323] width 100 height 31
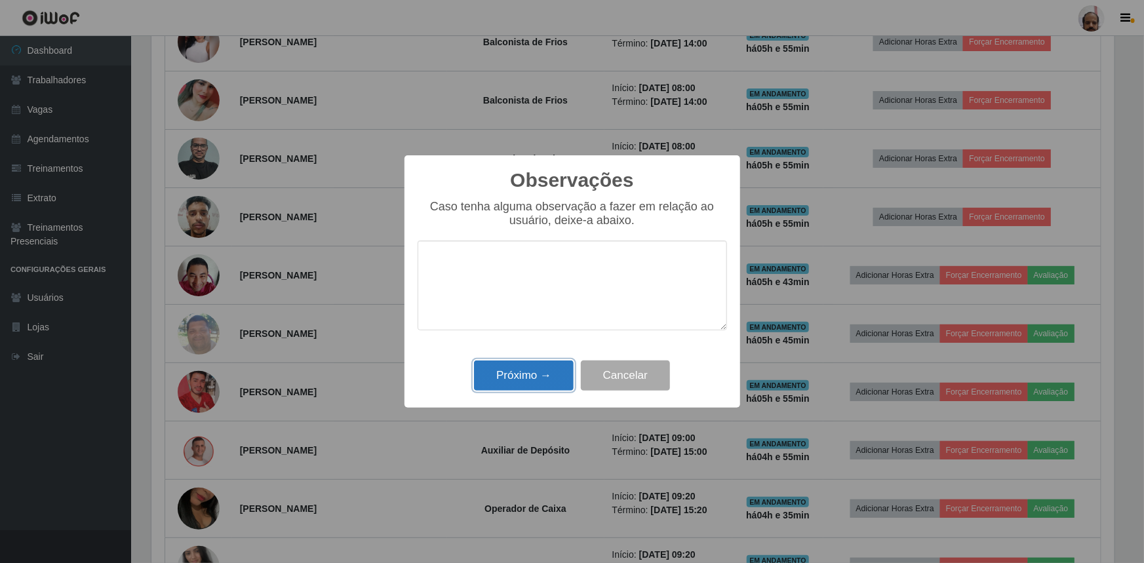
click at [534, 379] on button "Próximo →" at bounding box center [524, 376] width 100 height 31
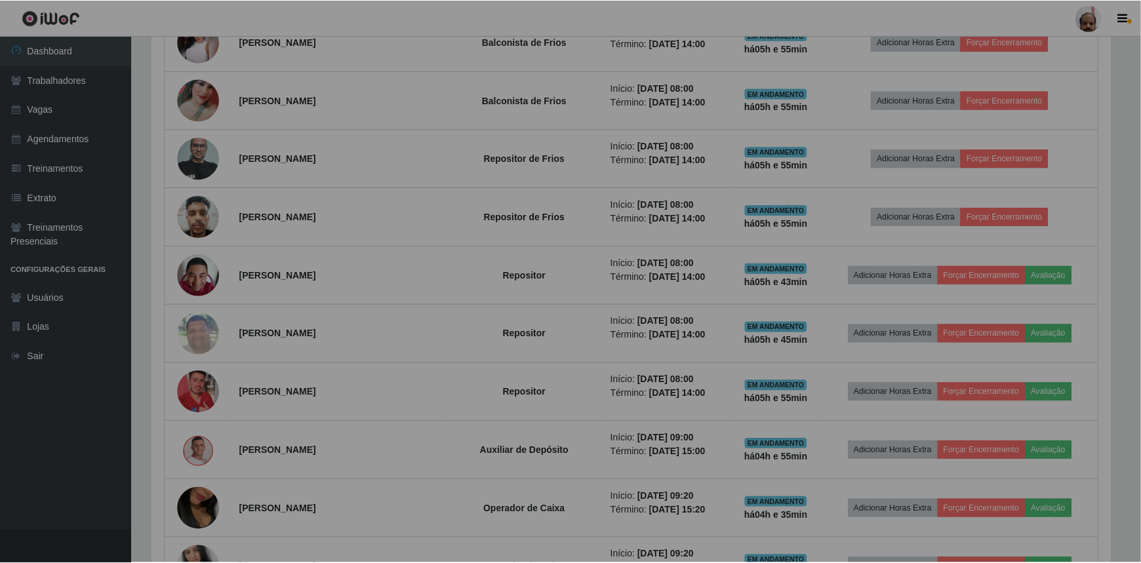
scroll to position [272, 969]
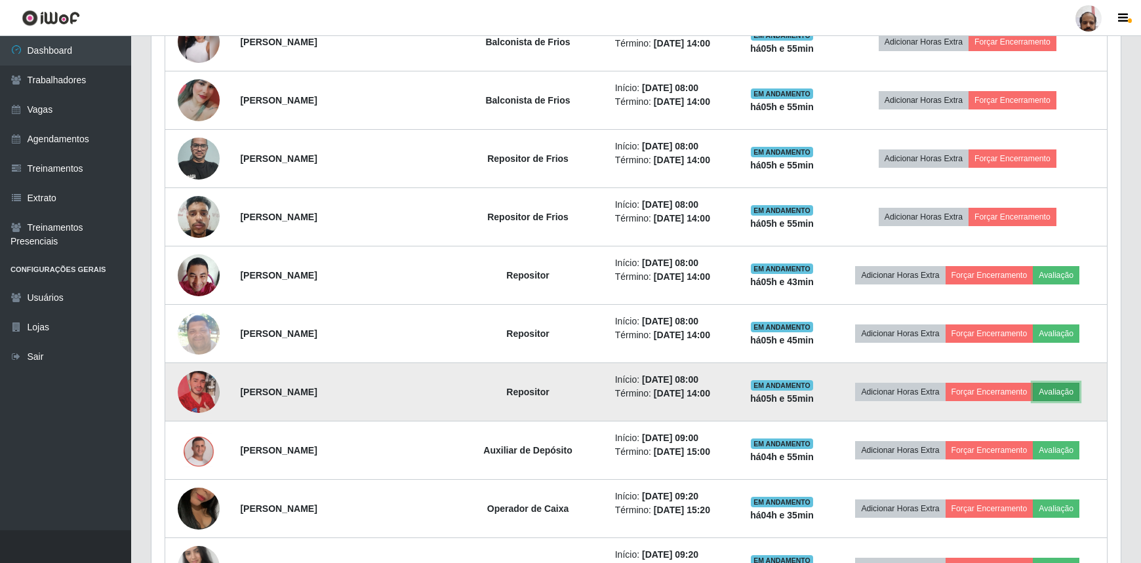
click at [1060, 388] on button "Avaliação" at bounding box center [1055, 392] width 47 height 18
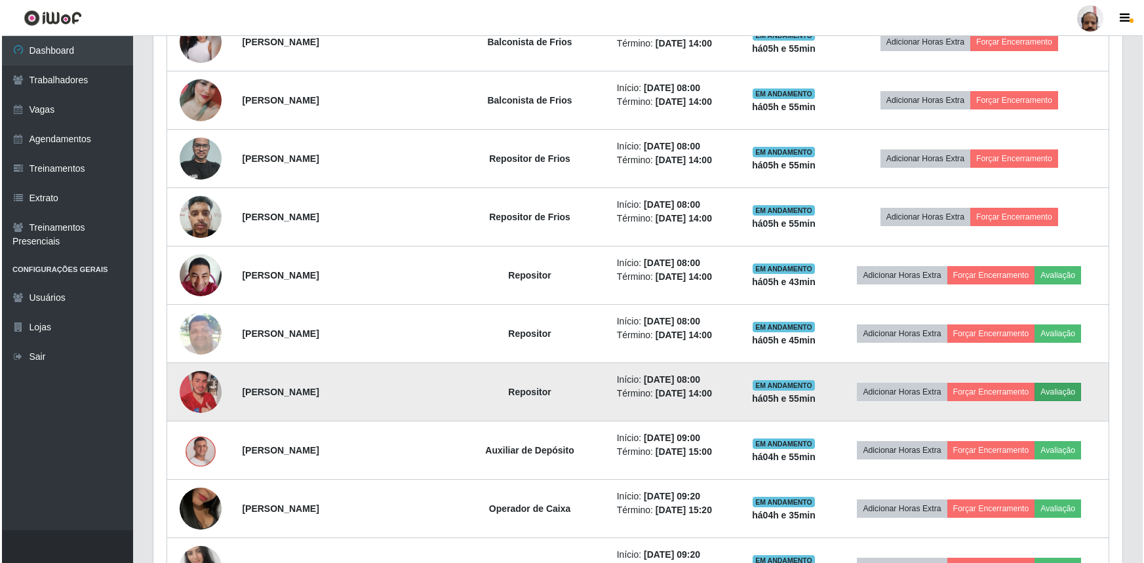
scroll to position [272, 963]
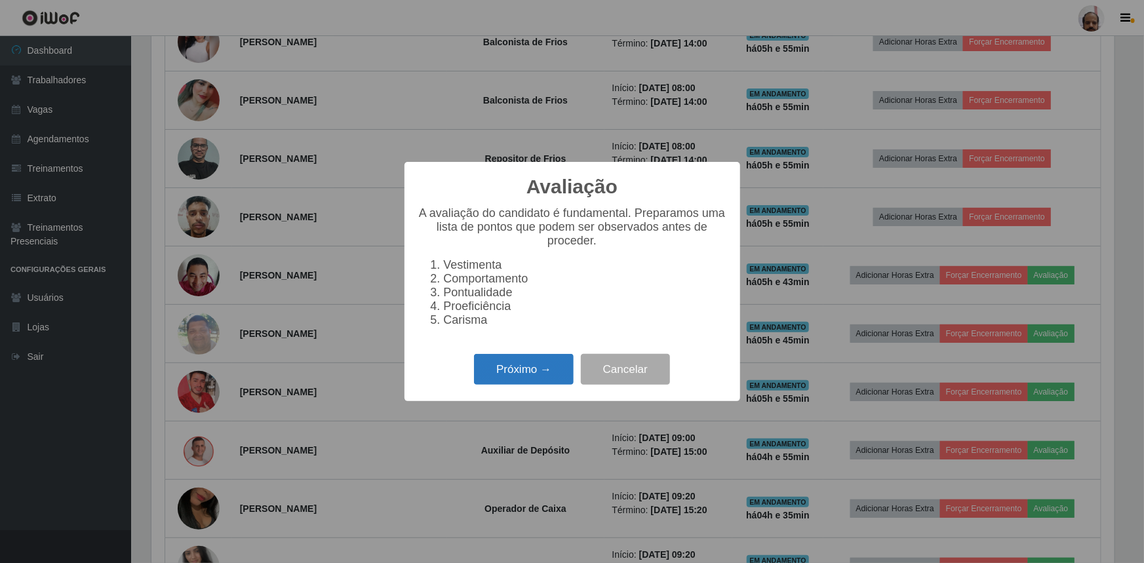
click at [519, 380] on button "Próximo →" at bounding box center [524, 369] width 100 height 31
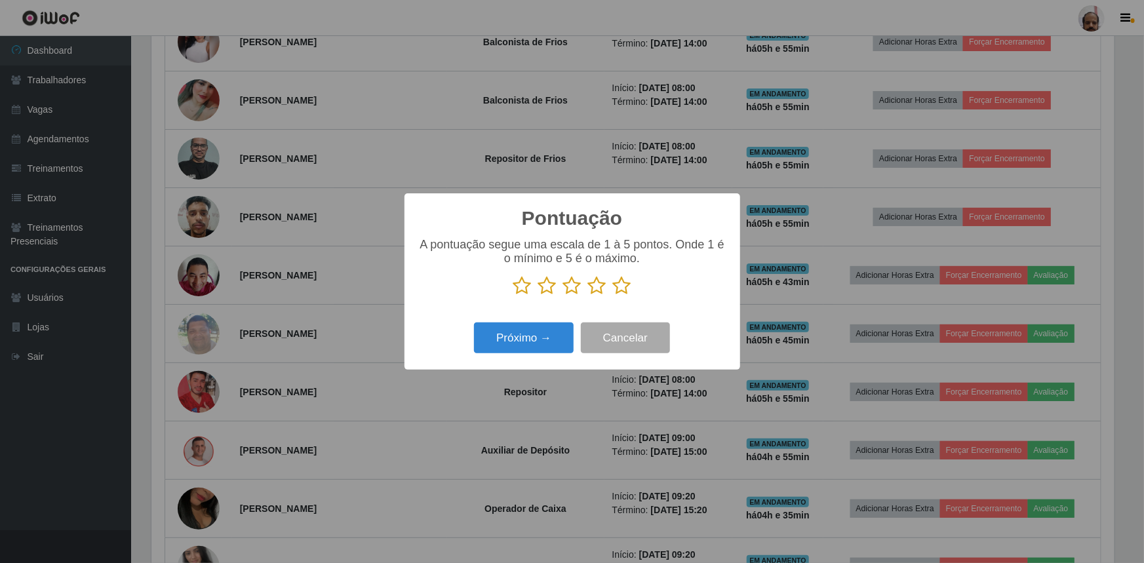
scroll to position [655249, 654557]
click at [571, 288] on icon at bounding box center [572, 286] width 18 height 20
click at [563, 296] on input "radio" at bounding box center [563, 296] width 0 height 0
click at [545, 336] on button "Próximo →" at bounding box center [524, 338] width 100 height 31
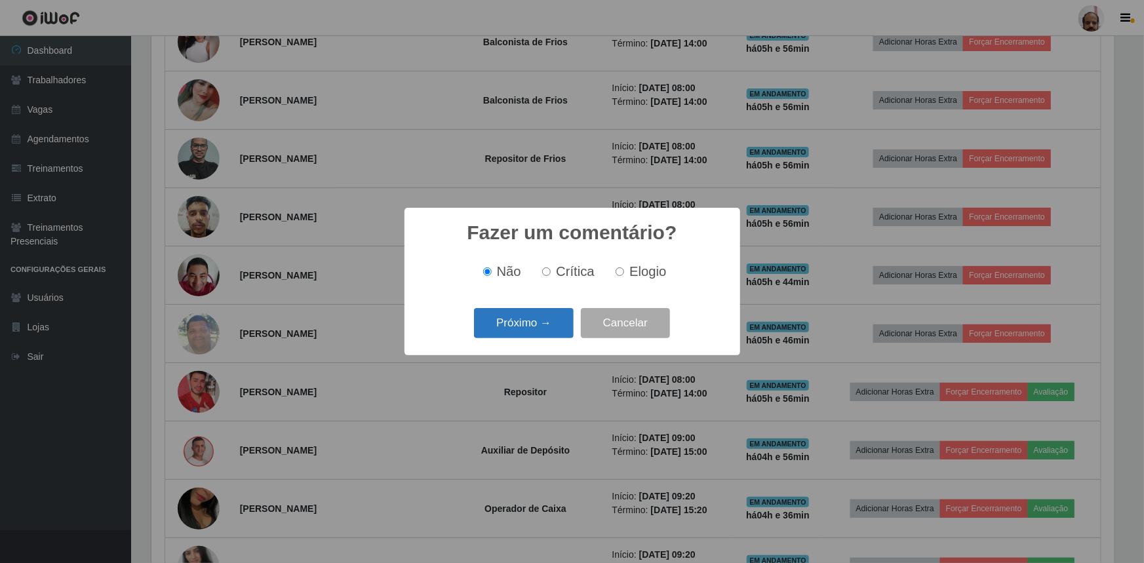
click at [543, 326] on button "Próximo →" at bounding box center [524, 323] width 100 height 31
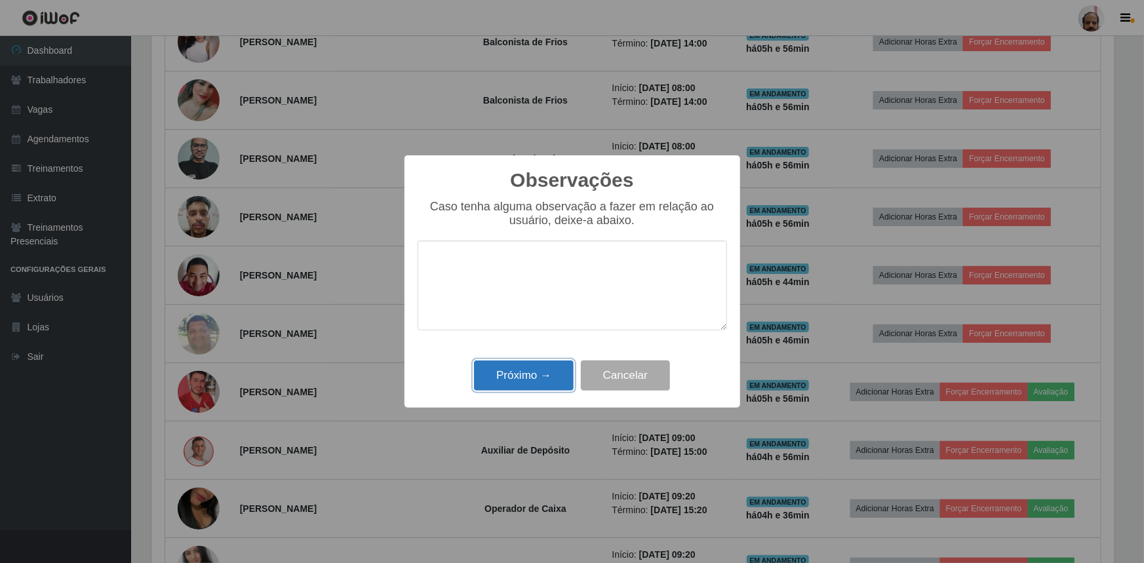
click at [549, 379] on button "Próximo →" at bounding box center [524, 376] width 100 height 31
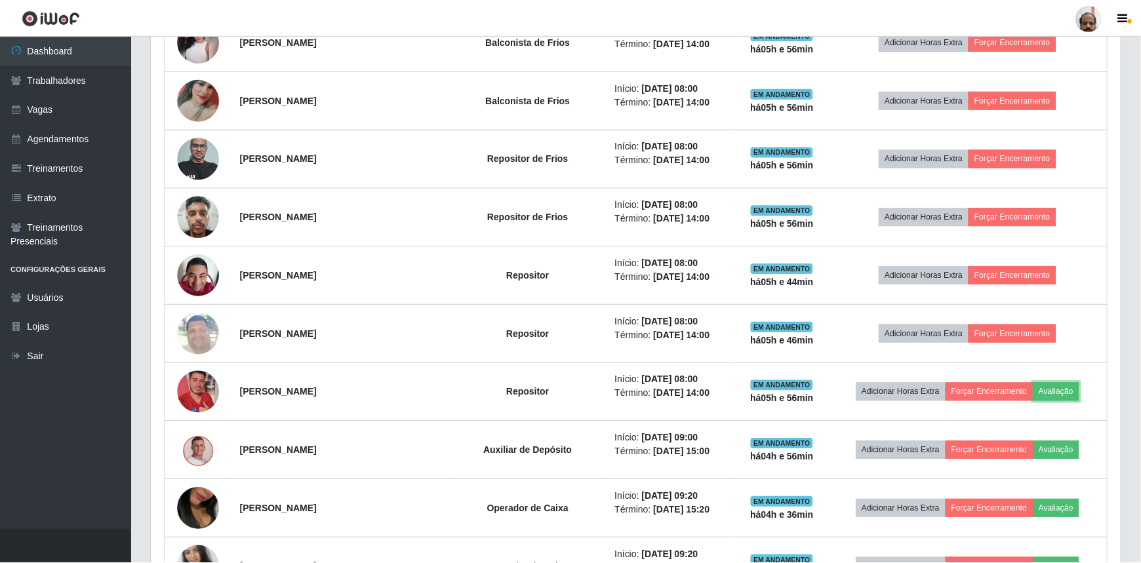
scroll to position [272, 969]
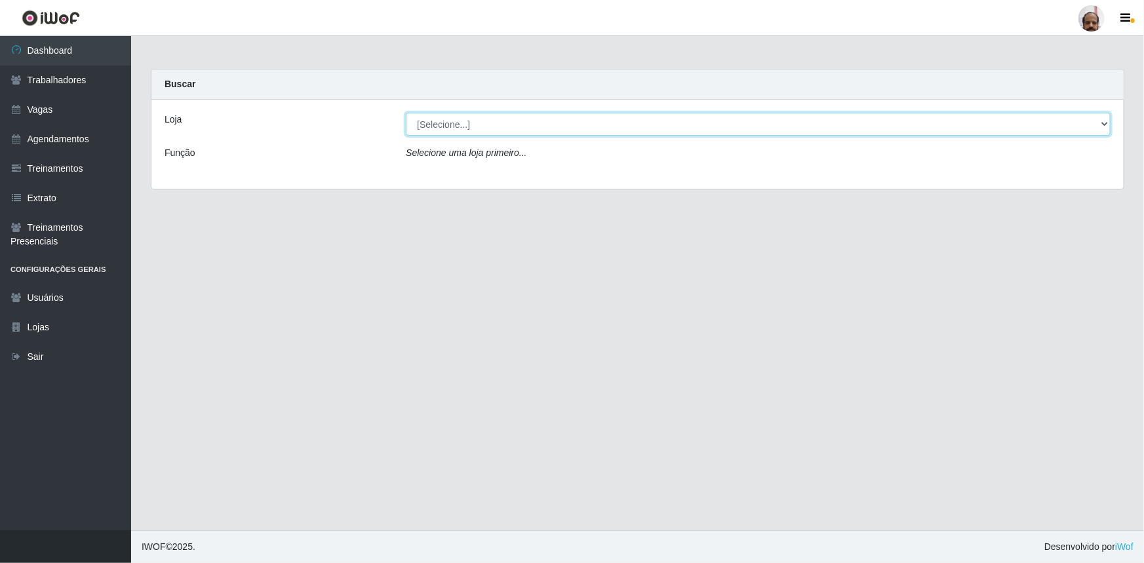
click at [1105, 123] on select "[Selecione...] Mar Vermelho - Loja 05" at bounding box center [758, 124] width 705 height 23
select select "252"
click at [406, 113] on select "[Selecione...] Mar Vermelho - Loja 05" at bounding box center [758, 124] width 705 height 23
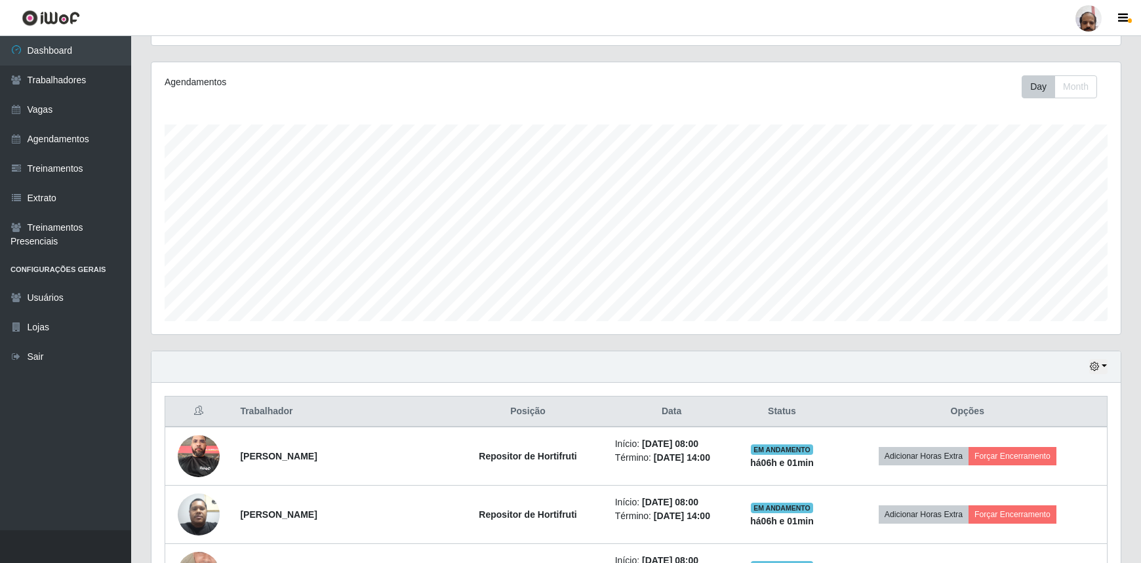
scroll to position [119, 0]
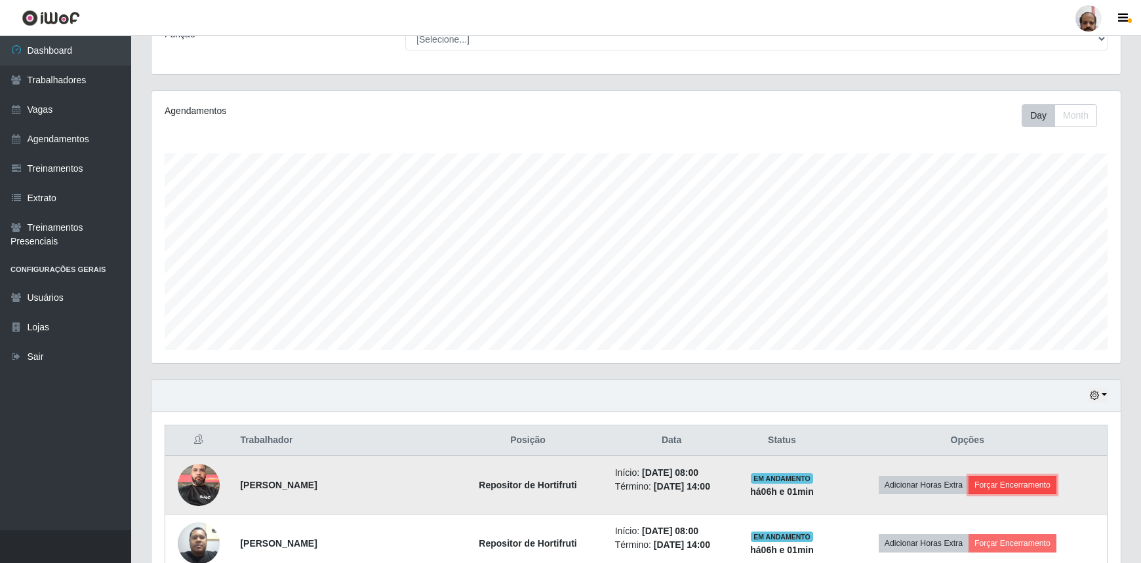
click at [1015, 485] on button "Forçar Encerramento" at bounding box center [1012, 485] width 88 height 18
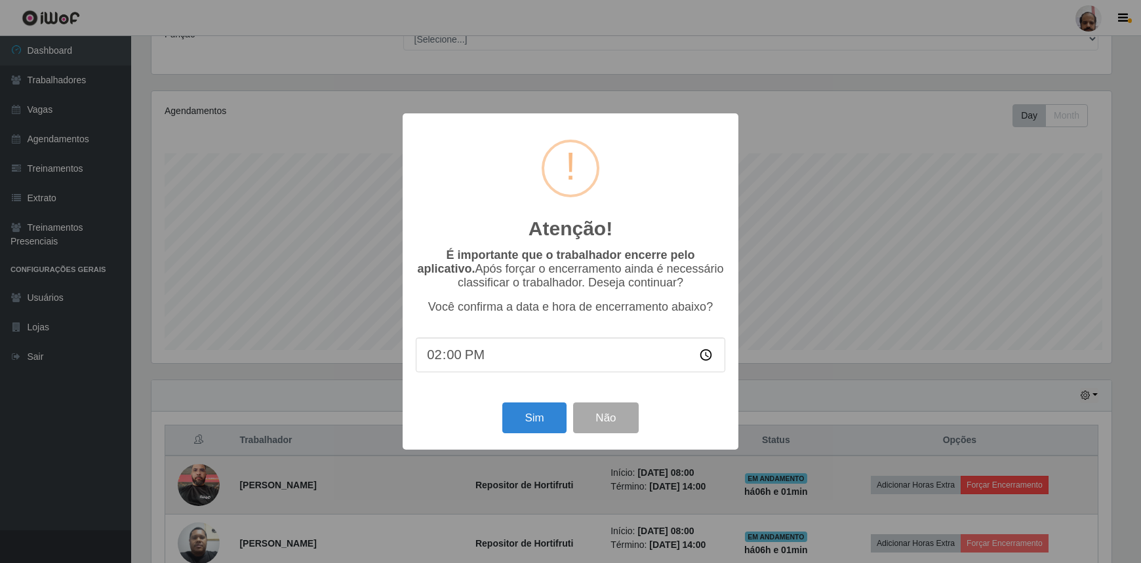
scroll to position [272, 963]
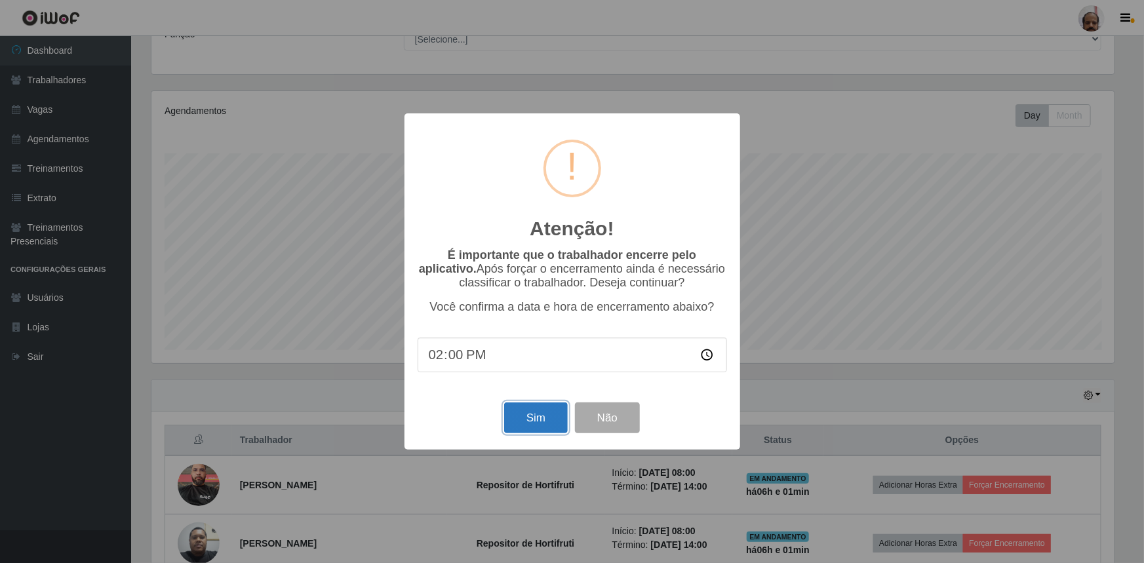
click at [531, 427] on button "Sim" at bounding box center [536, 417] width 64 height 31
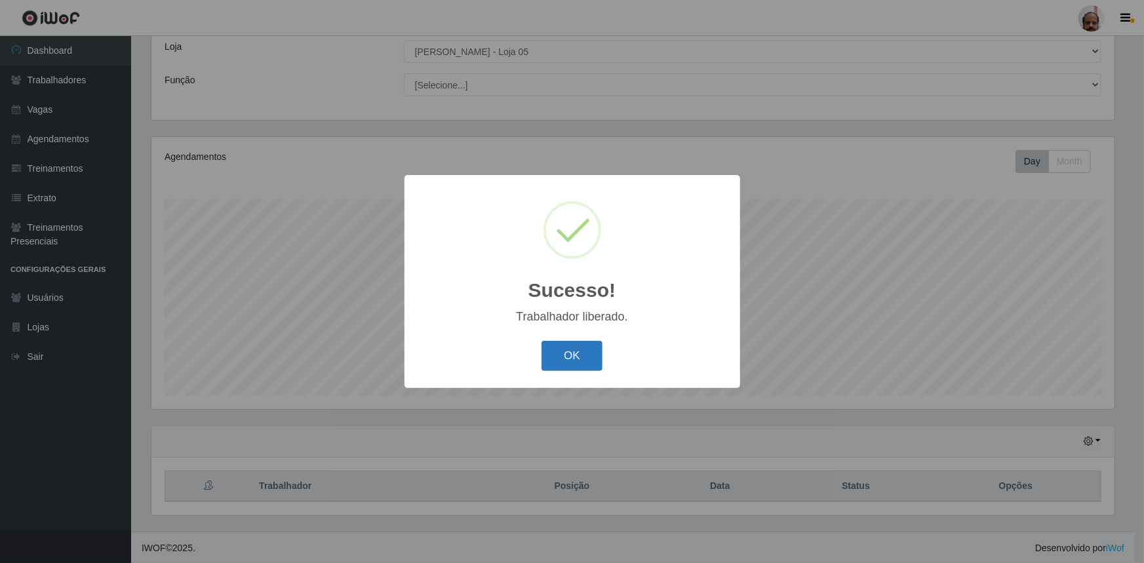
click at [555, 351] on button "OK" at bounding box center [571, 356] width 61 height 31
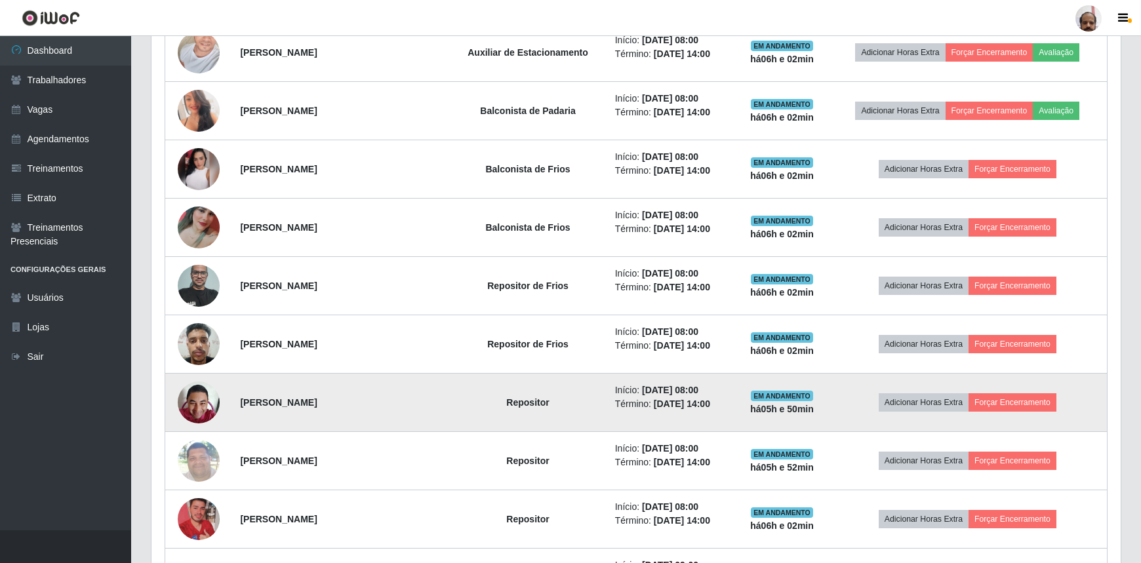
scroll to position [728, 0]
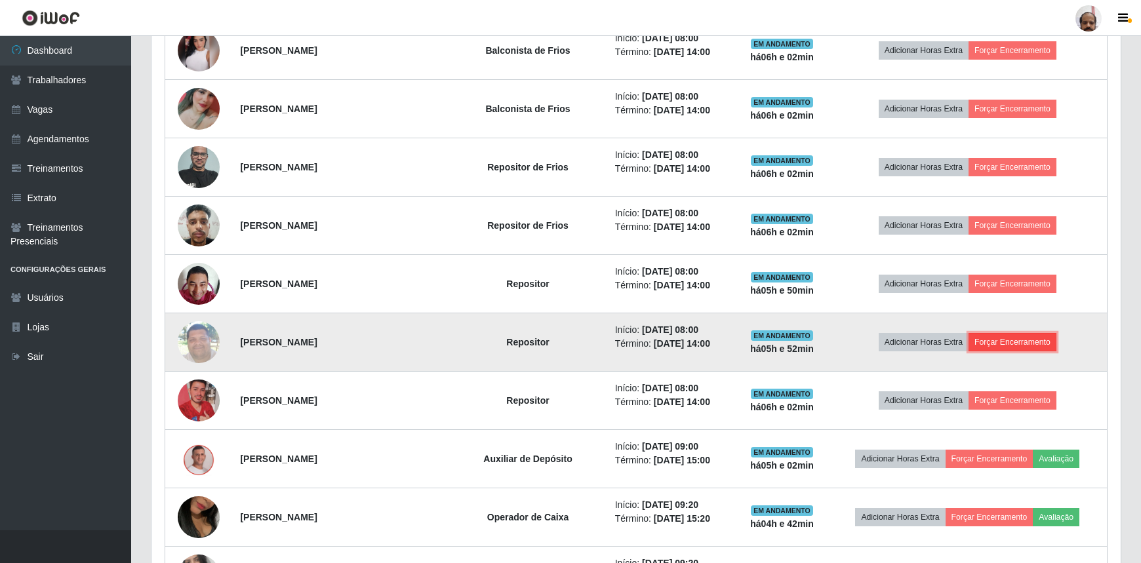
click at [1017, 341] on button "Forçar Encerramento" at bounding box center [1012, 342] width 88 height 18
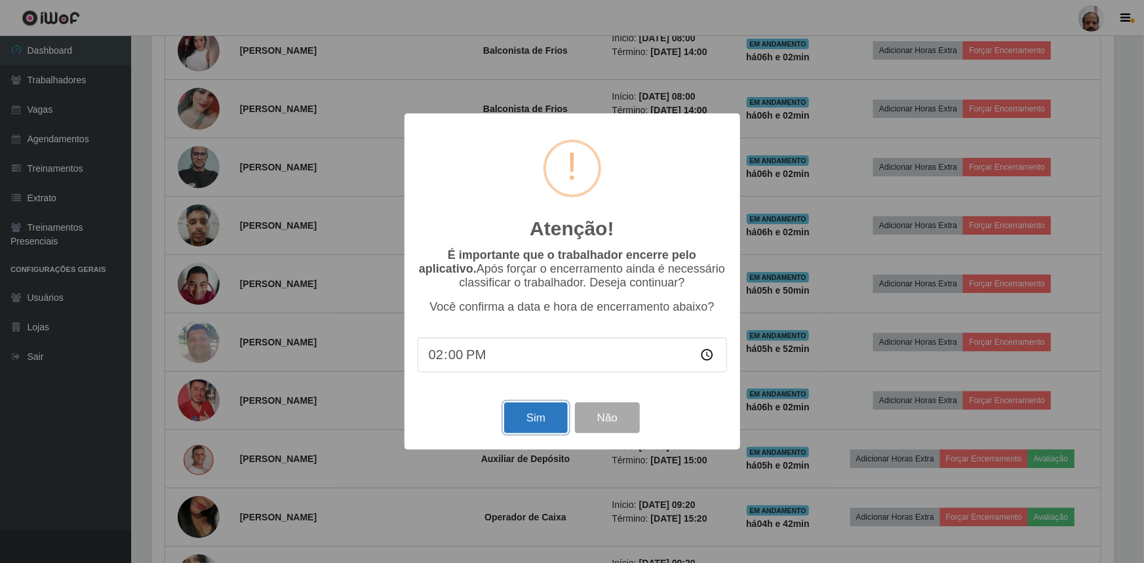
click at [531, 417] on button "Sim" at bounding box center [536, 417] width 64 height 31
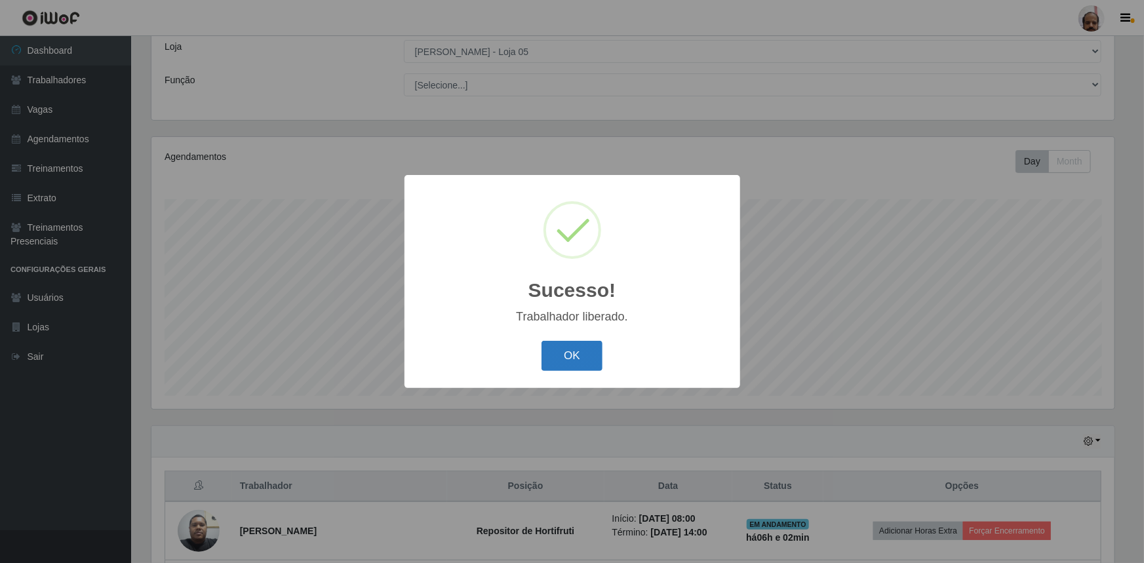
click at [576, 361] on button "OK" at bounding box center [571, 356] width 61 height 31
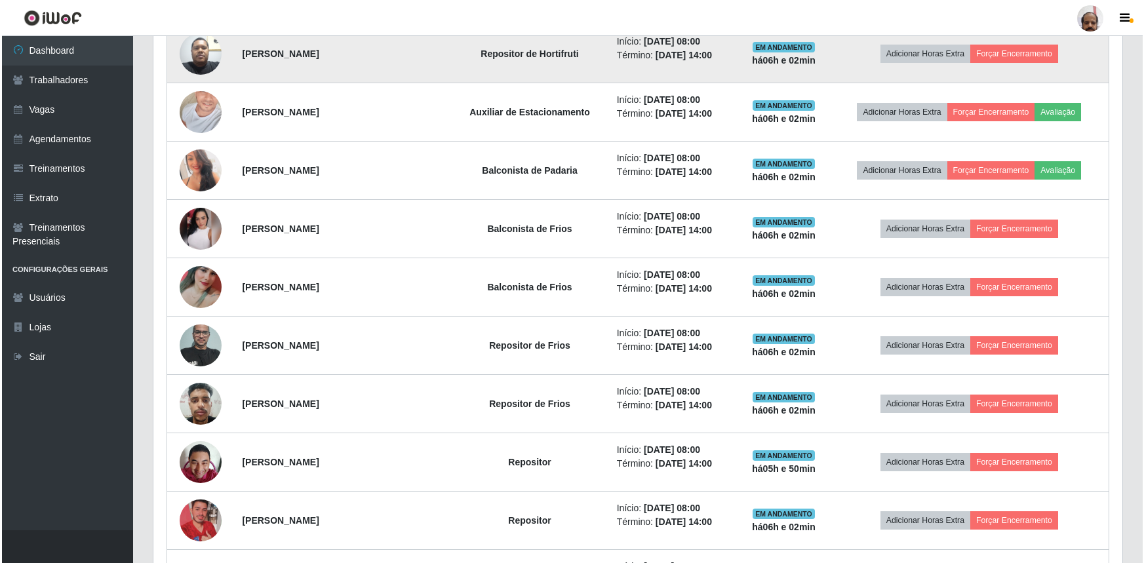
scroll to position [610, 0]
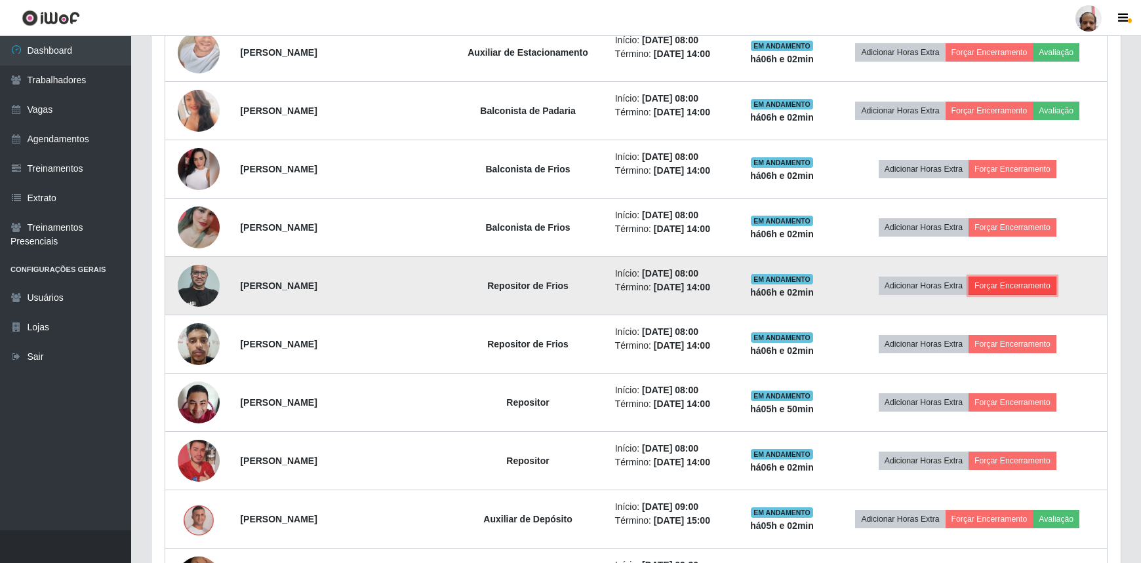
click at [1016, 285] on button "Forçar Encerramento" at bounding box center [1012, 286] width 88 height 18
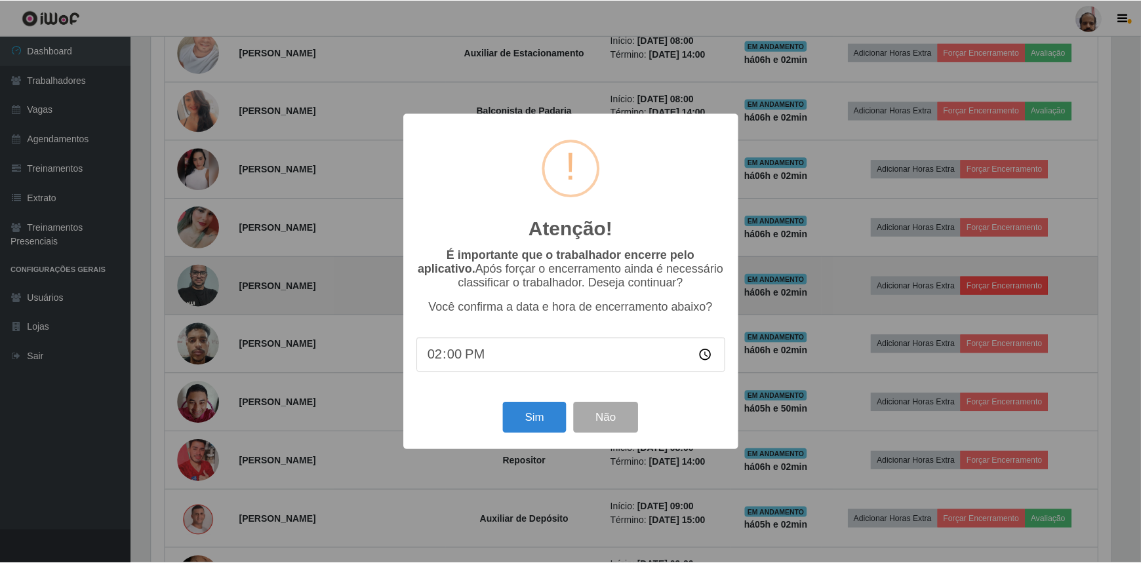
scroll to position [272, 963]
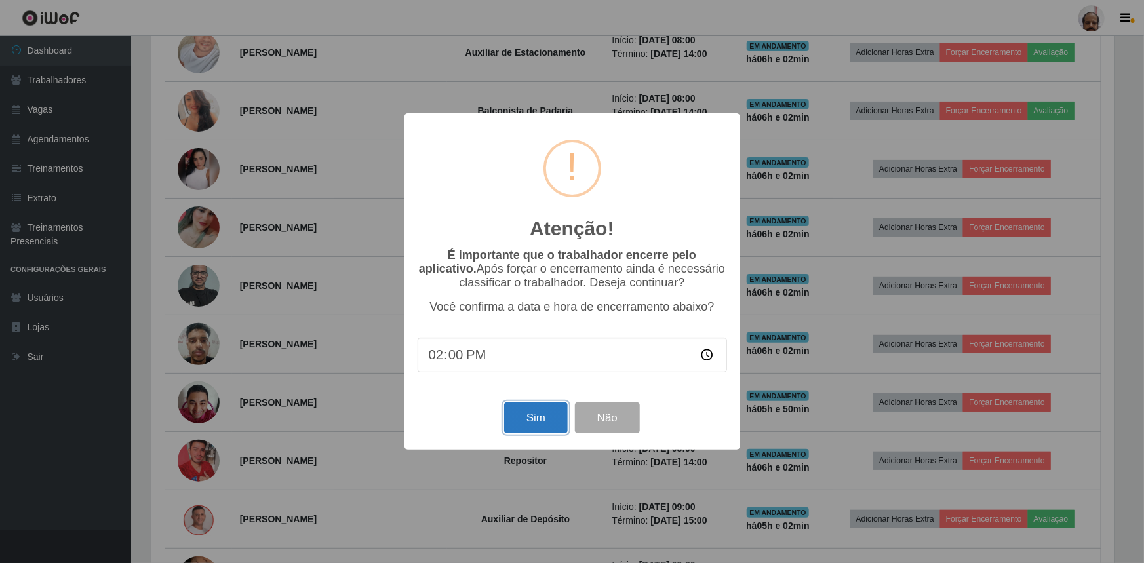
click at [551, 418] on button "Sim" at bounding box center [536, 417] width 64 height 31
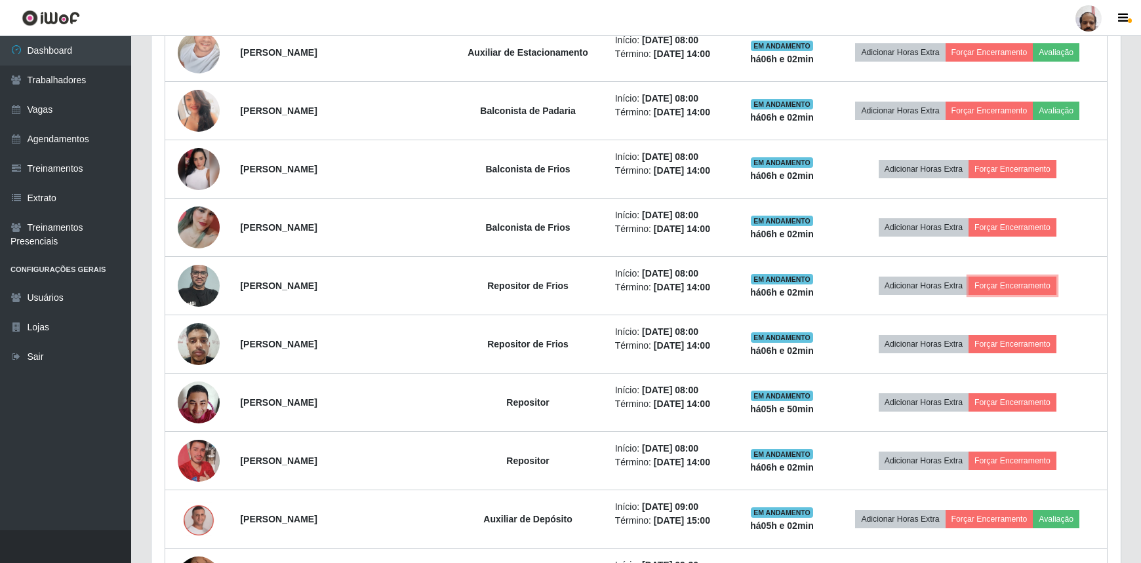
scroll to position [0, 0]
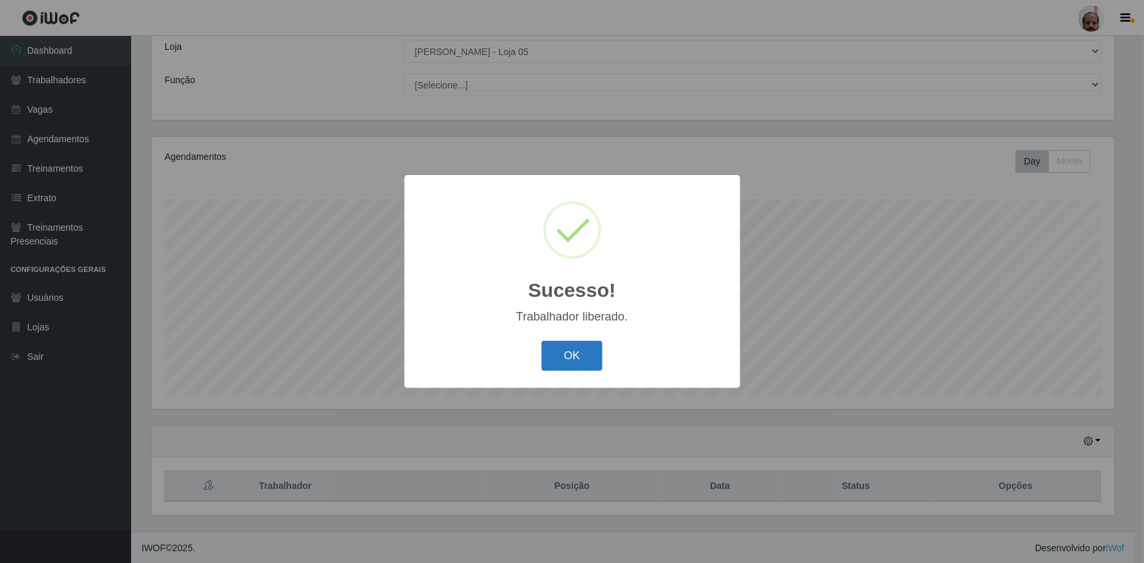
click at [568, 361] on button "OK" at bounding box center [571, 356] width 61 height 31
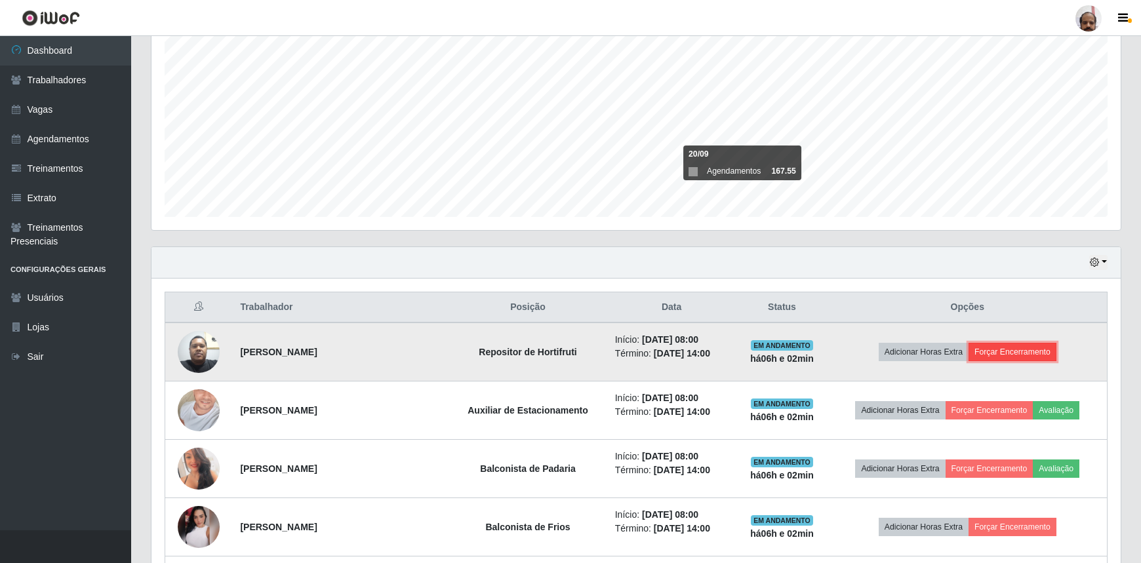
click at [1011, 344] on button "Forçar Encerramento" at bounding box center [1012, 352] width 88 height 18
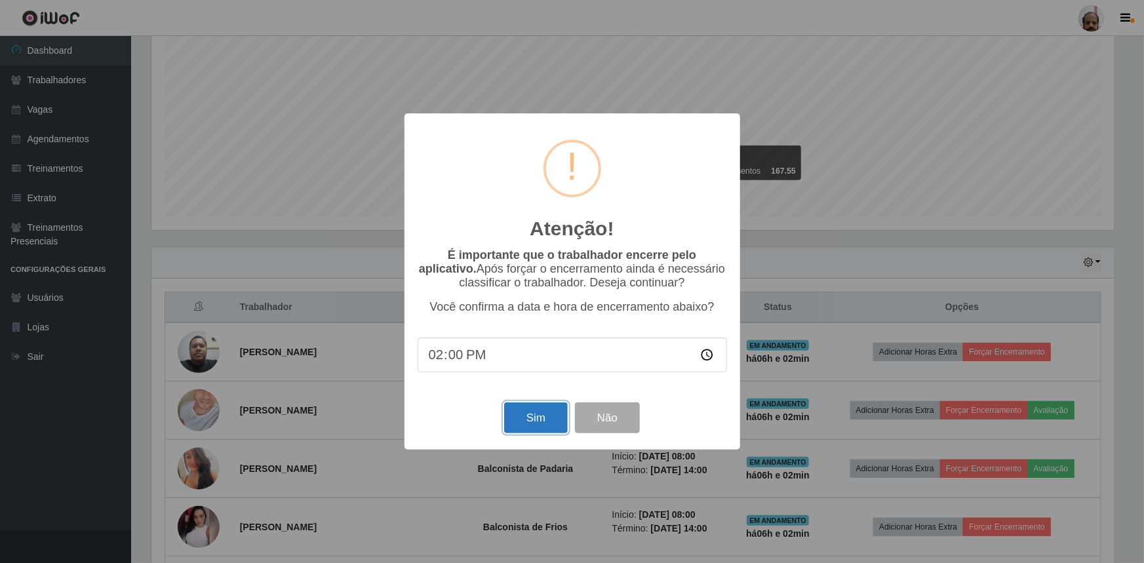
click at [522, 414] on button "Sim" at bounding box center [536, 417] width 64 height 31
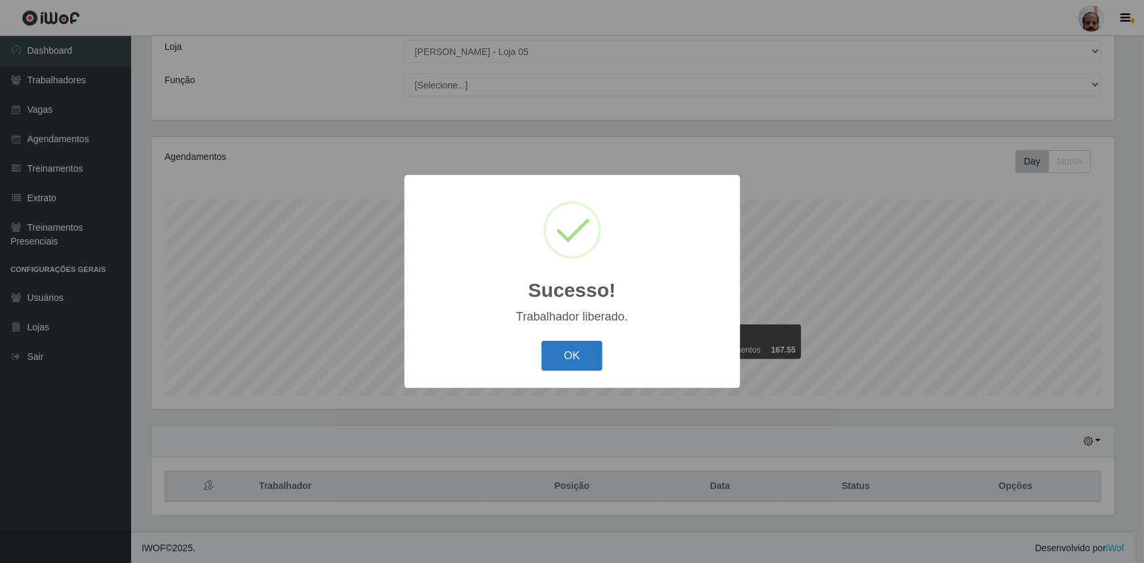
click at [598, 360] on button "OK" at bounding box center [571, 356] width 61 height 31
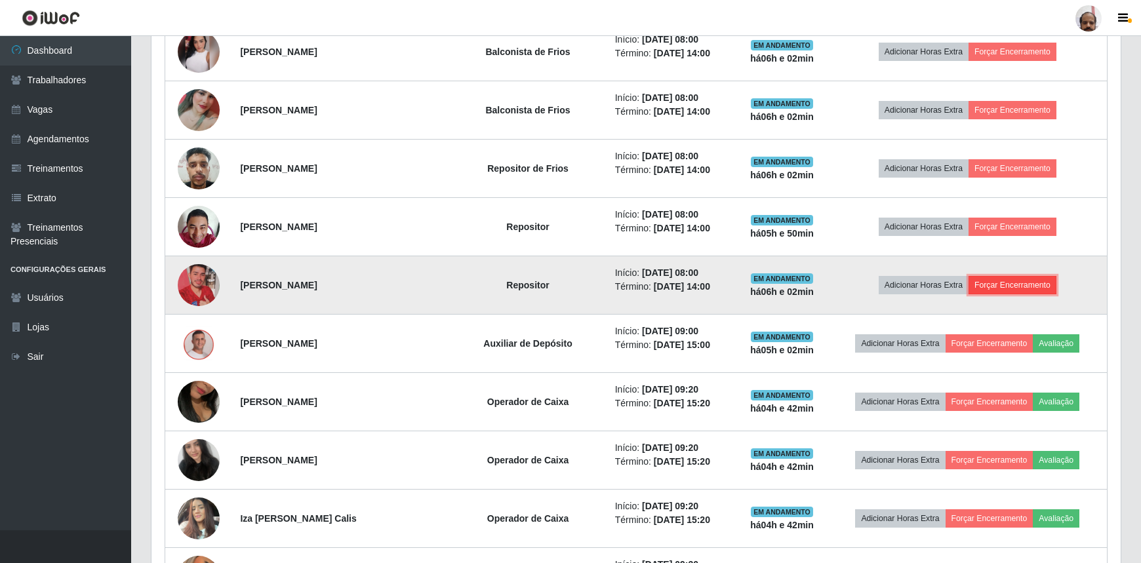
click at [1029, 285] on button "Forçar Encerramento" at bounding box center [1012, 285] width 88 height 18
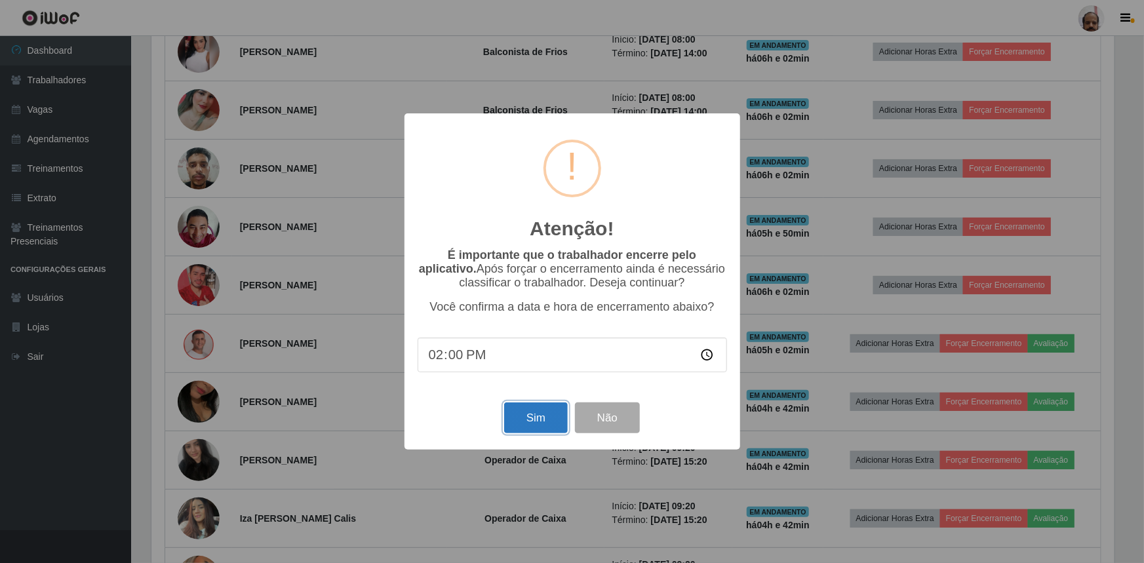
click at [532, 420] on button "Sim" at bounding box center [536, 417] width 64 height 31
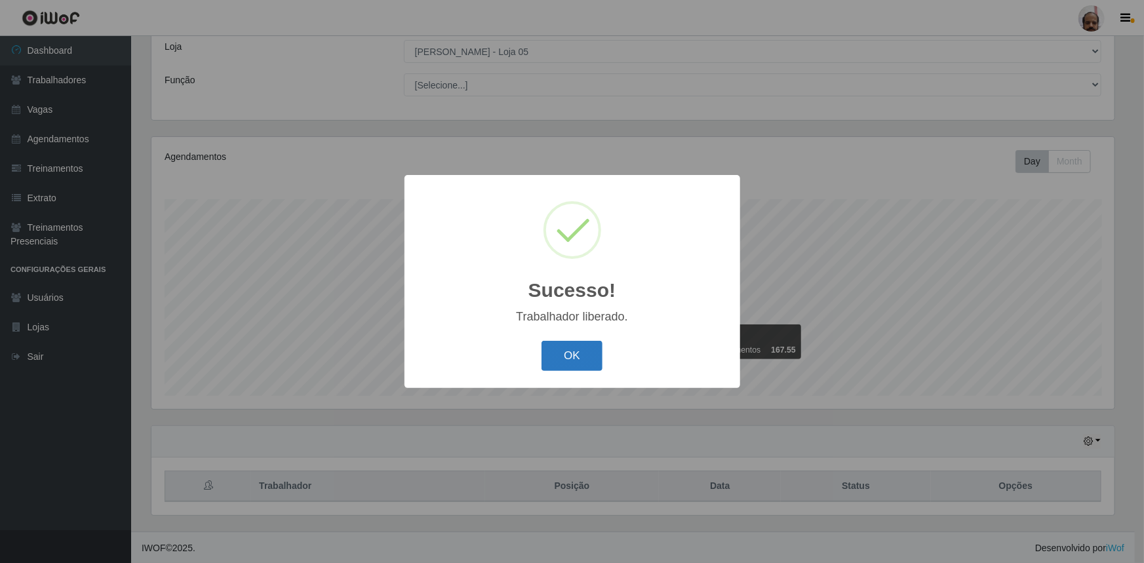
click at [584, 343] on button "OK" at bounding box center [571, 356] width 61 height 31
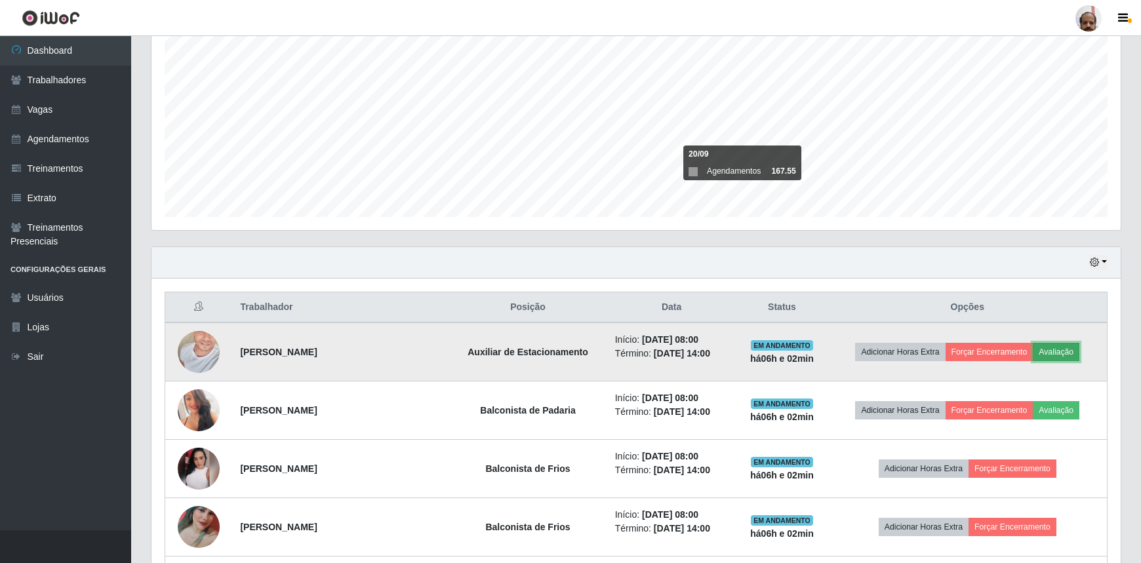
click at [1055, 351] on button "Avaliação" at bounding box center [1055, 352] width 47 height 18
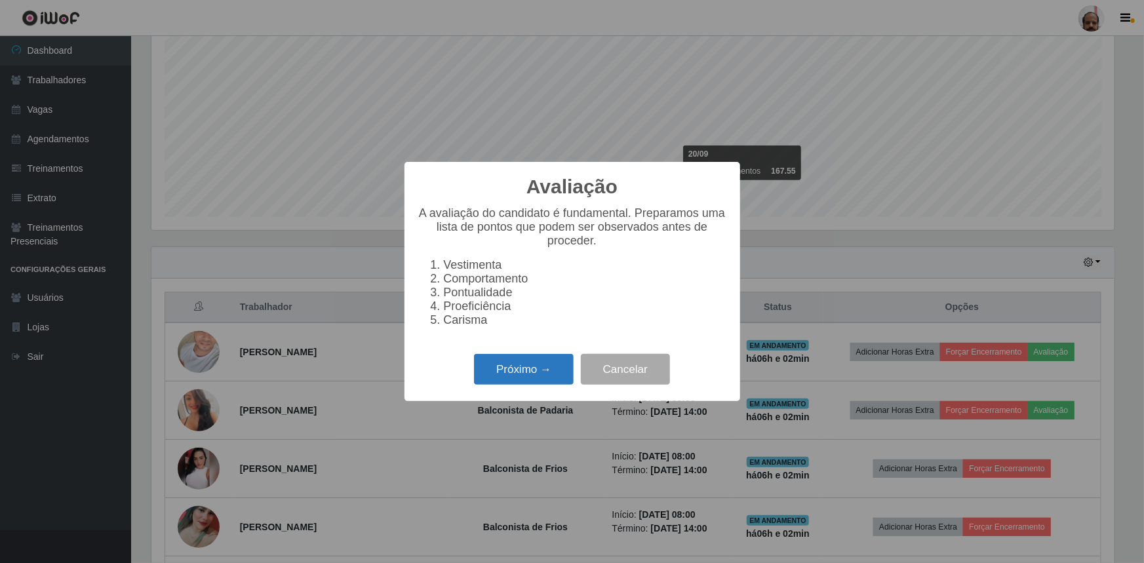
click at [532, 376] on button "Próximo →" at bounding box center [524, 369] width 100 height 31
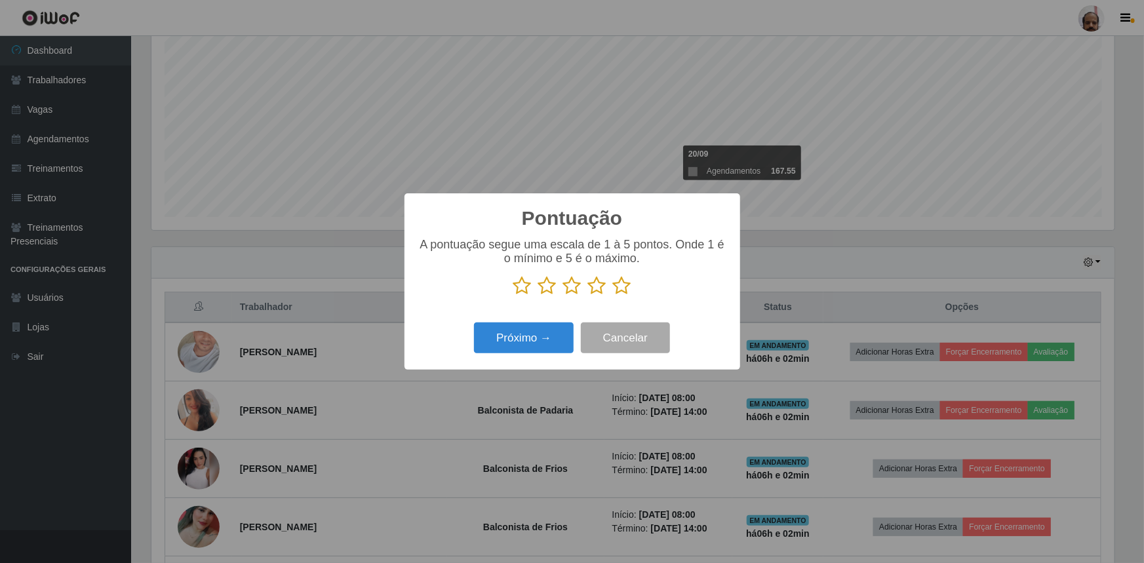
click at [571, 293] on icon at bounding box center [572, 286] width 18 height 20
click at [563, 296] on input "radio" at bounding box center [563, 296] width 0 height 0
click at [544, 336] on button "Próximo →" at bounding box center [524, 338] width 100 height 31
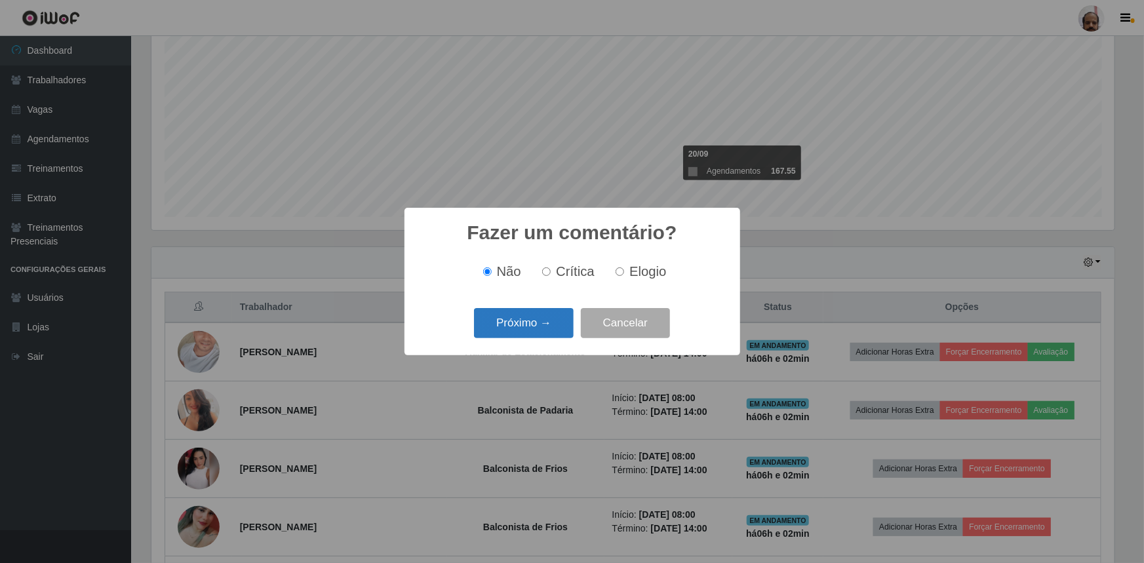
click at [556, 321] on button "Próximo →" at bounding box center [524, 323] width 100 height 31
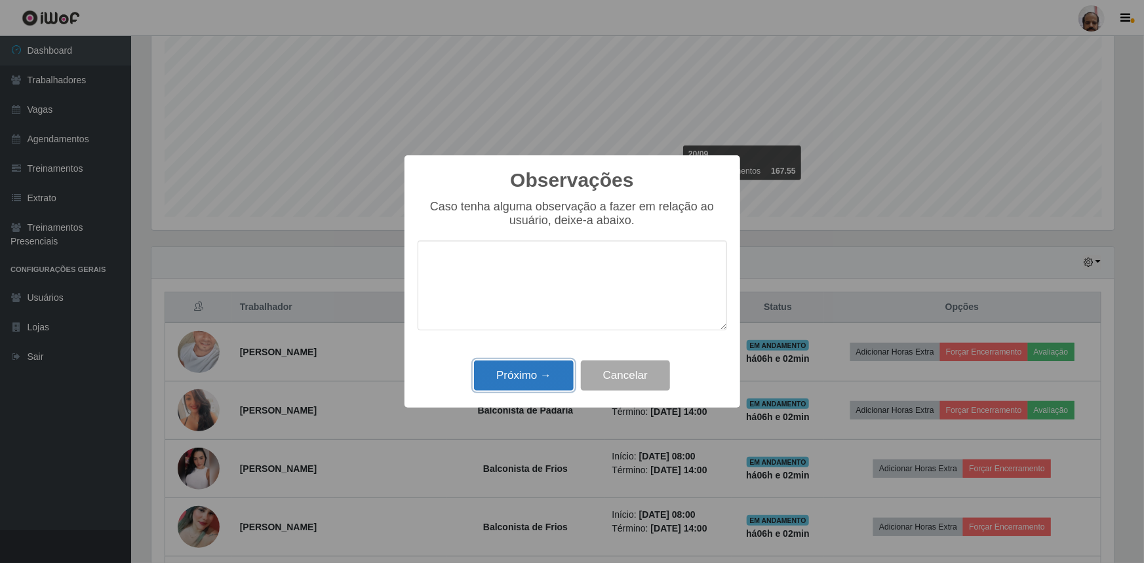
click at [547, 382] on button "Próximo →" at bounding box center [524, 376] width 100 height 31
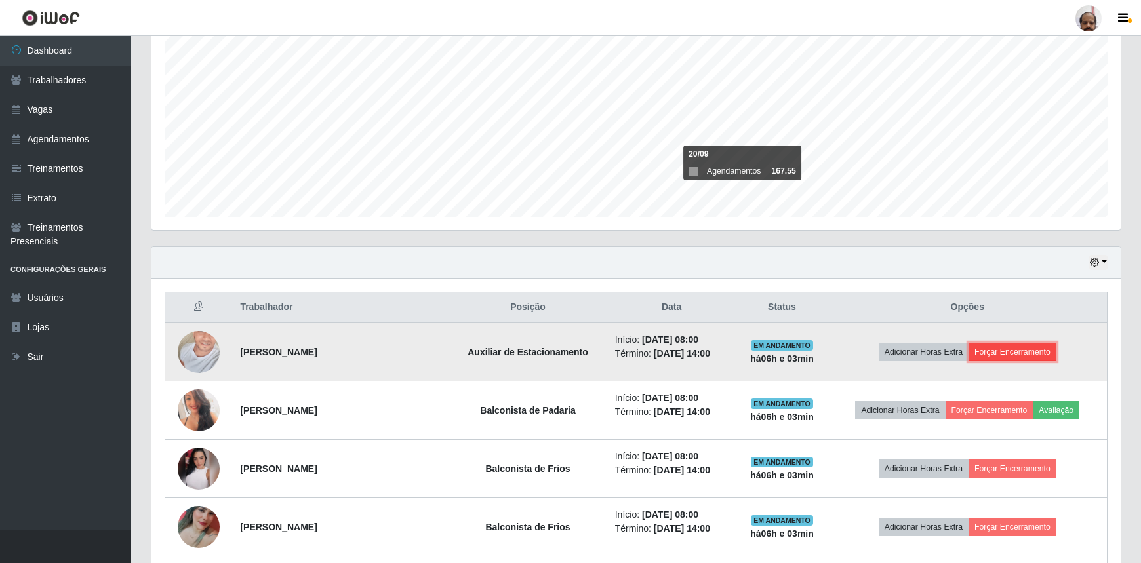
click at [1000, 358] on button "Forçar Encerramento" at bounding box center [1012, 352] width 88 height 18
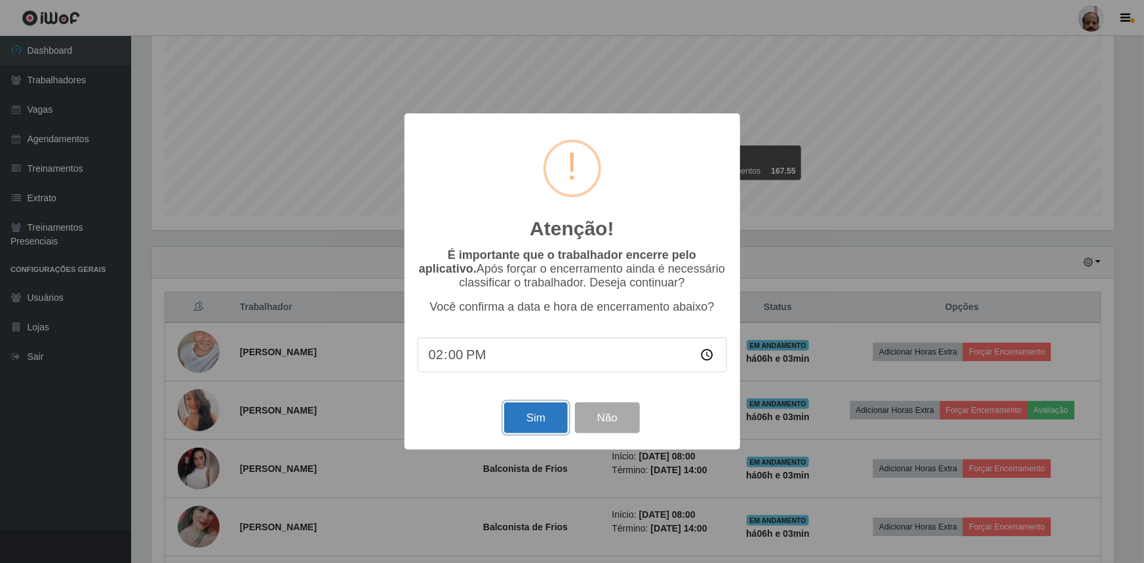
click at [551, 421] on button "Sim" at bounding box center [536, 417] width 64 height 31
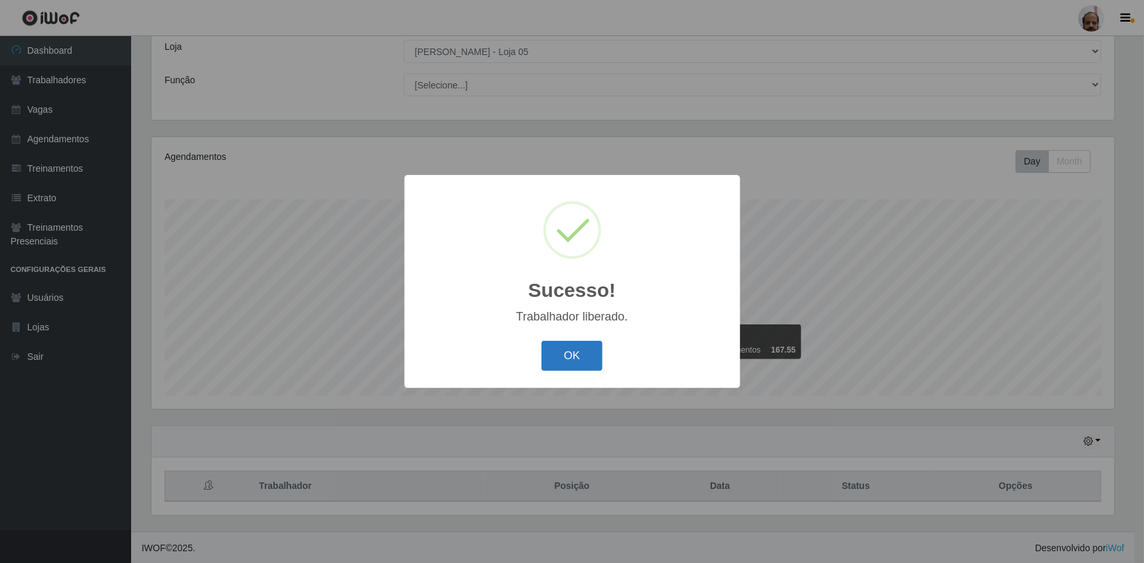
click at [573, 367] on button "OK" at bounding box center [571, 356] width 61 height 31
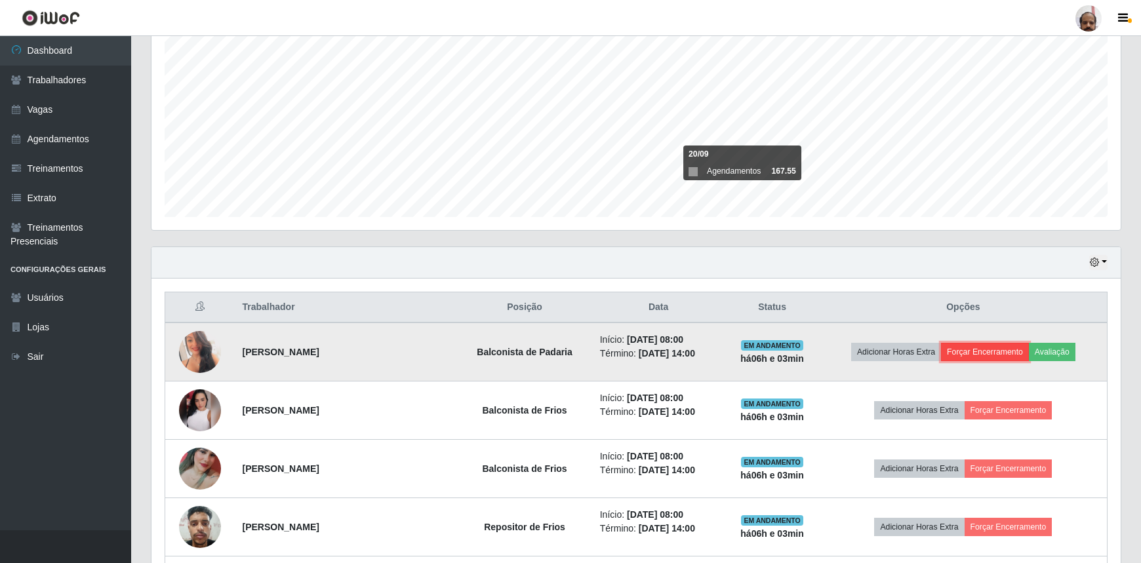
click at [977, 354] on button "Forçar Encerramento" at bounding box center [985, 352] width 88 height 18
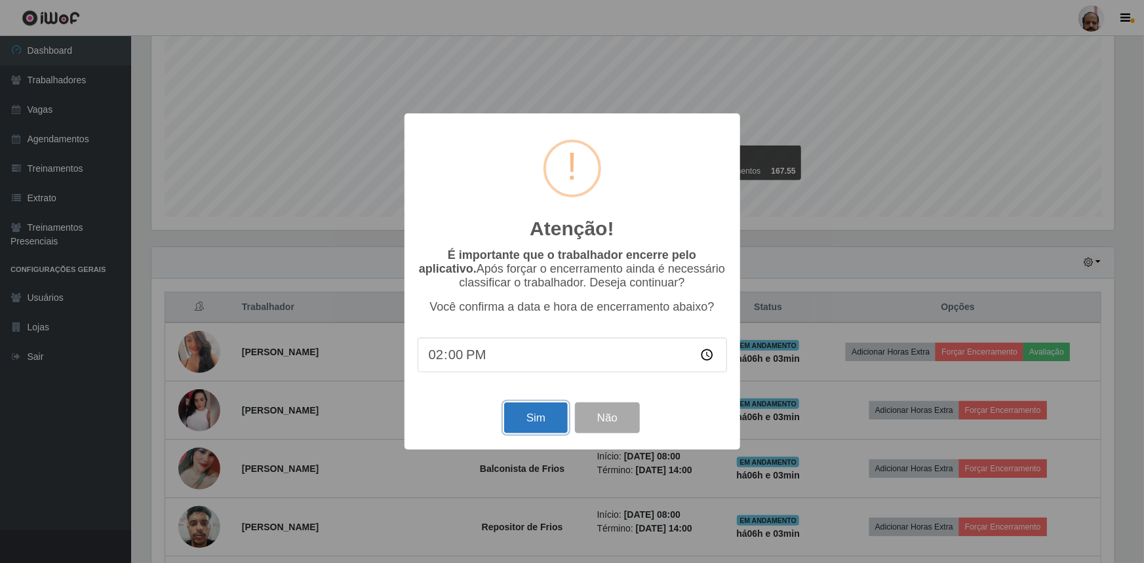
click at [534, 428] on button "Sim" at bounding box center [536, 417] width 64 height 31
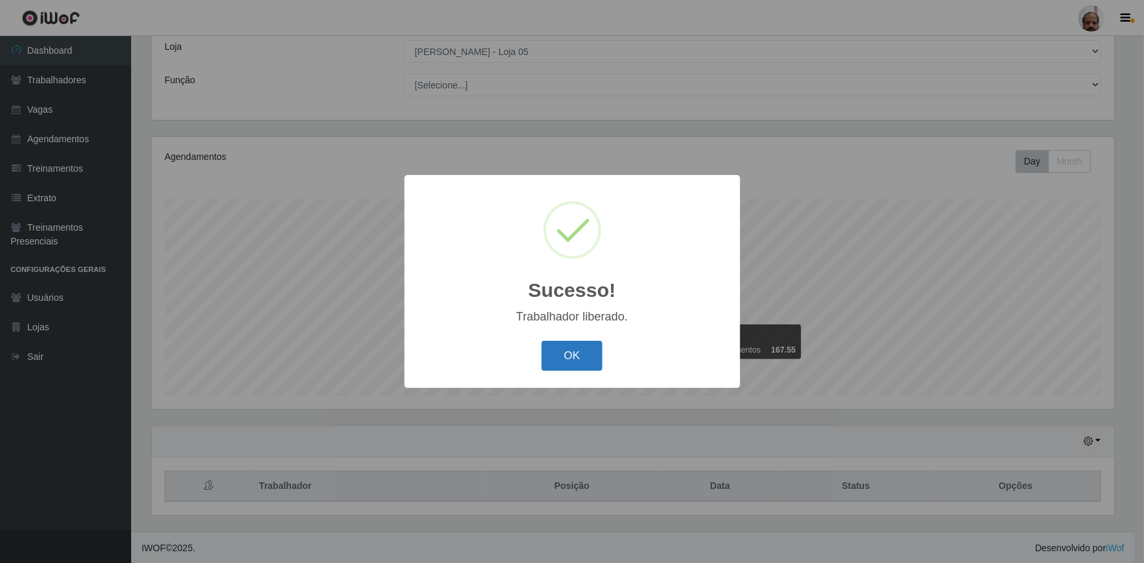
click at [596, 354] on button "OK" at bounding box center [571, 356] width 61 height 31
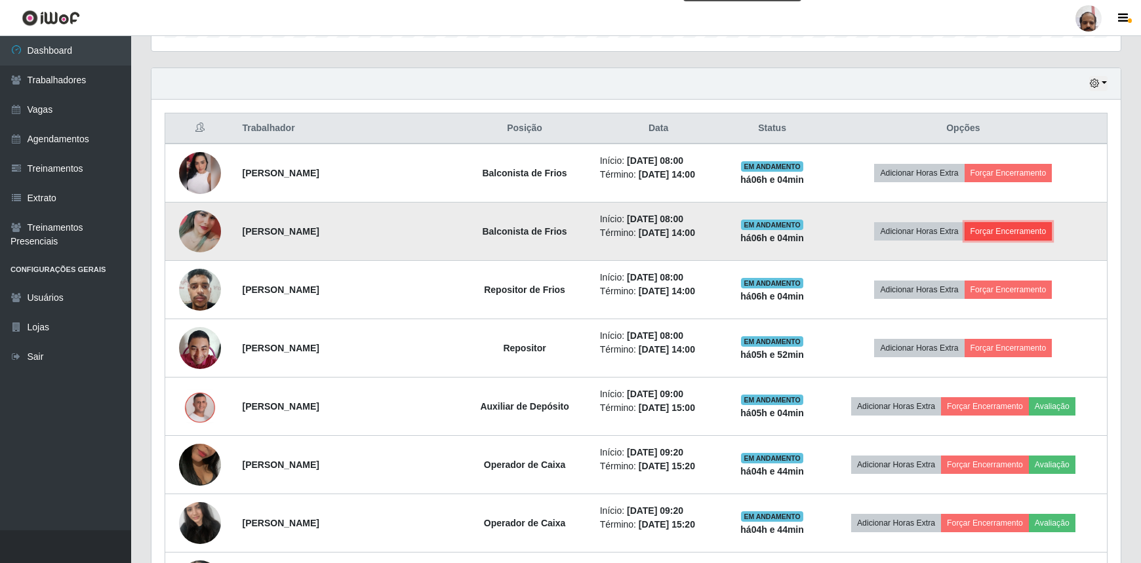
click at [998, 229] on button "Forçar Encerramento" at bounding box center [1008, 231] width 88 height 18
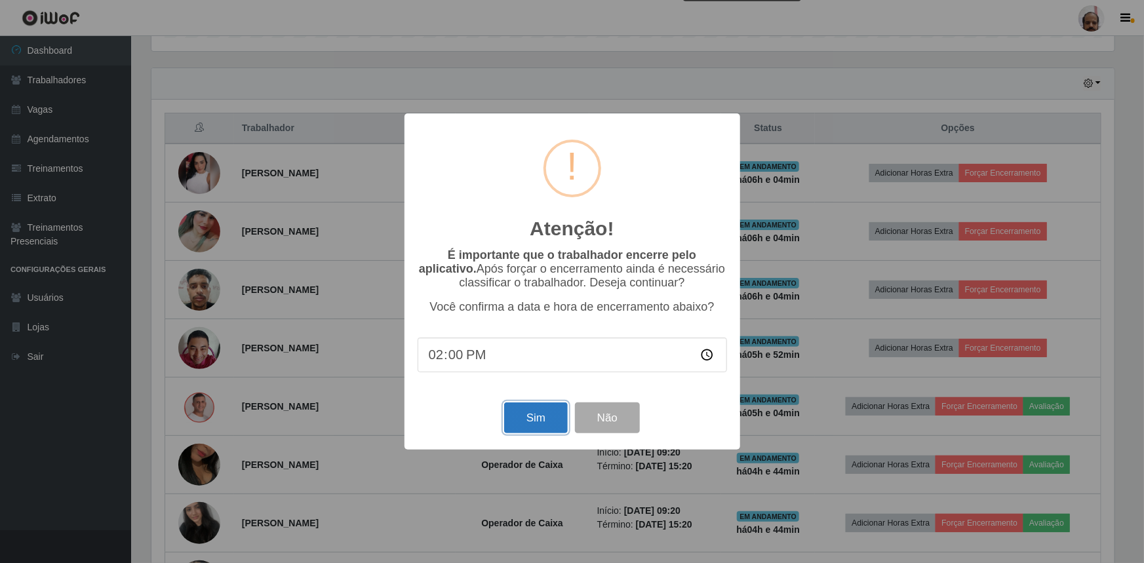
click at [526, 423] on button "Sim" at bounding box center [536, 417] width 64 height 31
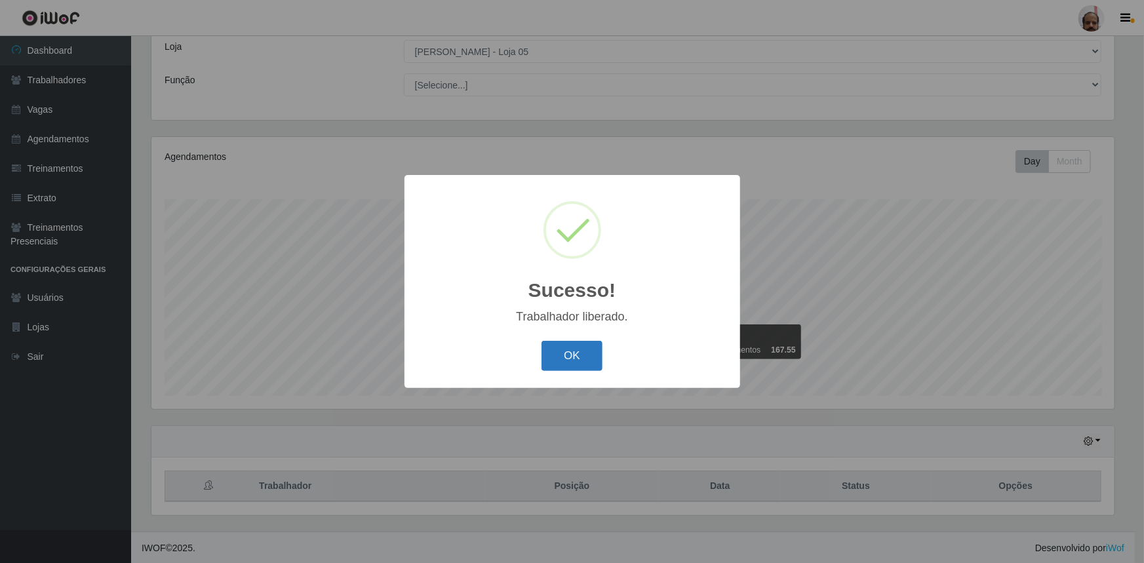
click at [581, 355] on button "OK" at bounding box center [571, 356] width 61 height 31
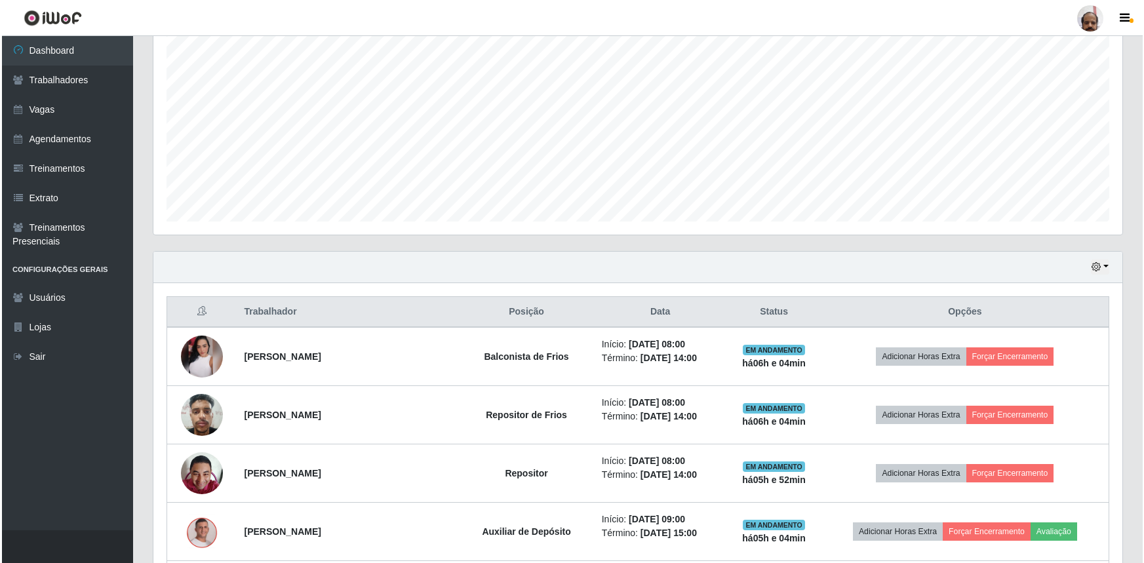
scroll to position [252, 0]
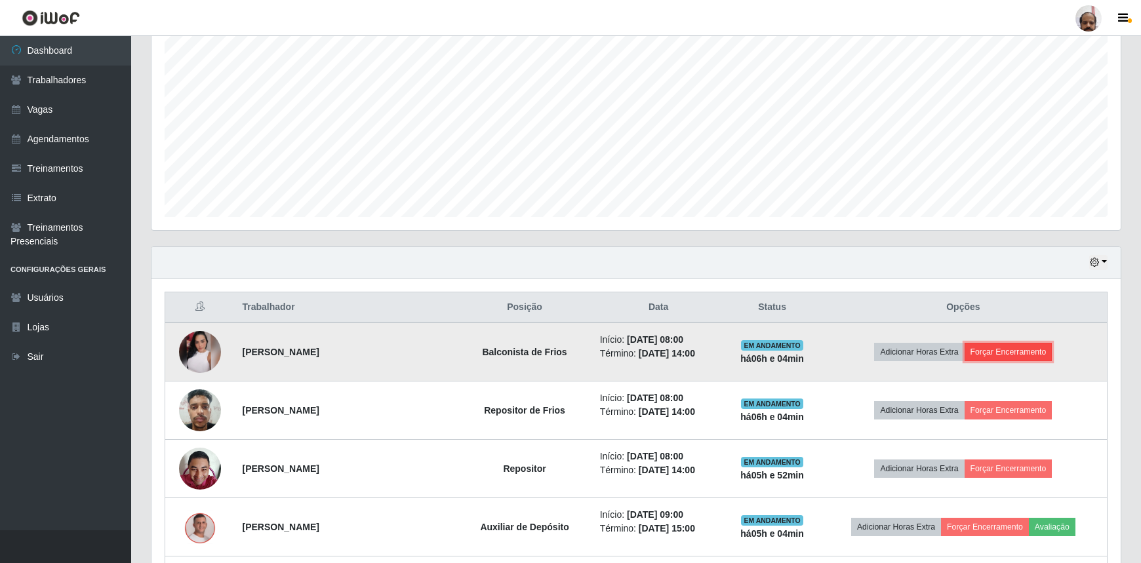
click at [994, 347] on button "Forçar Encerramento" at bounding box center [1008, 352] width 88 height 18
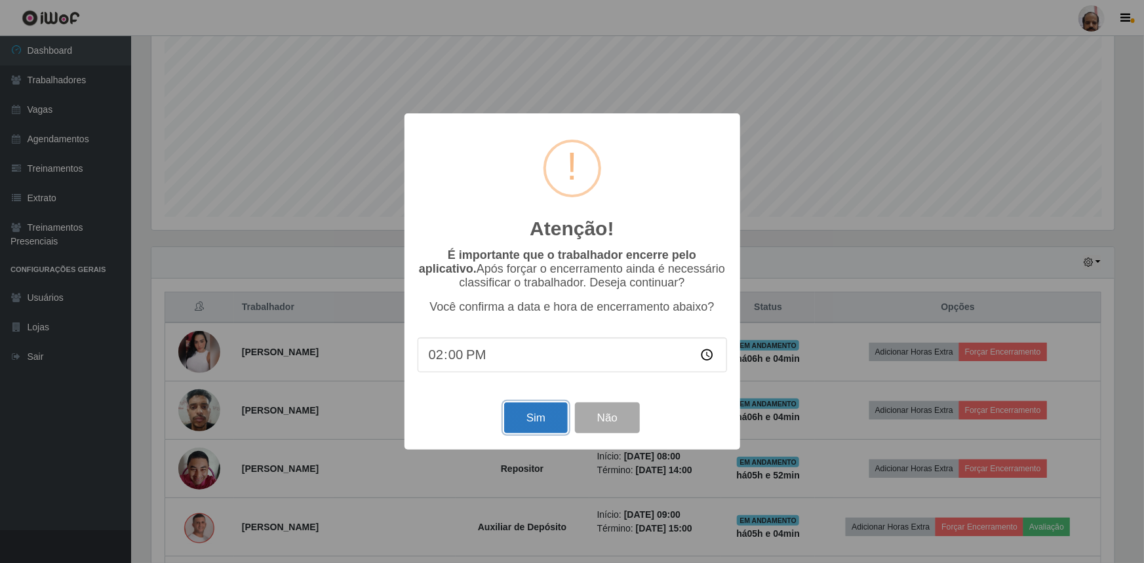
click at [539, 412] on button "Sim" at bounding box center [536, 417] width 64 height 31
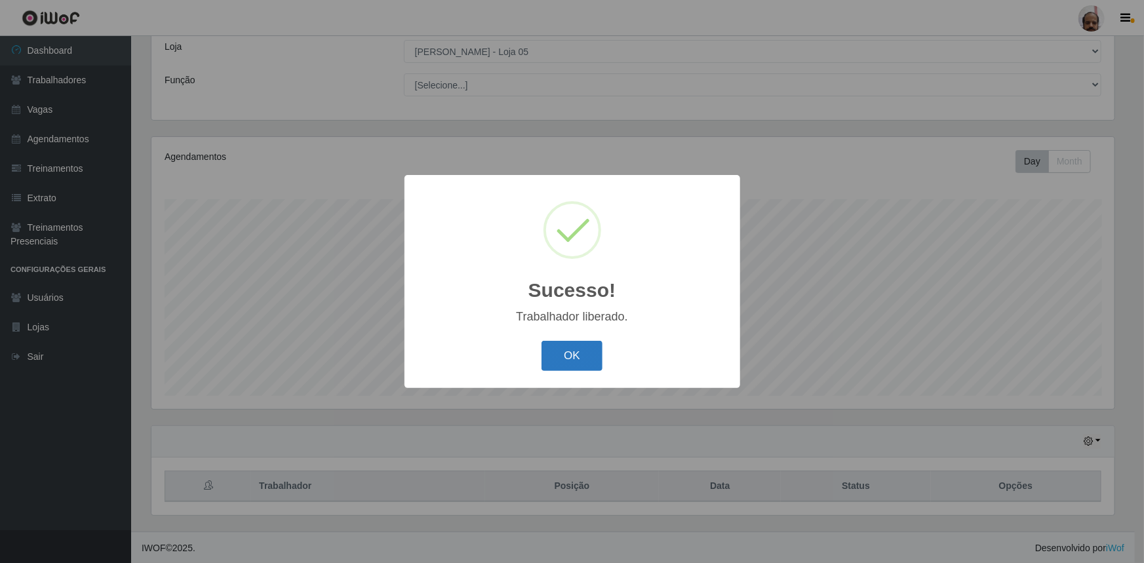
click at [563, 353] on button "OK" at bounding box center [571, 356] width 61 height 31
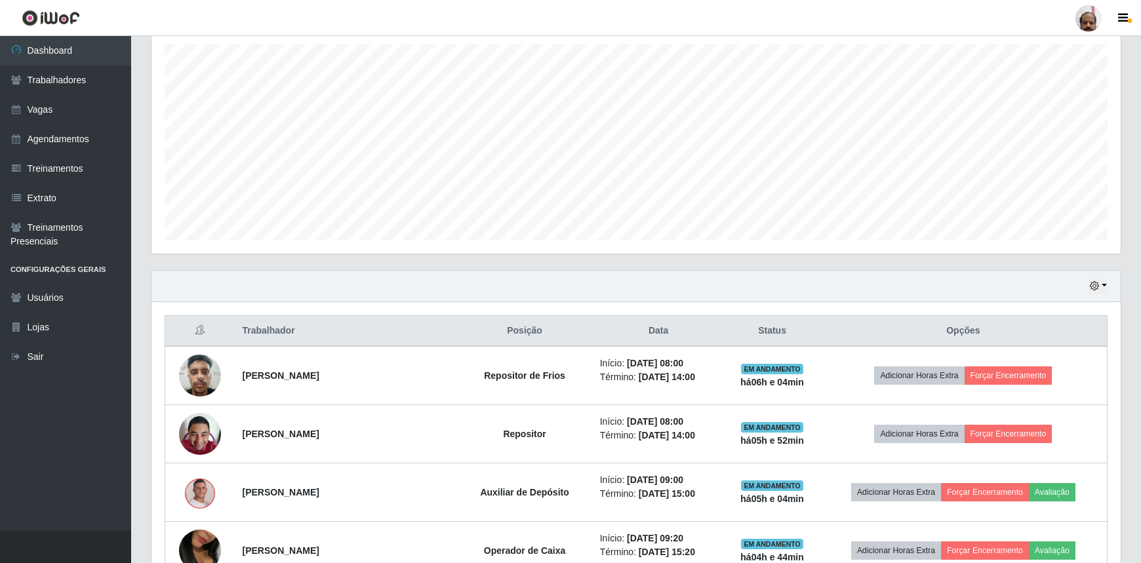
scroll to position [371, 0]
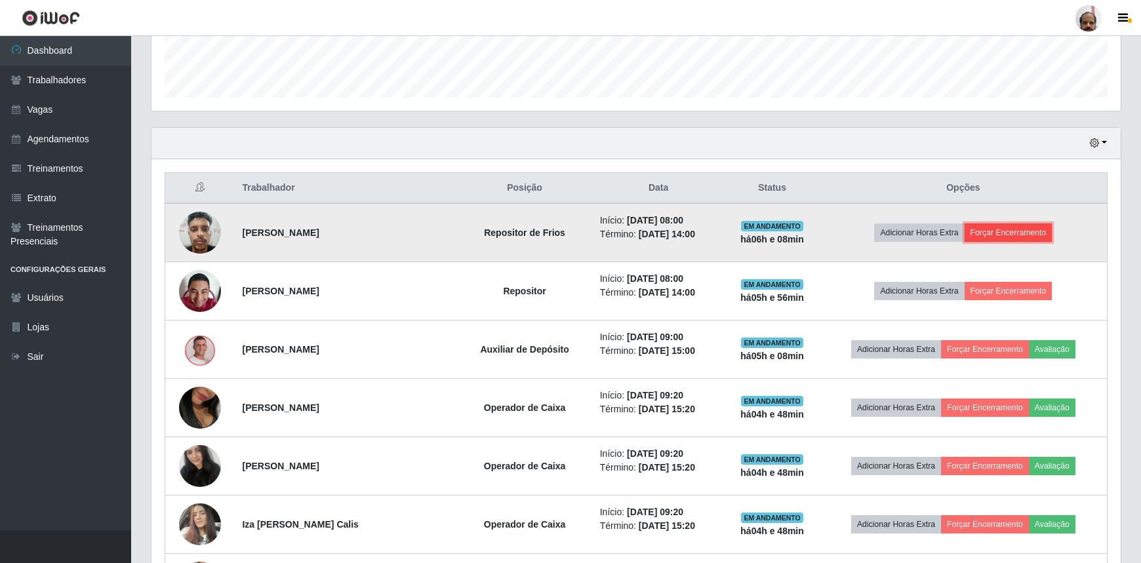
click at [1021, 224] on button "Forçar Encerramento" at bounding box center [1008, 233] width 88 height 18
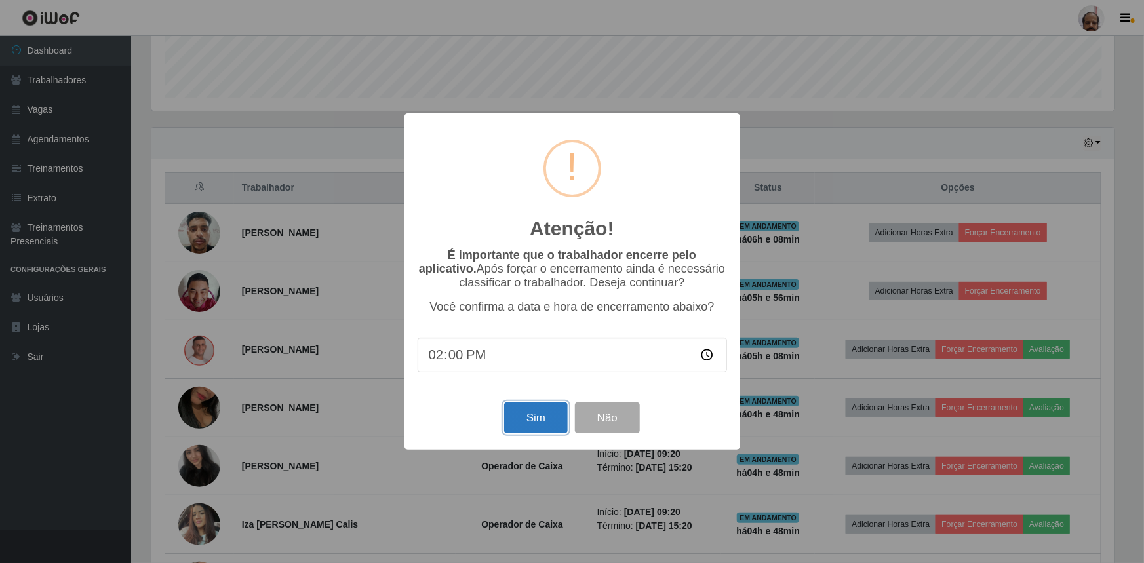
click at [527, 421] on button "Sim" at bounding box center [536, 417] width 64 height 31
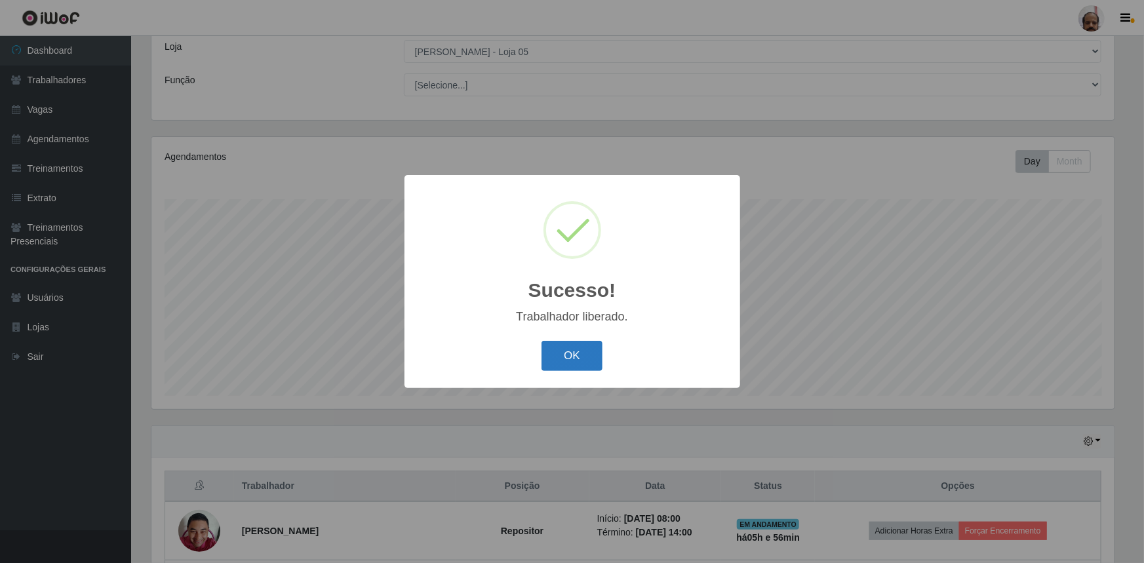
click at [559, 359] on button "OK" at bounding box center [571, 356] width 61 height 31
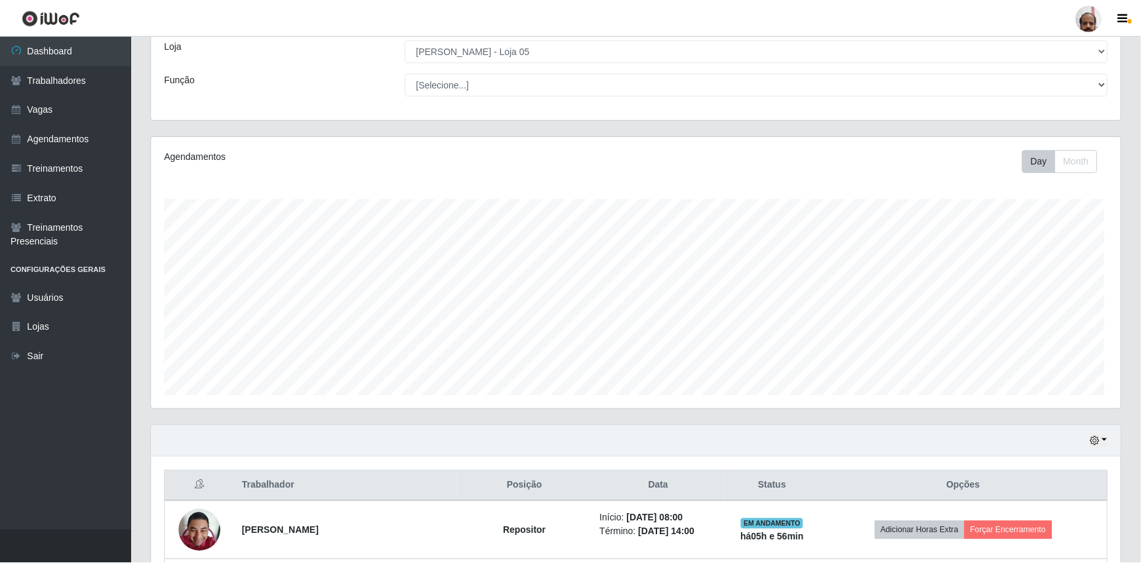
scroll to position [272, 969]
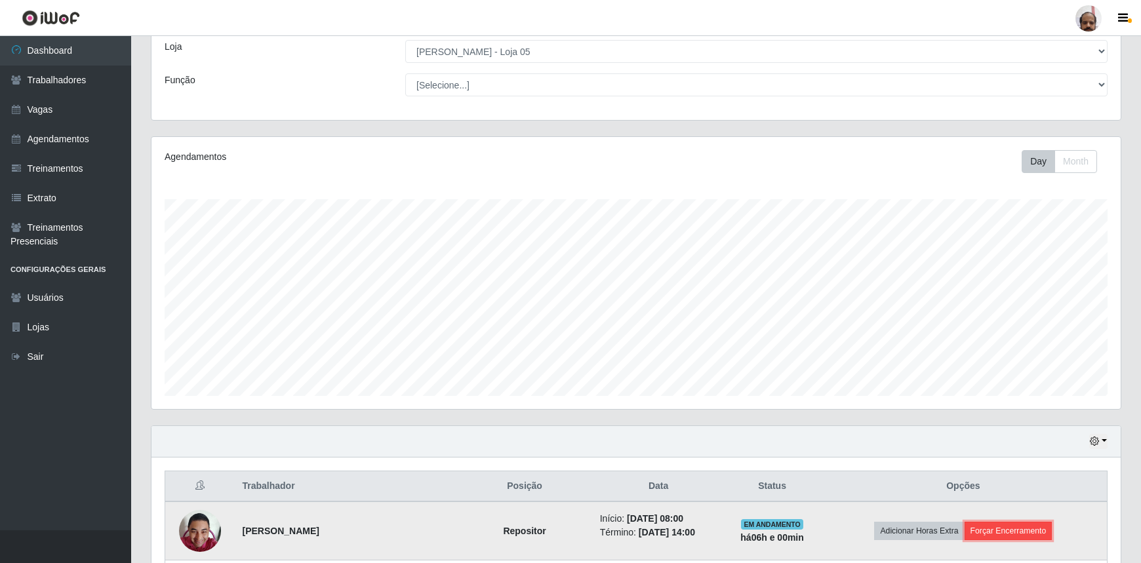
click at [987, 532] on button "Forçar Encerramento" at bounding box center [1008, 531] width 88 height 18
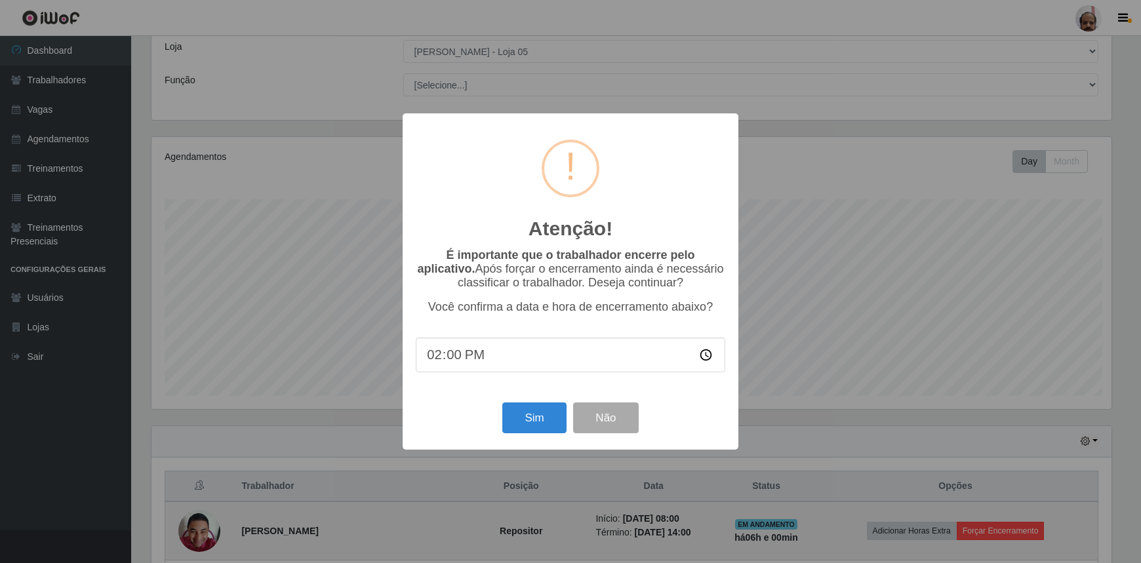
scroll to position [272, 963]
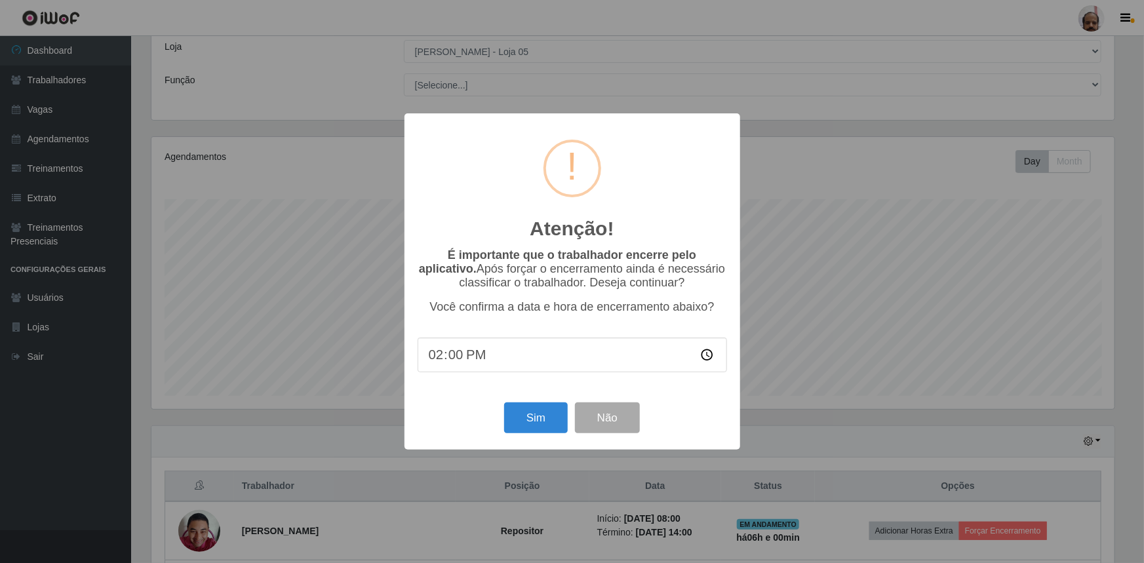
click at [450, 357] on input "14:00" at bounding box center [572, 355] width 309 height 35
type input "14:12"
click at [522, 422] on button "Sim" at bounding box center [536, 417] width 64 height 31
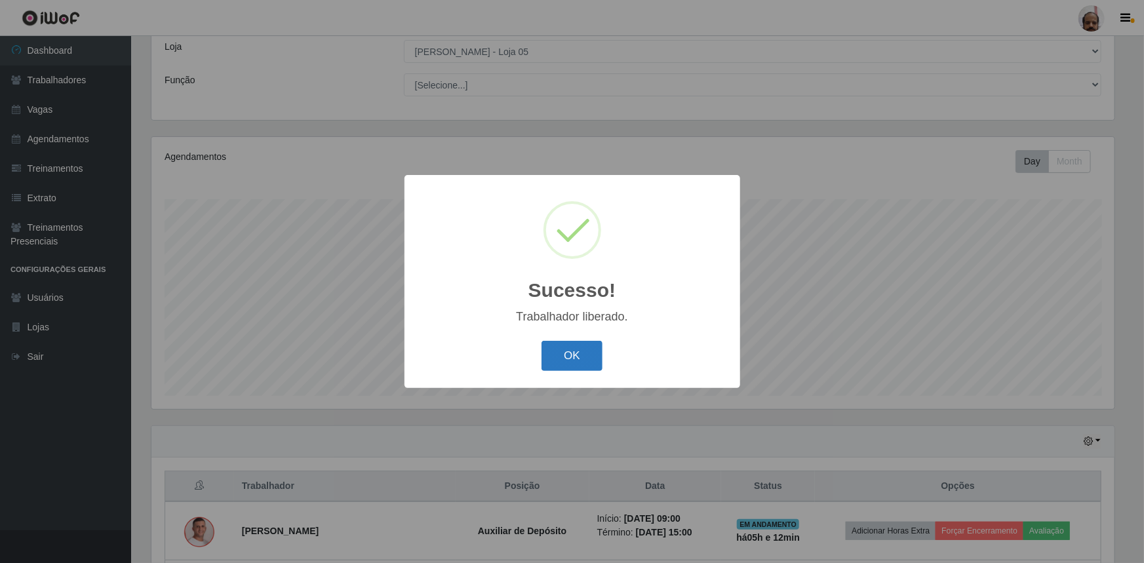
click at [560, 364] on button "OK" at bounding box center [571, 356] width 61 height 31
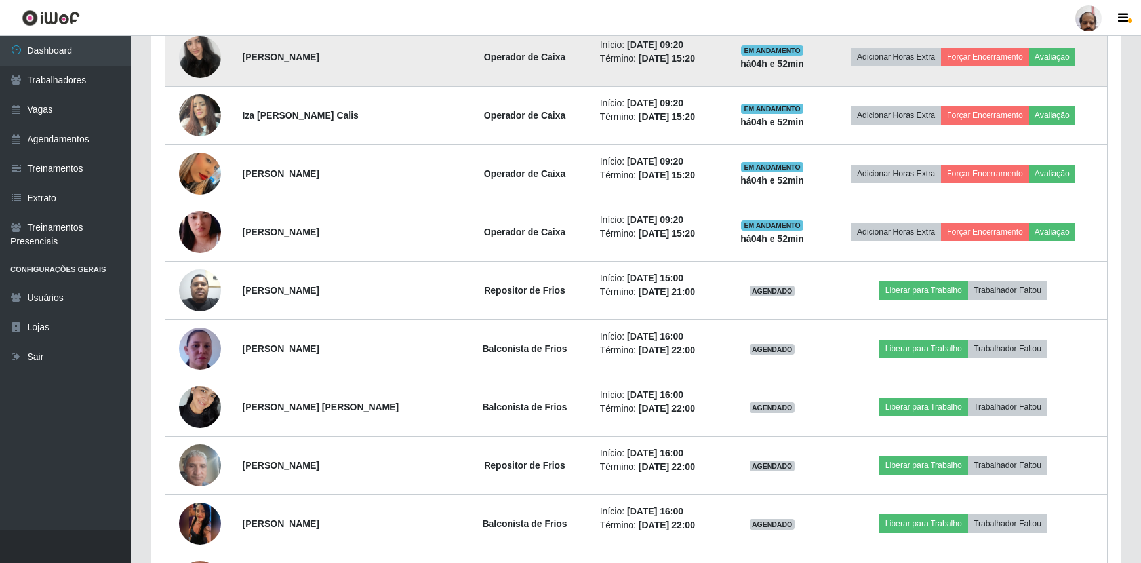
scroll to position [669, 0]
